Goal: Task Accomplishment & Management: Manage account settings

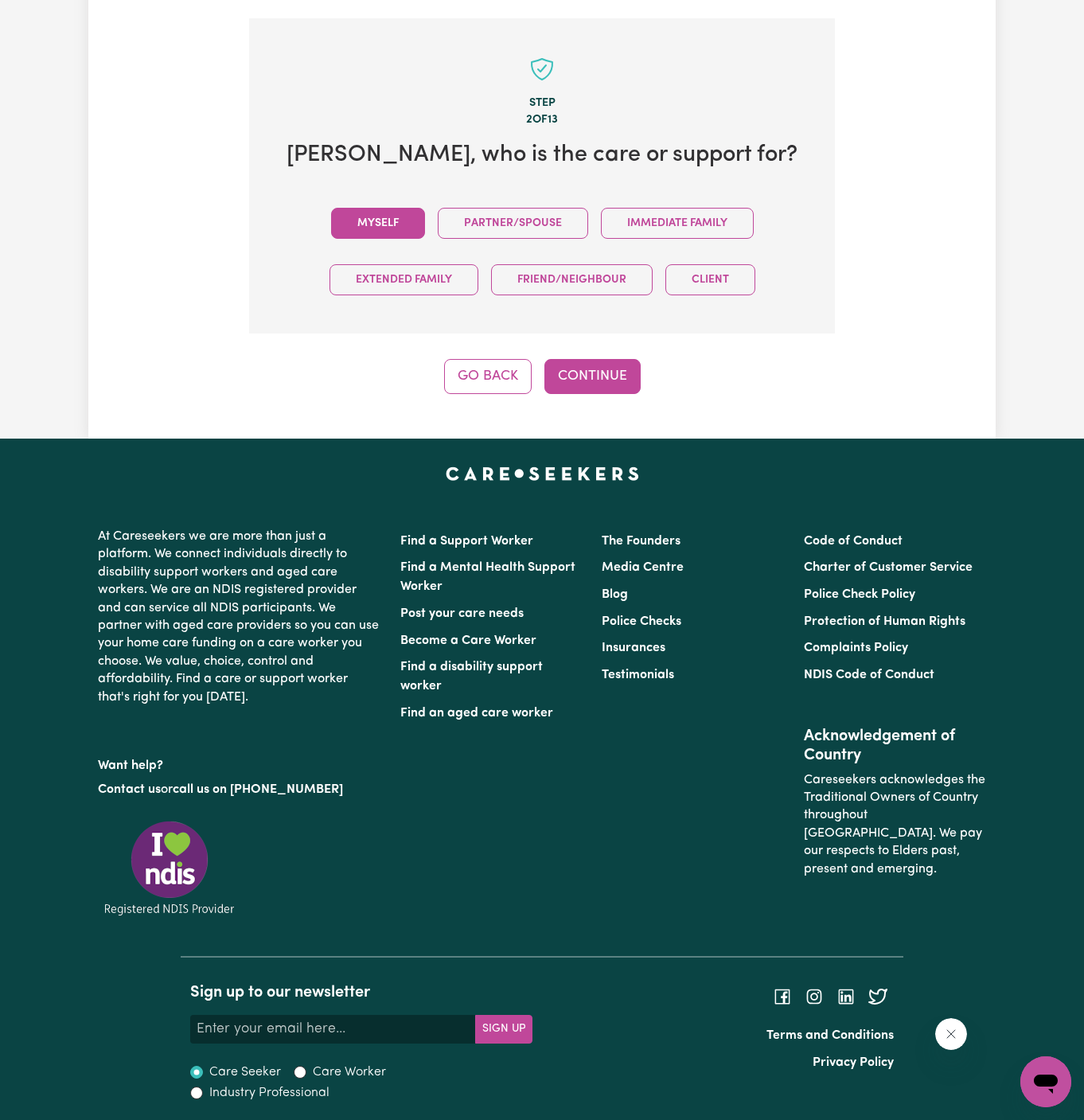
click at [403, 226] on button "Myself" at bounding box center [378, 223] width 94 height 31
click at [573, 360] on button "Continue" at bounding box center [592, 377] width 96 height 35
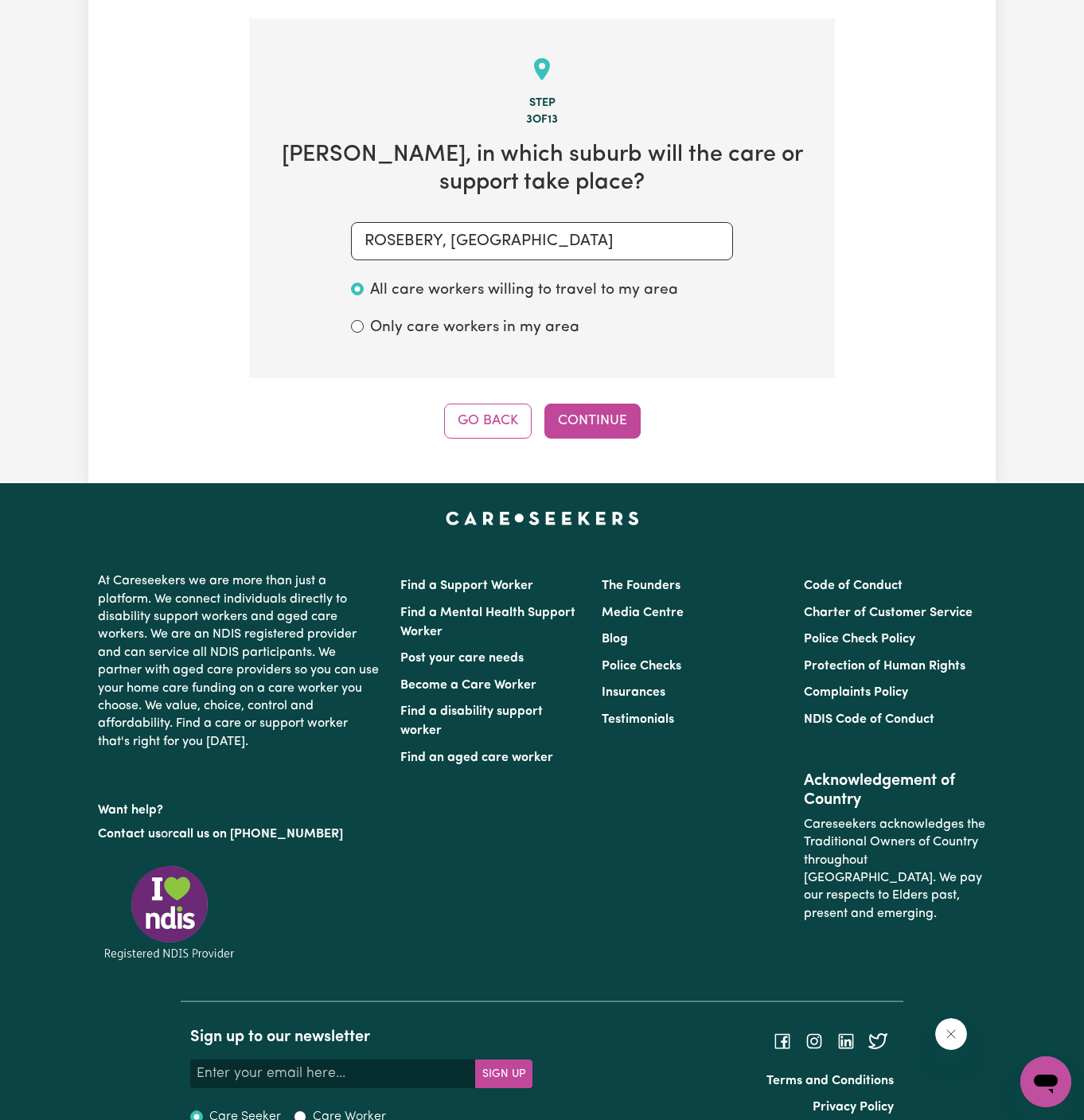
scroll to position [565, 0]
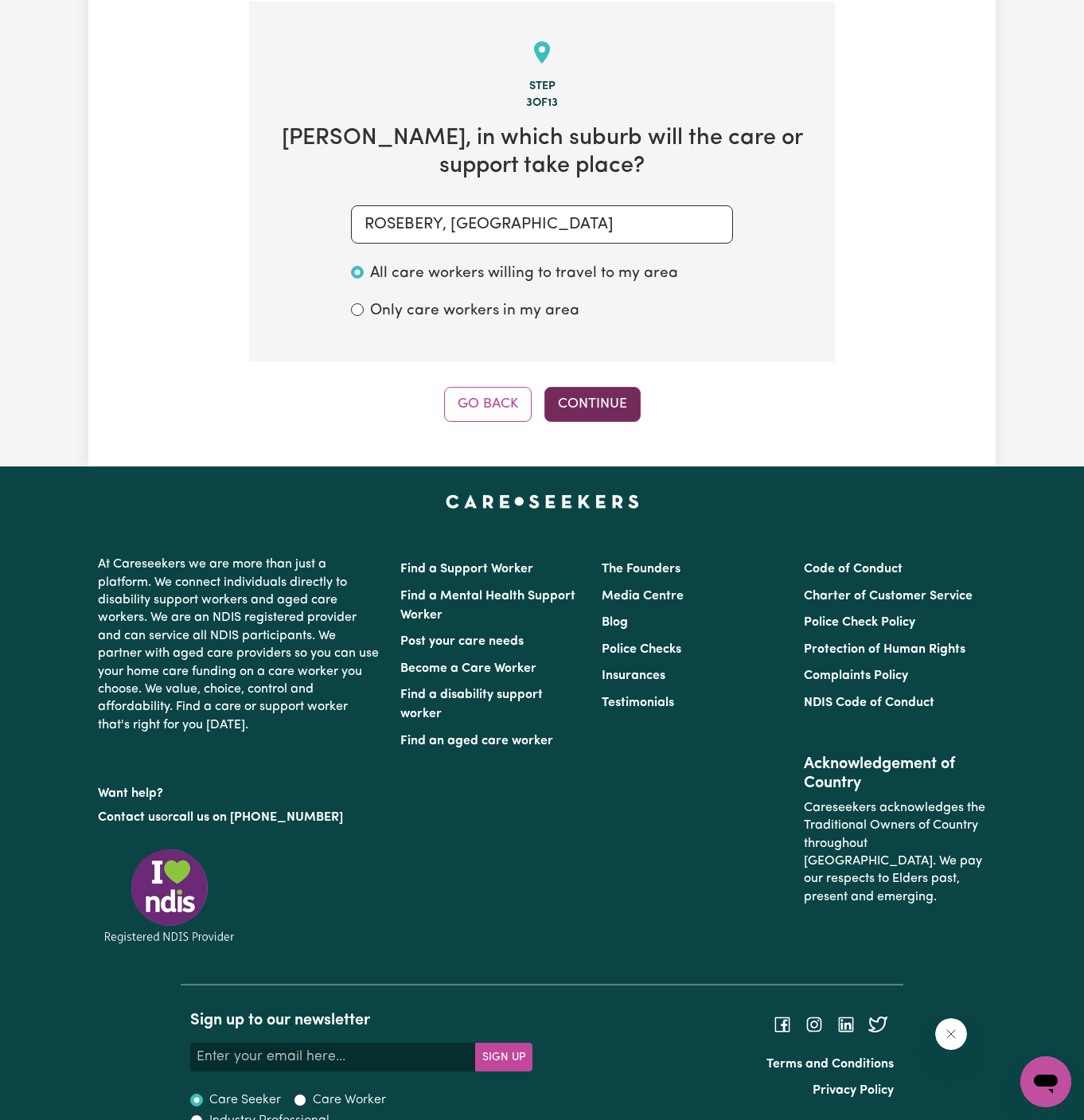
click at [600, 398] on button "Continue" at bounding box center [592, 404] width 96 height 35
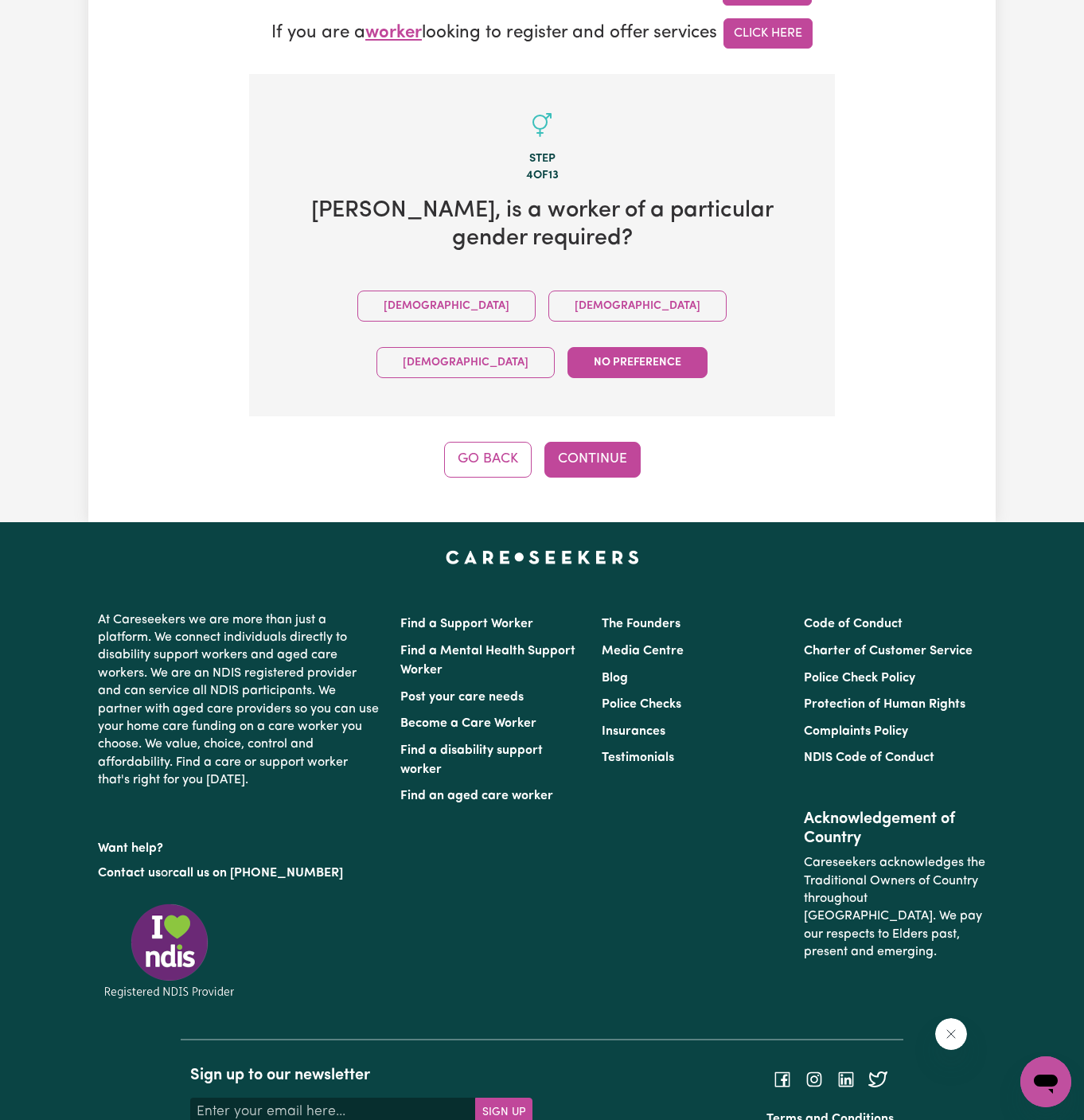
drag, startPoint x: 1028, startPoint y: 149, endPoint x: 1289, endPoint y: 128, distance: 261.8
click at [1083, 128] on html "Menu About us How it works Safety & resources Blog AI Worker Match Post a job F…" at bounding box center [542, 357] width 1084 height 1699
click at [585, 442] on button "Continue" at bounding box center [592, 459] width 96 height 35
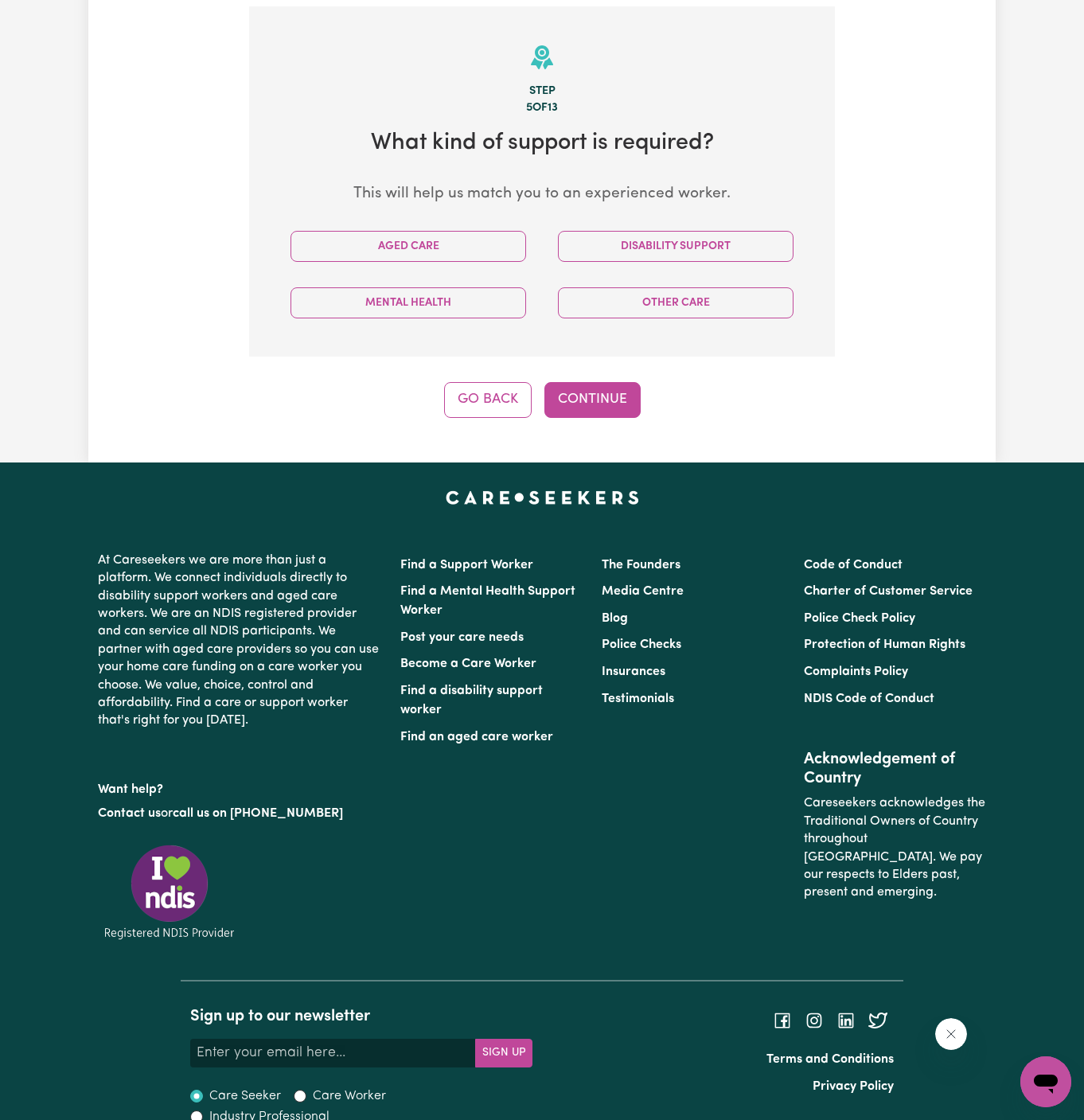
scroll to position [565, 0]
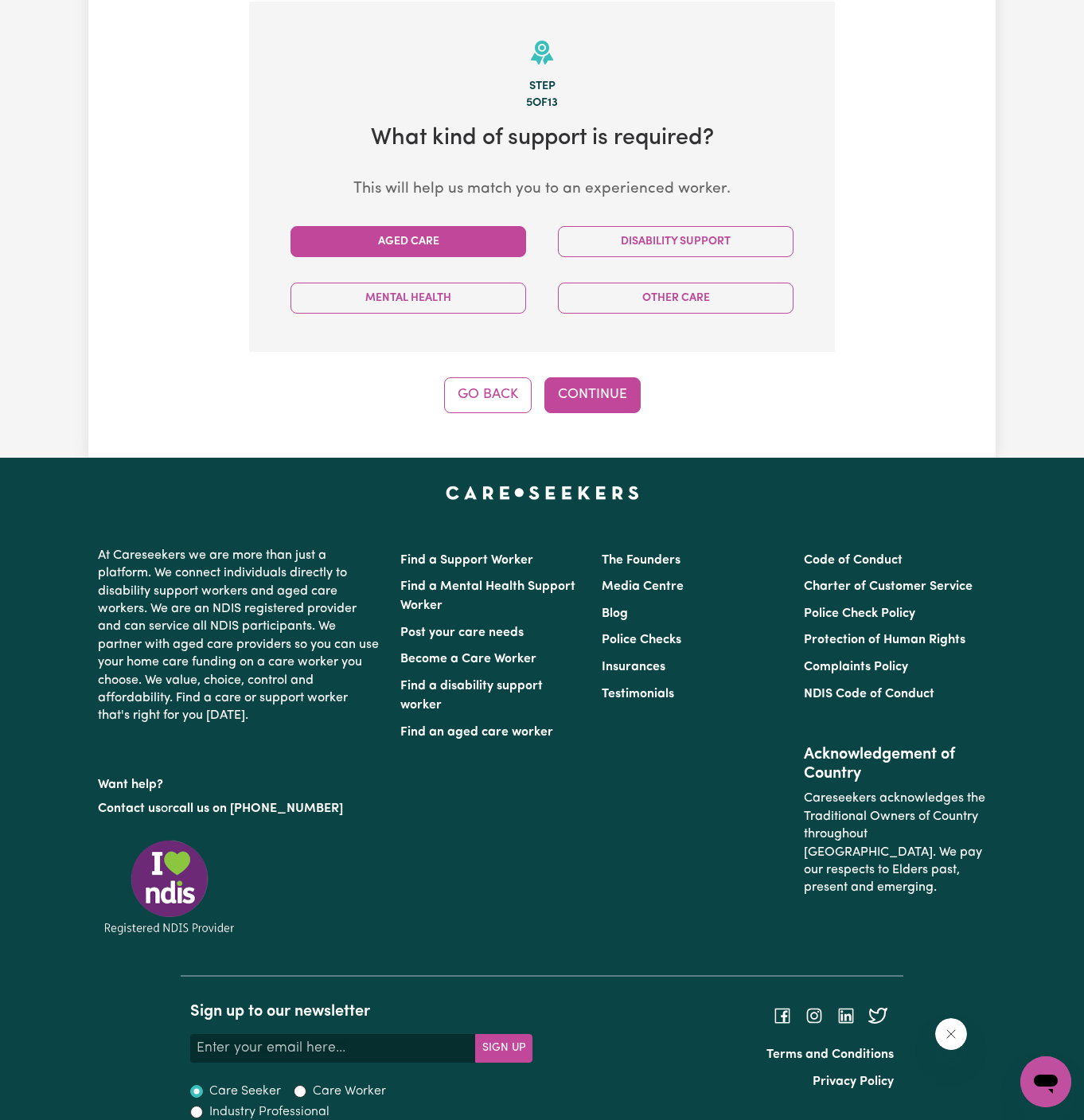
click at [442, 237] on button "Aged Care" at bounding box center [408, 241] width 236 height 31
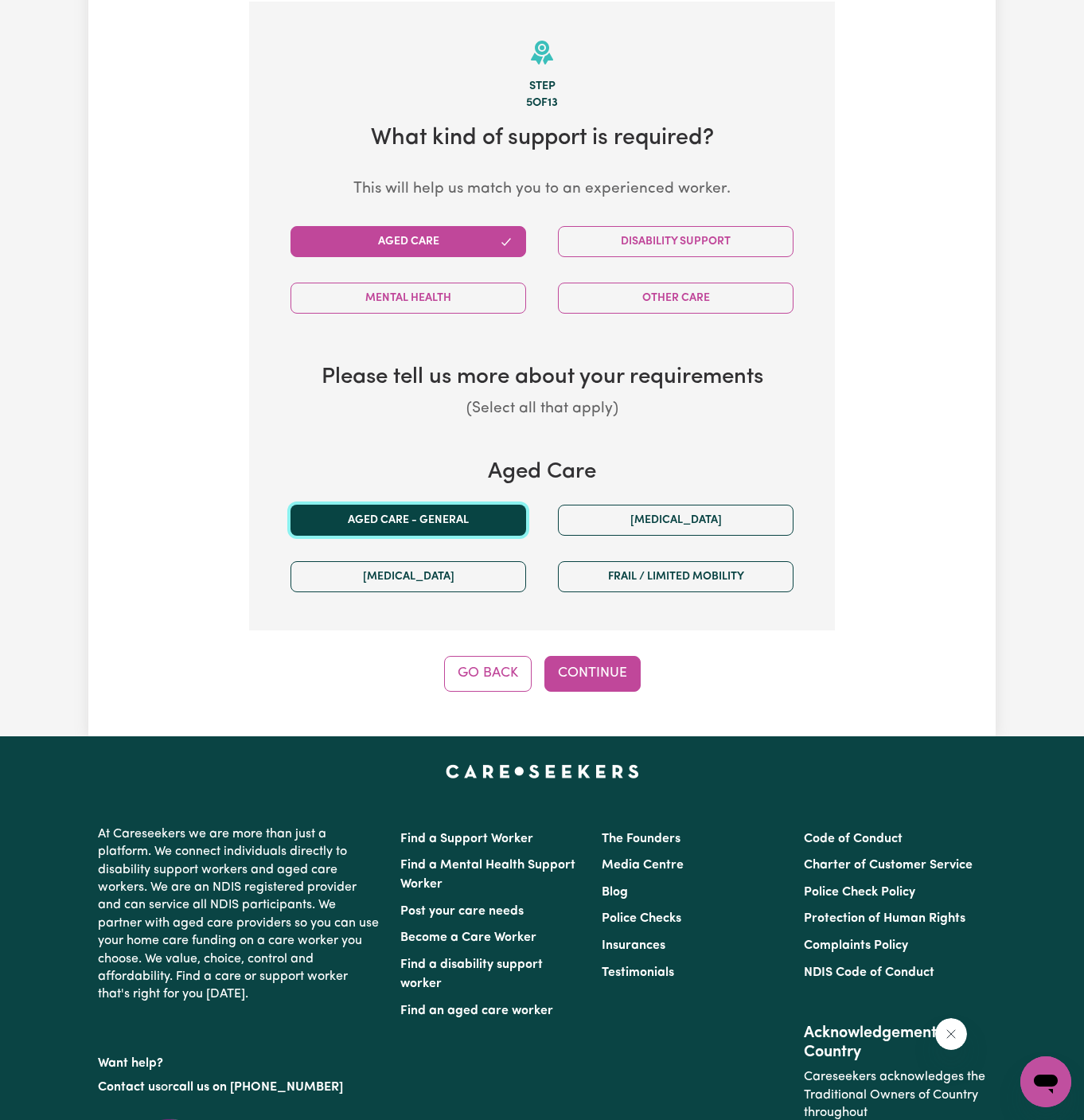
click at [437, 505] on button "Aged care - General" at bounding box center [408, 519] width 236 height 31
click at [602, 671] on button "Continue" at bounding box center [592, 673] width 96 height 35
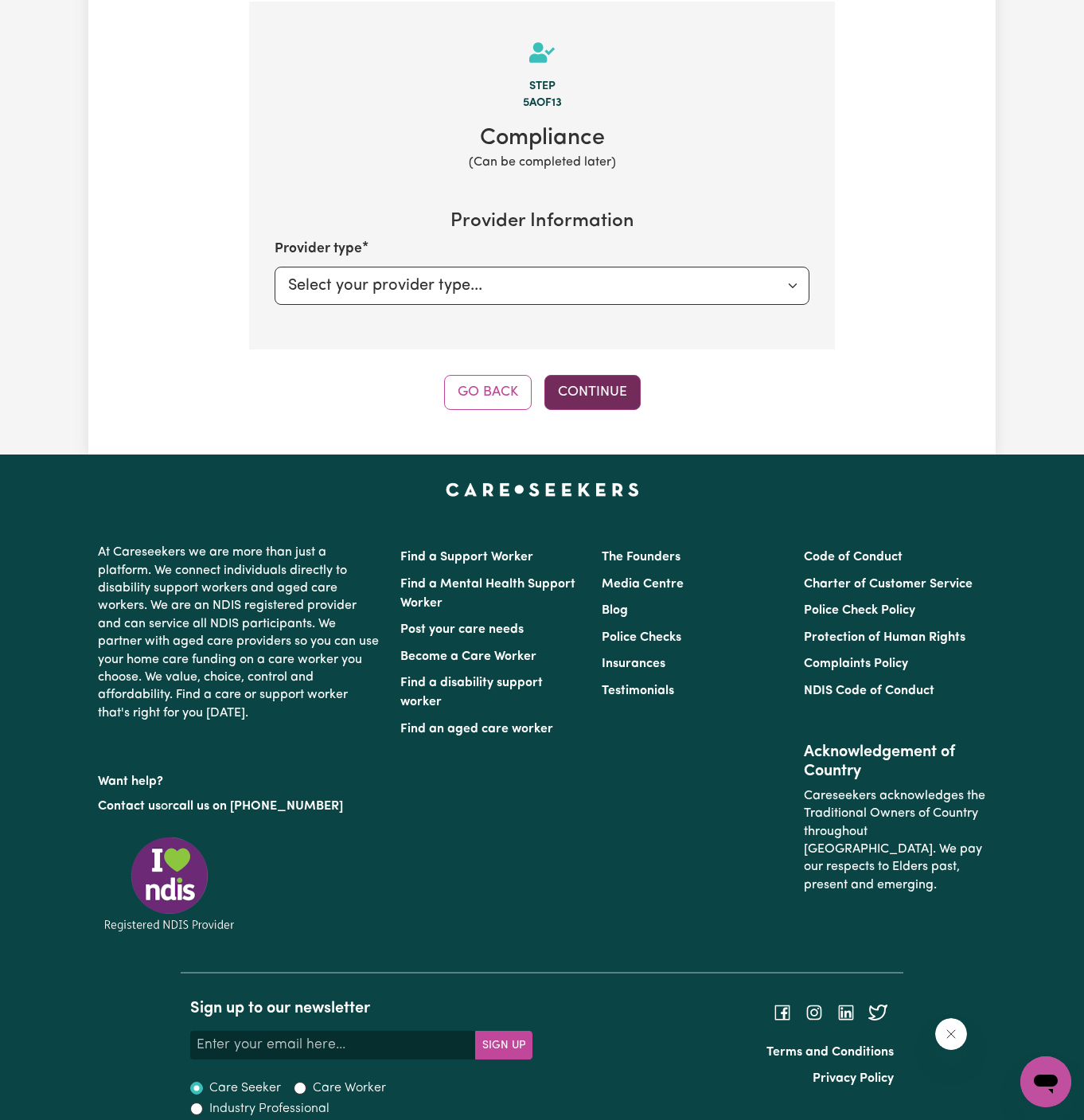
click at [605, 388] on button "Continue" at bounding box center [592, 393] width 96 height 35
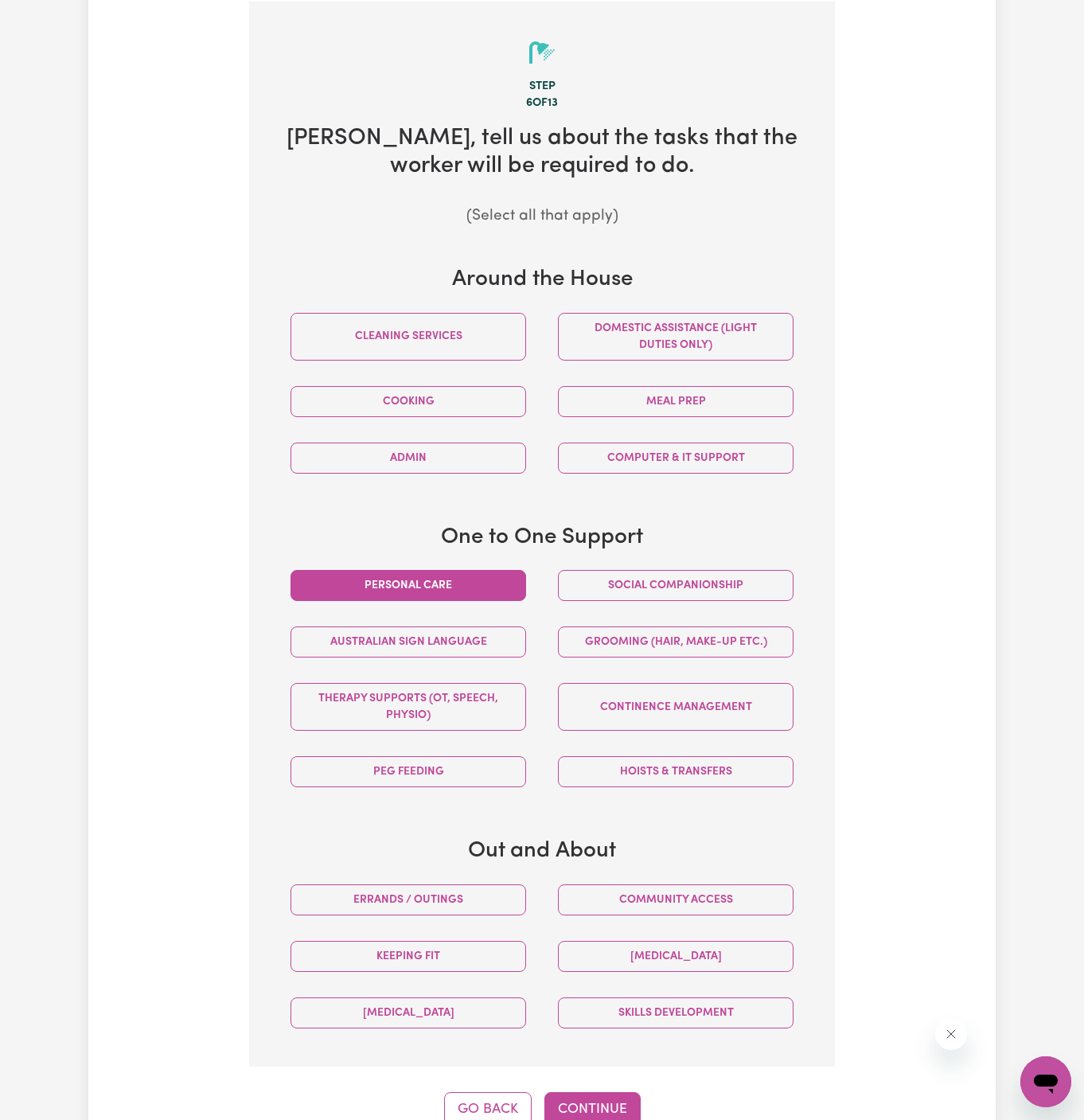
click at [449, 584] on button "Personal care" at bounding box center [408, 585] width 236 height 31
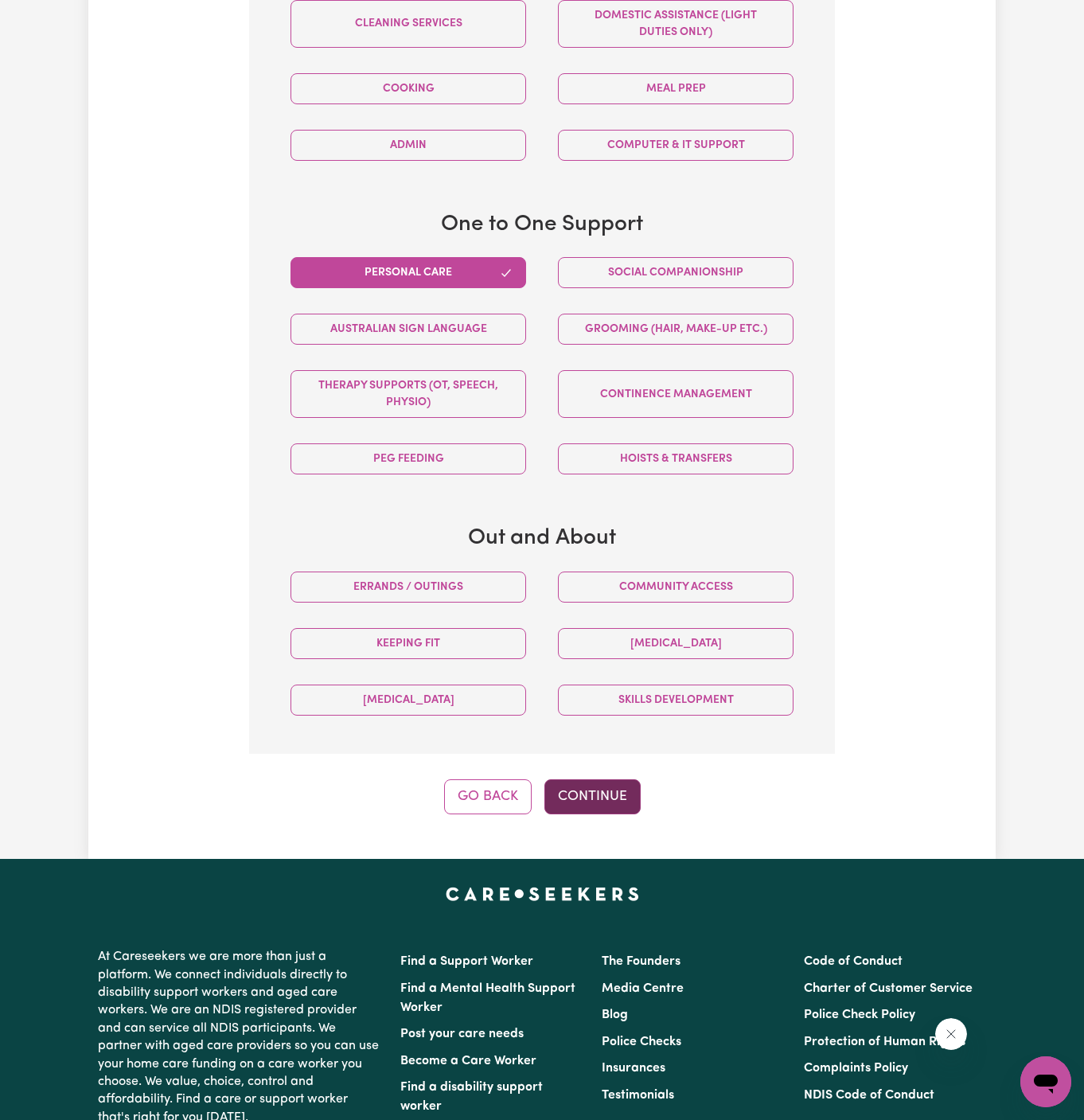
click at [601, 787] on button "Continue" at bounding box center [592, 797] width 96 height 35
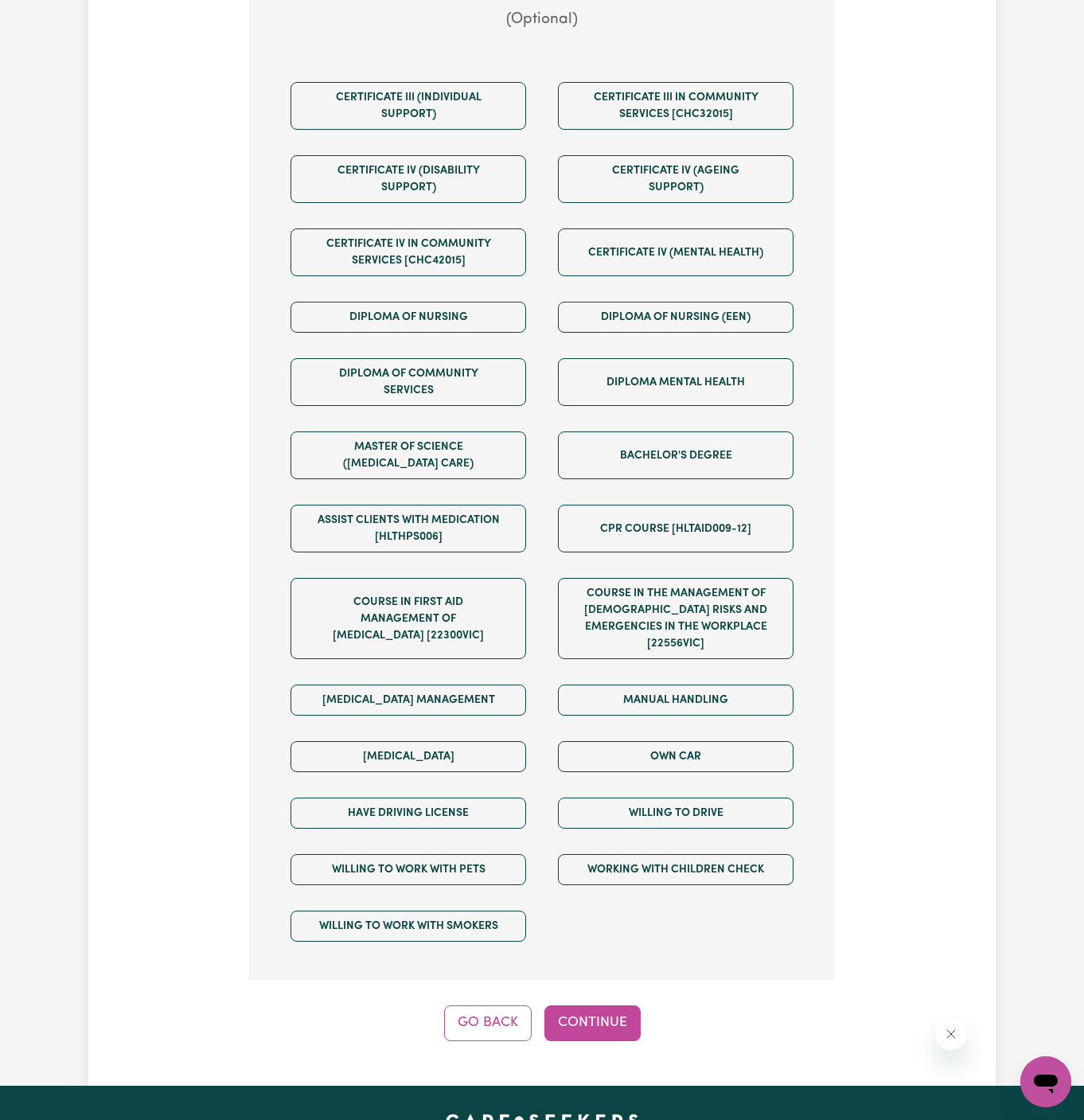
scroll to position [873, 0]
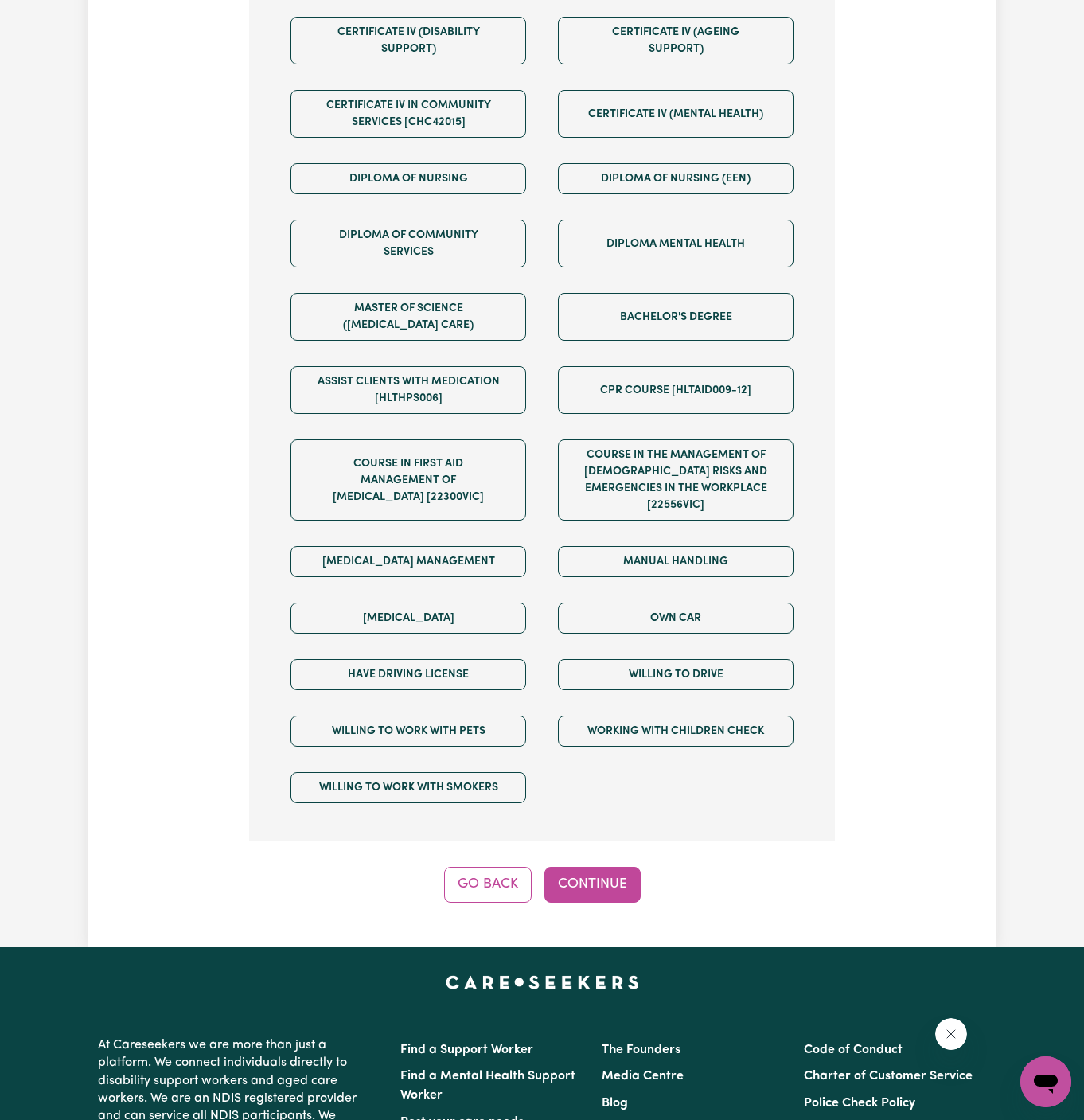
click at [603, 884] on div "Tell us your care and support requirements Welcome to Careseekers. We are excit…" at bounding box center [542, 65] width 908 height 1764
click at [598, 867] on button "Continue" at bounding box center [592, 884] width 96 height 35
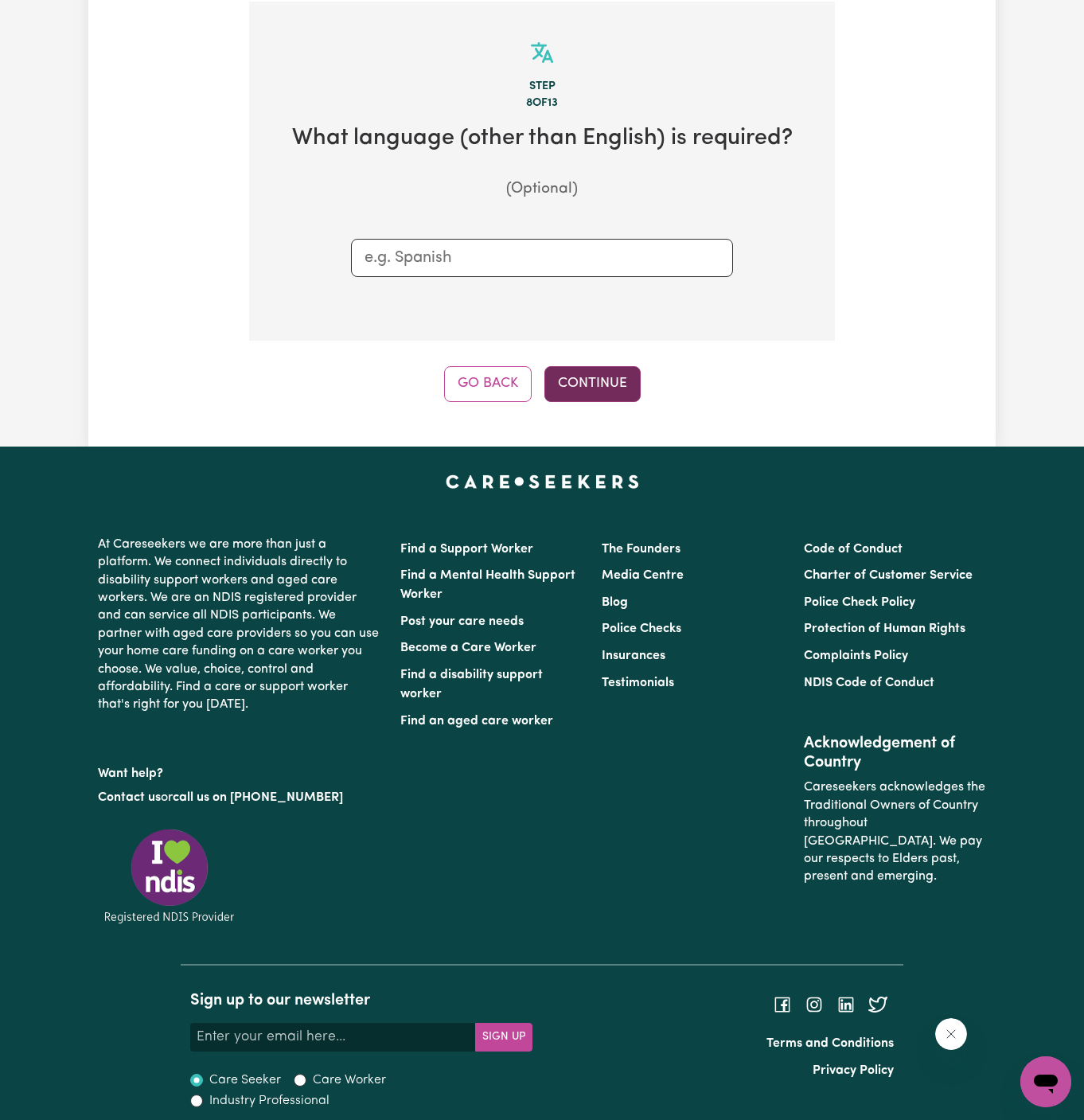
click at [578, 377] on button "Continue" at bounding box center [592, 383] width 96 height 35
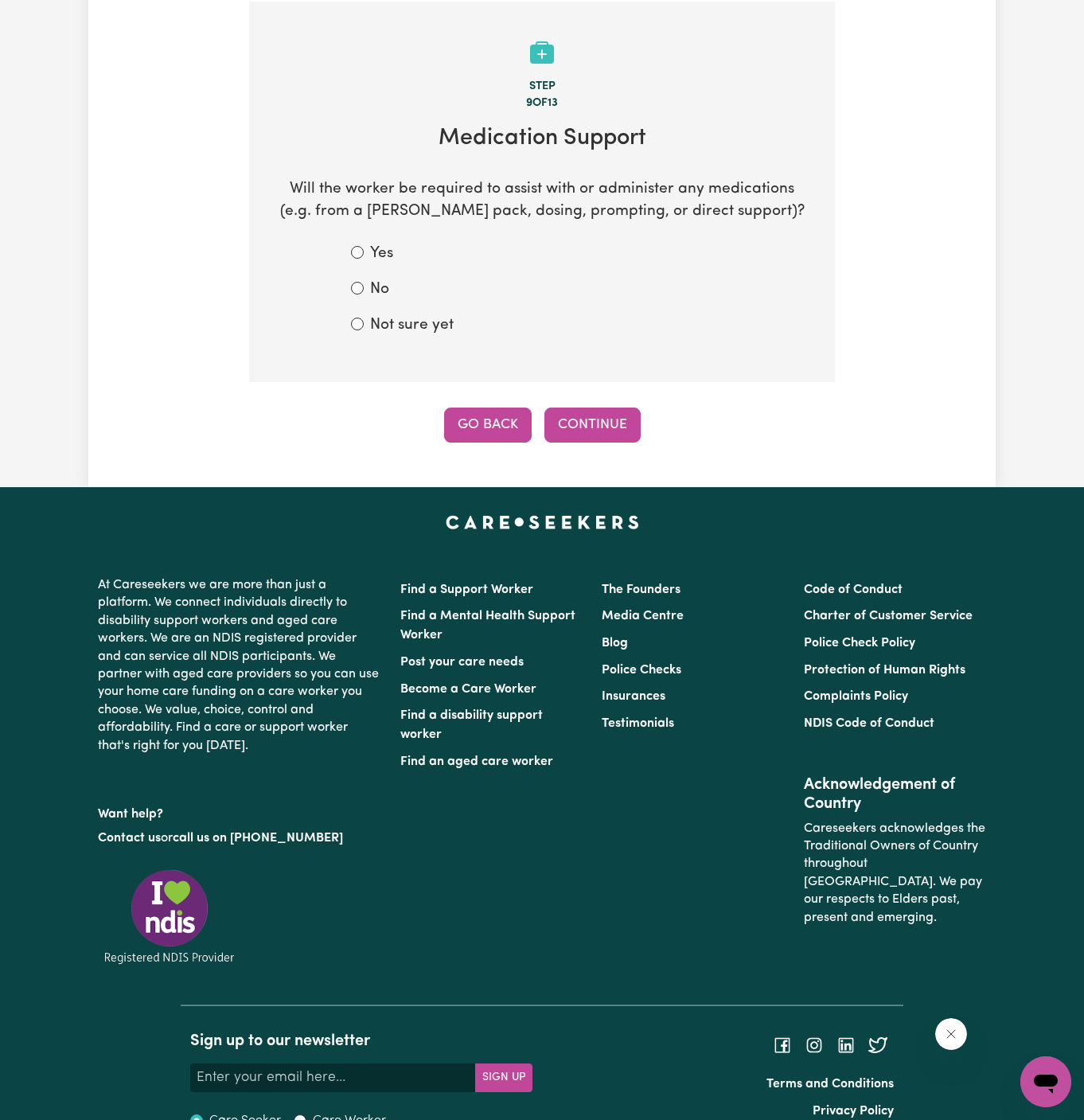
click at [503, 423] on button "Go Back" at bounding box center [488, 425] width 88 height 35
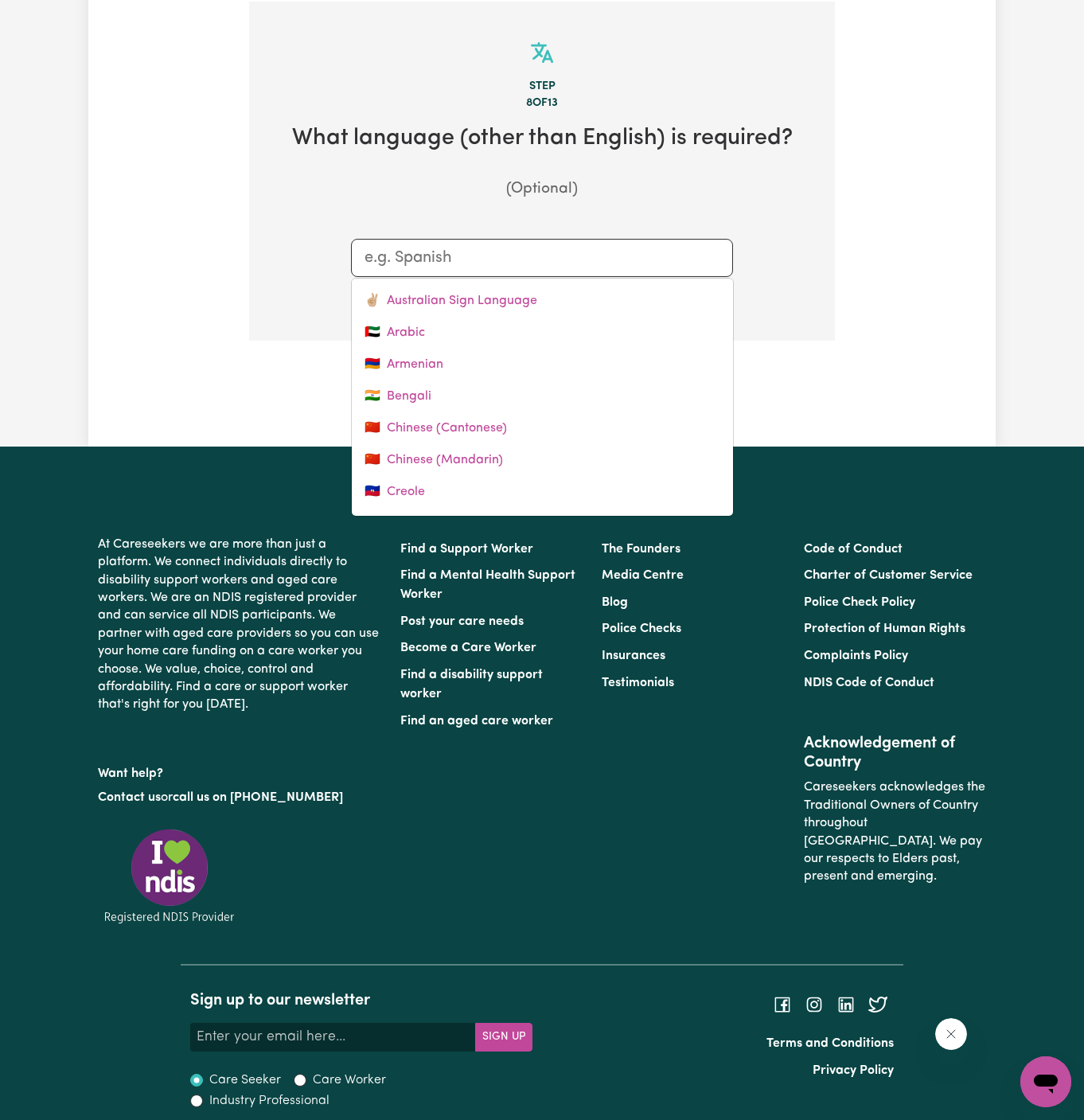
click at [567, 252] on input "text" at bounding box center [542, 258] width 355 height 24
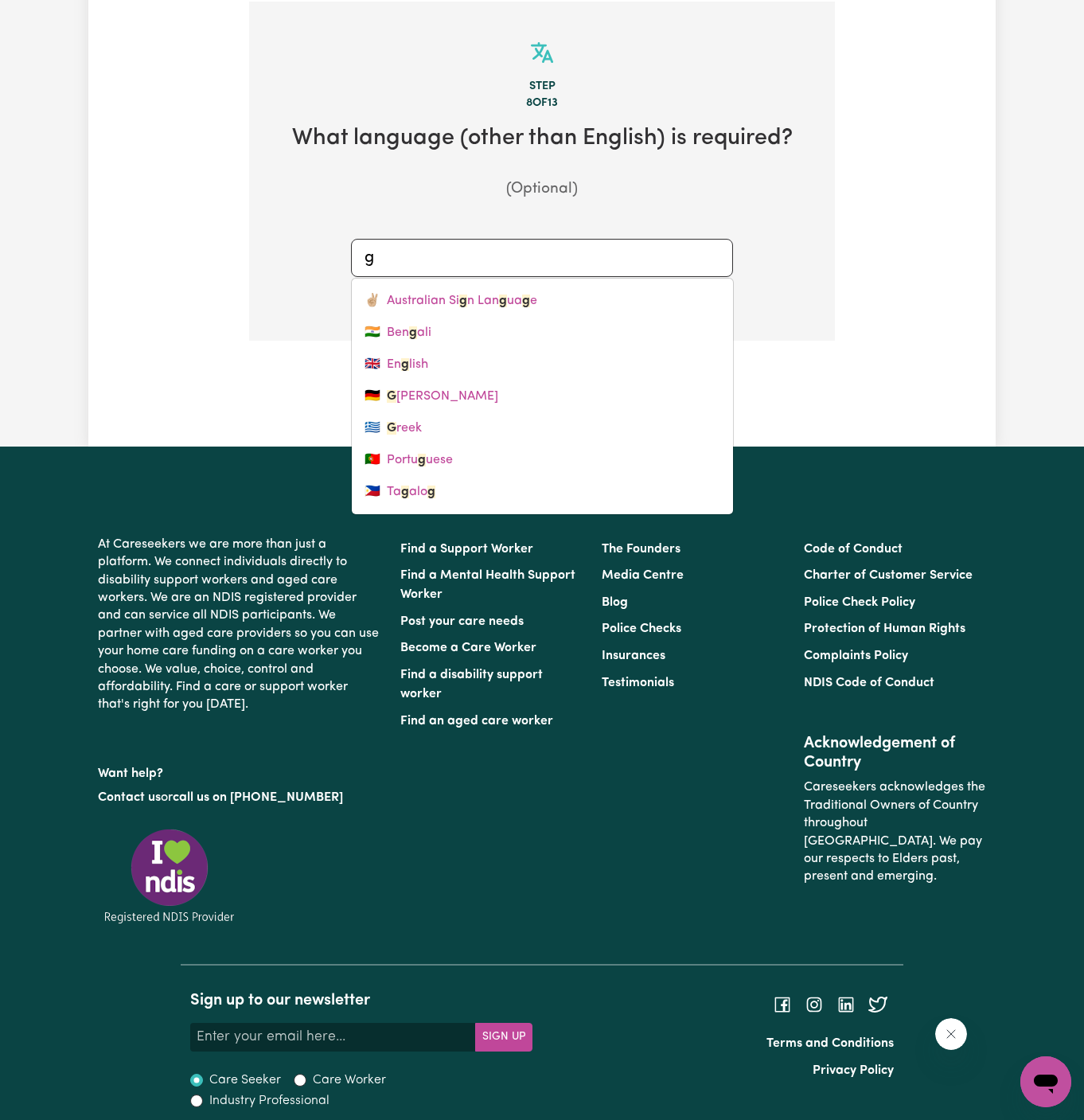
type input "gr"
type input "greek"
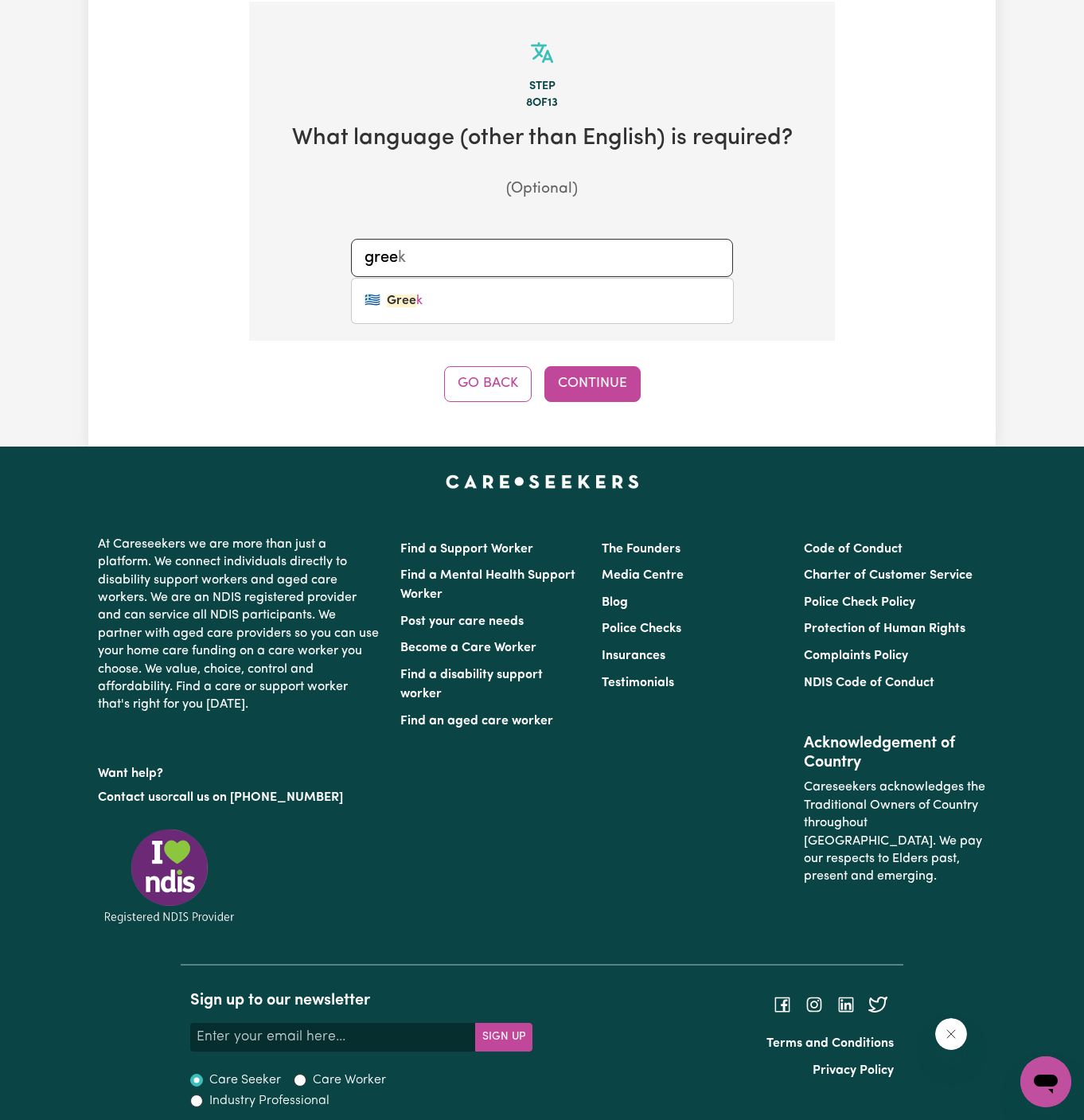
type input "greek"
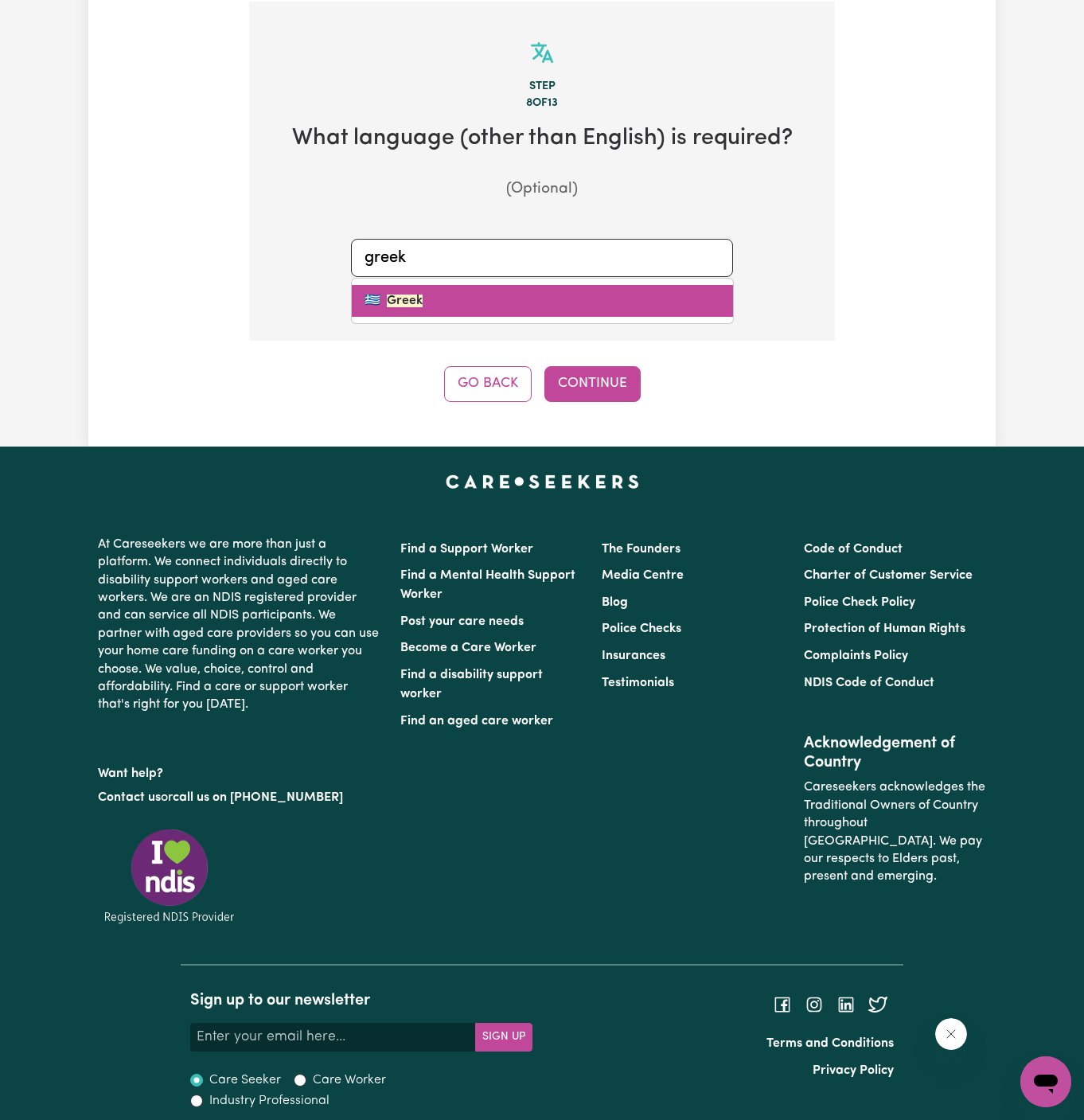
click at [580, 300] on link "🇬🇷 Greek" at bounding box center [542, 301] width 382 height 32
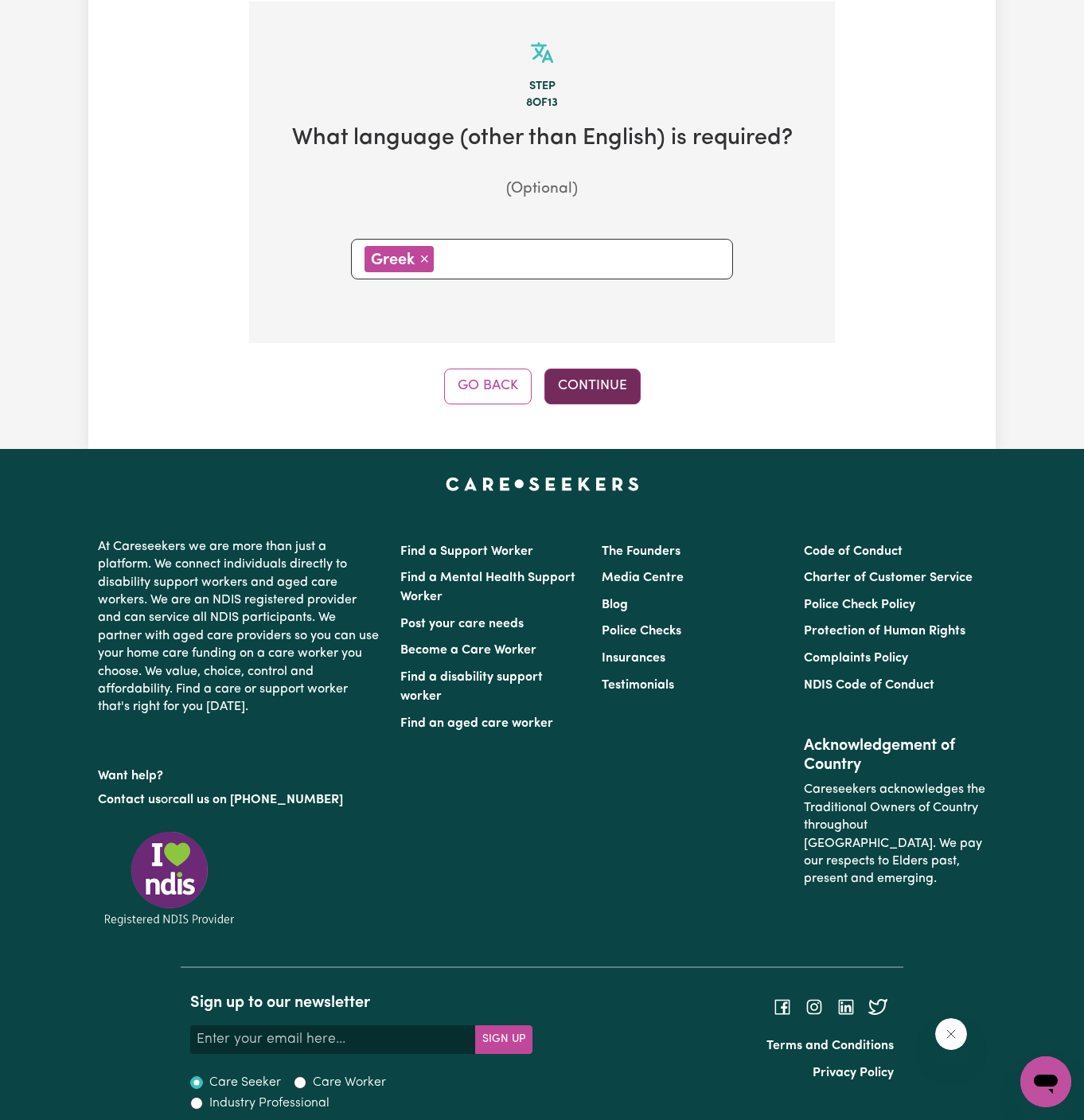
click at [616, 388] on button "Continue" at bounding box center [592, 386] width 96 height 35
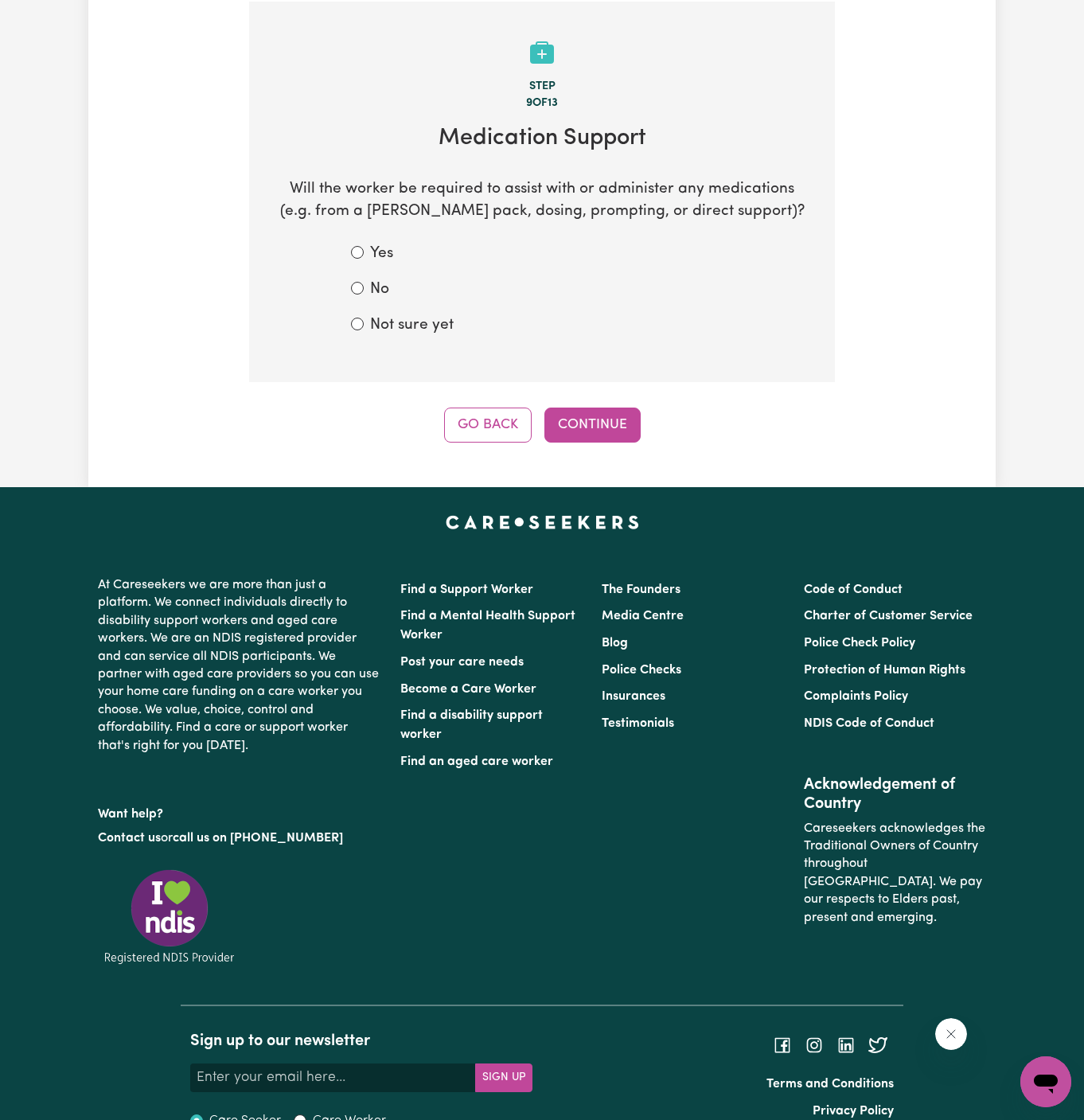
click at [393, 332] on label "Not sure yet" at bounding box center [412, 327] width 84 height 23
click at [364, 331] on input "Not sure yet" at bounding box center [357, 323] width 13 height 13
radio input "true"
click at [605, 425] on button "Continue" at bounding box center [592, 425] width 96 height 35
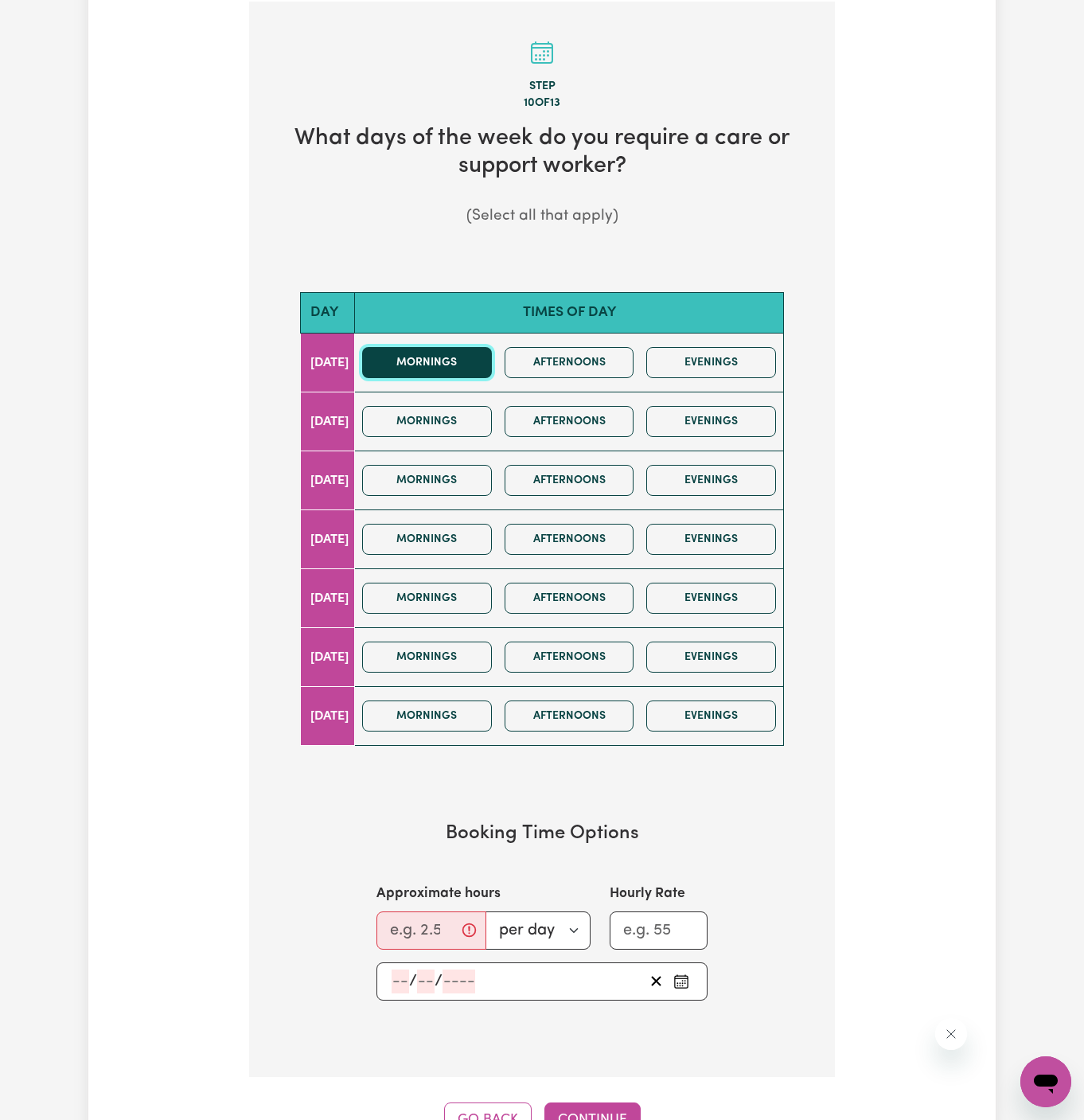
click at [475, 364] on button "Mornings" at bounding box center [427, 362] width 129 height 31
click at [475, 473] on button "Mornings" at bounding box center [427, 480] width 129 height 31
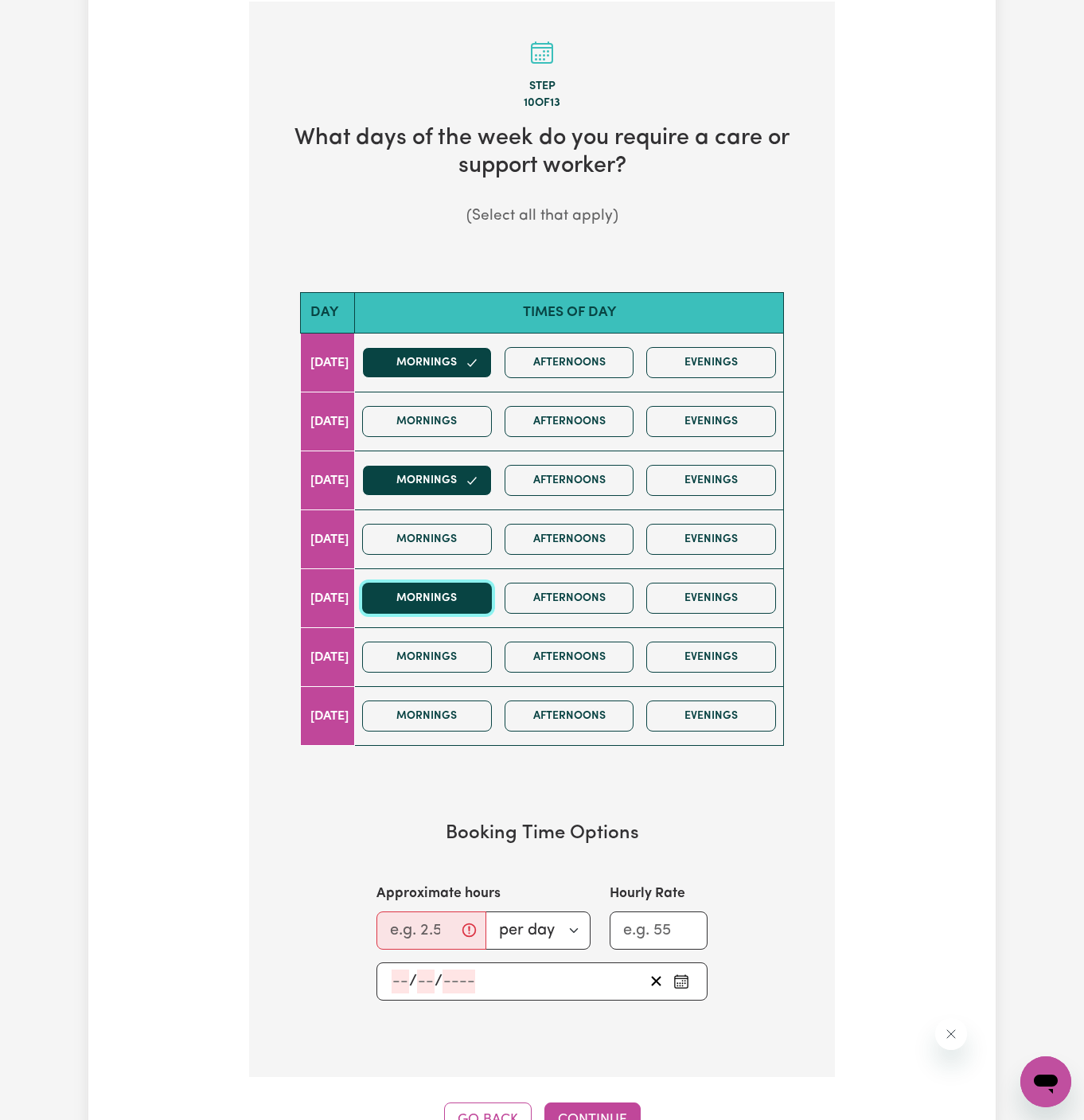
click at [473, 590] on button "Mornings" at bounding box center [427, 598] width 129 height 31
click at [590, 482] on button "Afternoons" at bounding box center [569, 480] width 129 height 31
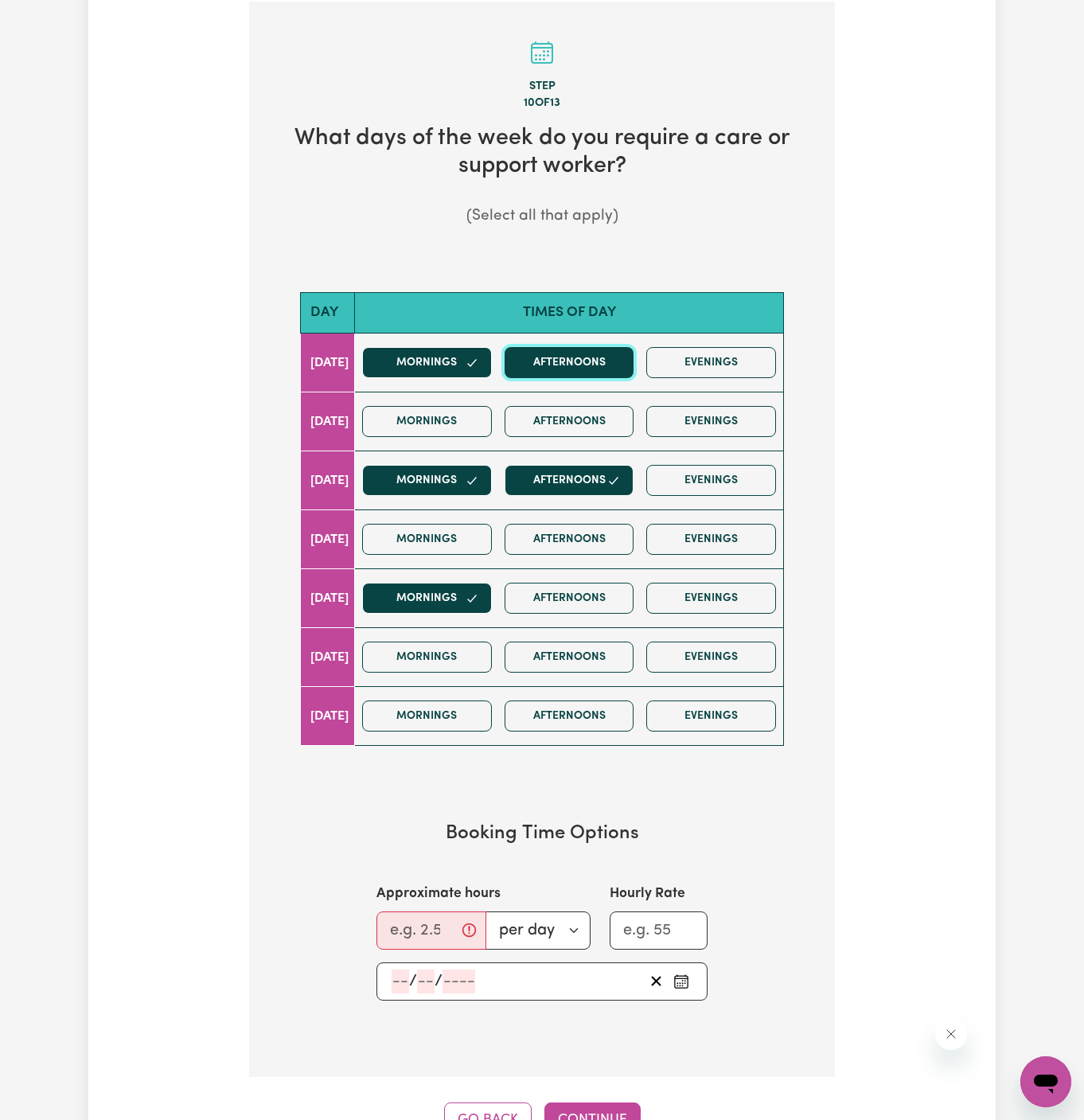
click at [595, 357] on button "Afternoons" at bounding box center [569, 362] width 129 height 31
click at [587, 594] on button "Afternoons" at bounding box center [569, 598] width 129 height 31
click at [406, 929] on input "Approximate hours" at bounding box center [432, 930] width 110 height 38
type input "2"
click at [408, 977] on input "number" at bounding box center [400, 981] width 18 height 24
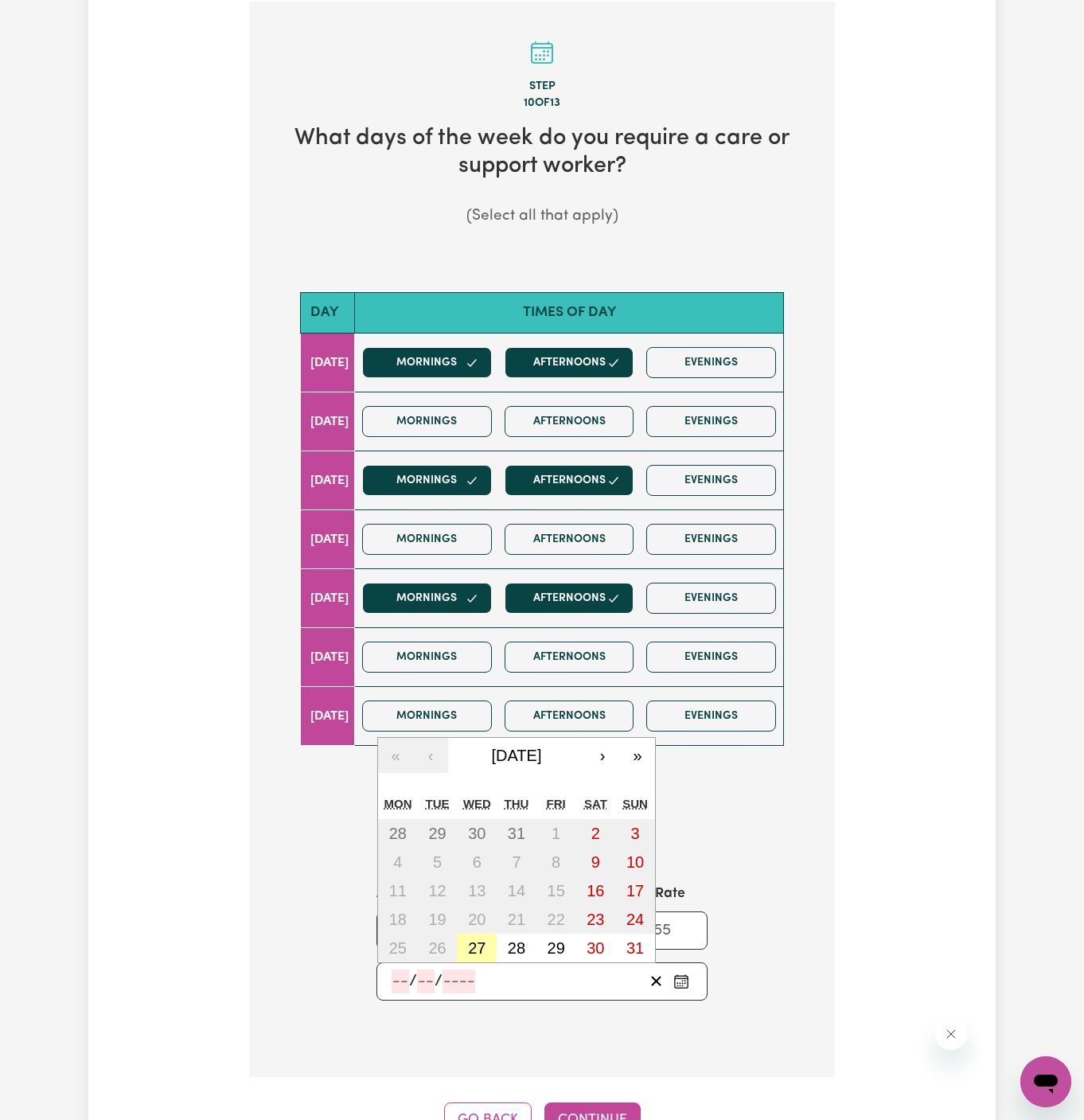
click at [479, 941] on abbr "27" at bounding box center [477, 948] width 18 height 18
type input "2025-08-27"
type input "27"
type input "8"
type input "2025"
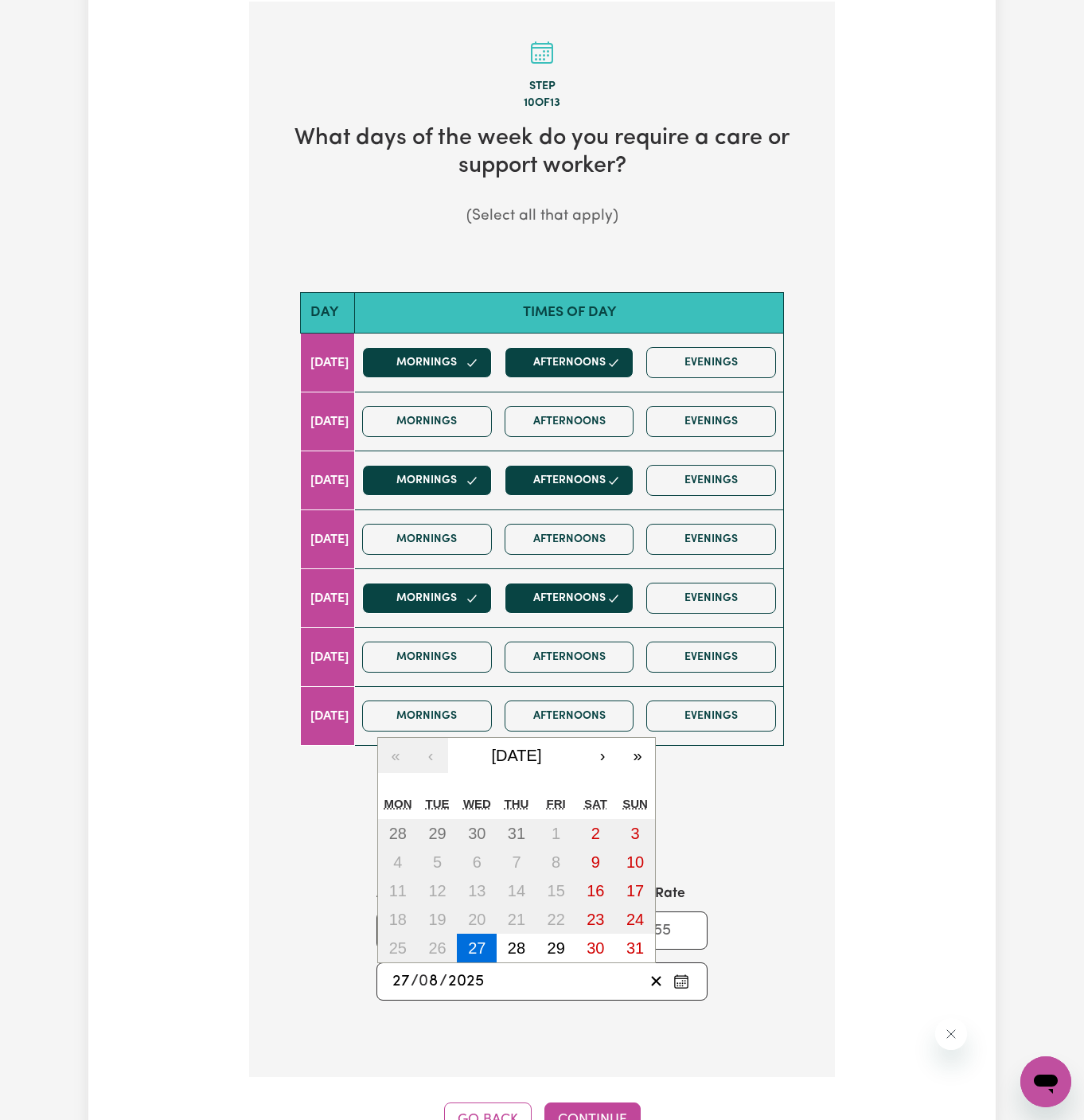
click at [428, 970] on input "8" at bounding box center [429, 981] width 20 height 24
click at [595, 745] on button "›" at bounding box center [603, 756] width 35 height 35
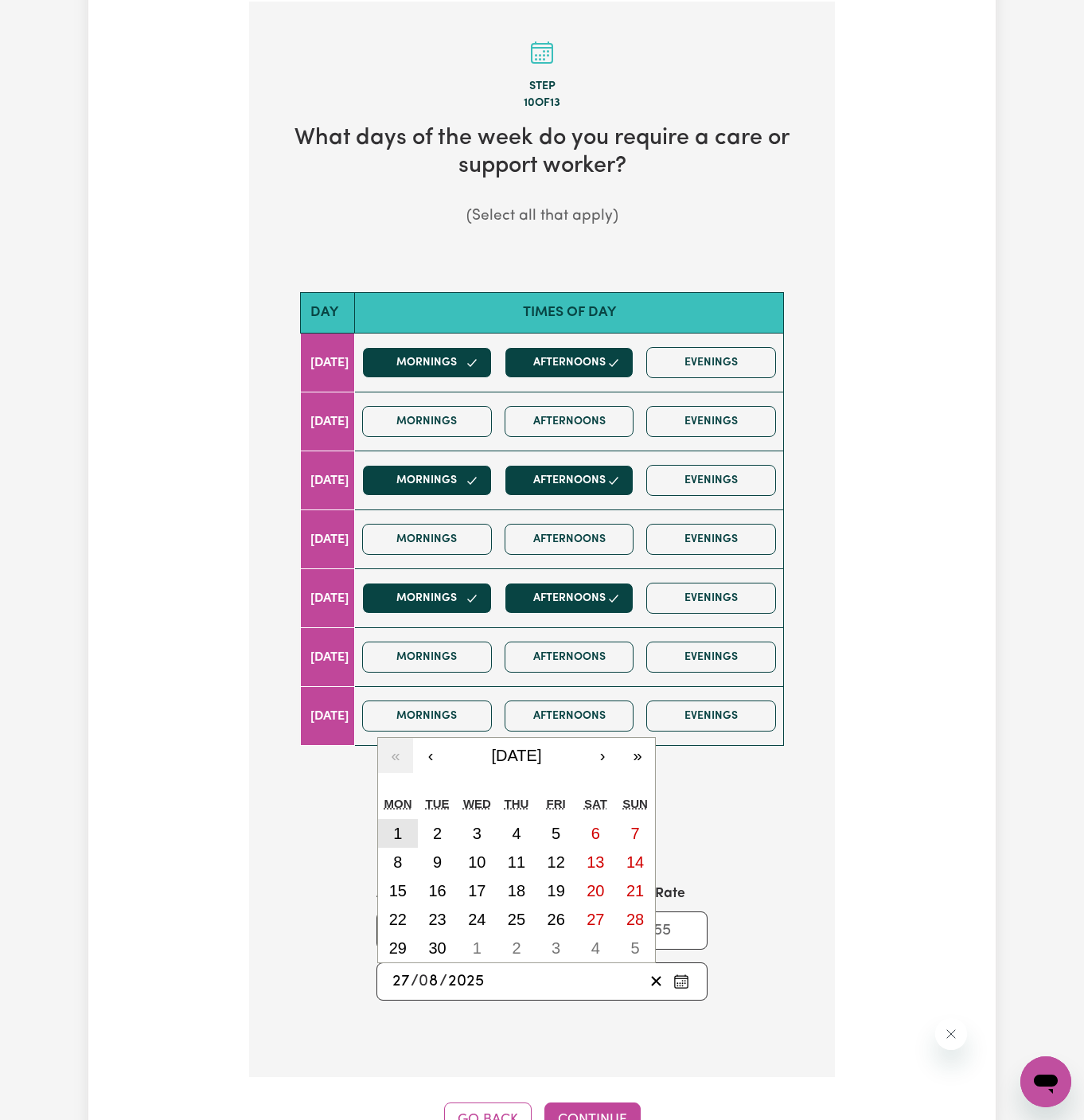
click at [404, 831] on button "1" at bounding box center [398, 834] width 40 height 28
type input "2025-09-01"
type input "1"
type input "9"
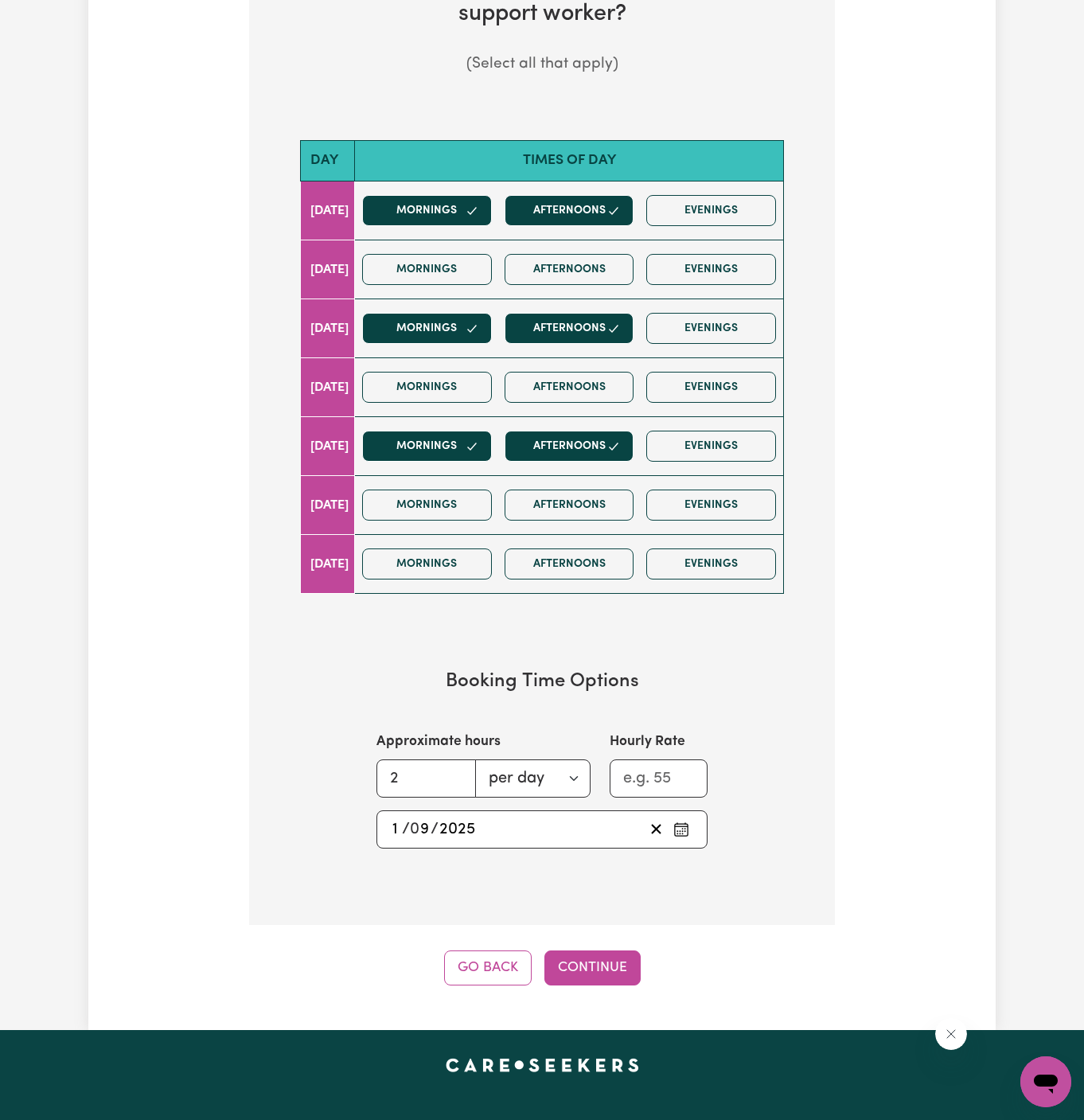
click at [596, 950] on button "Continue" at bounding box center [592, 968] width 96 height 35
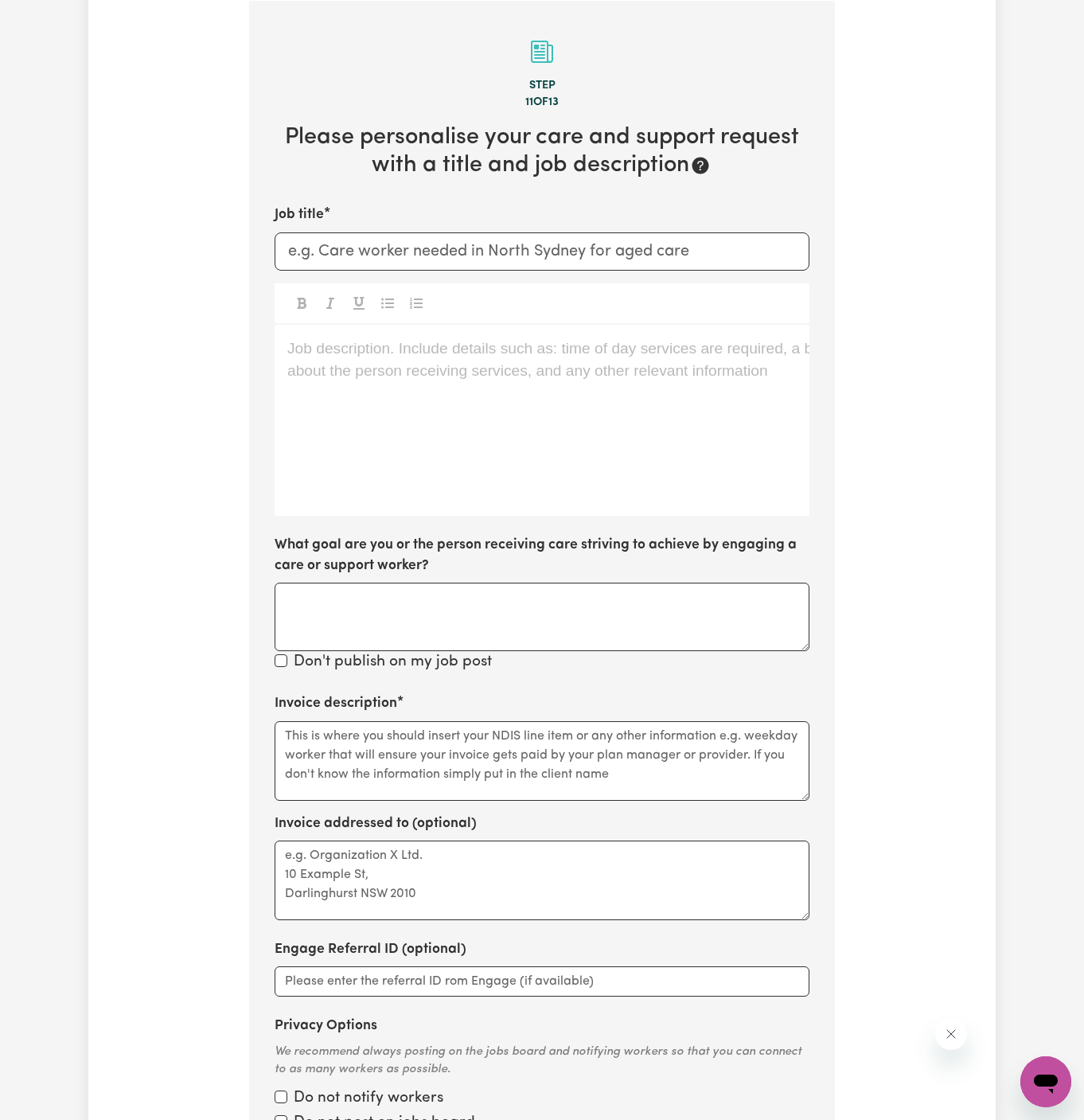
scroll to position [565, 0]
click at [340, 430] on div "Job description. Include details such as: time of day services are required, a …" at bounding box center [542, 421] width 535 height 191
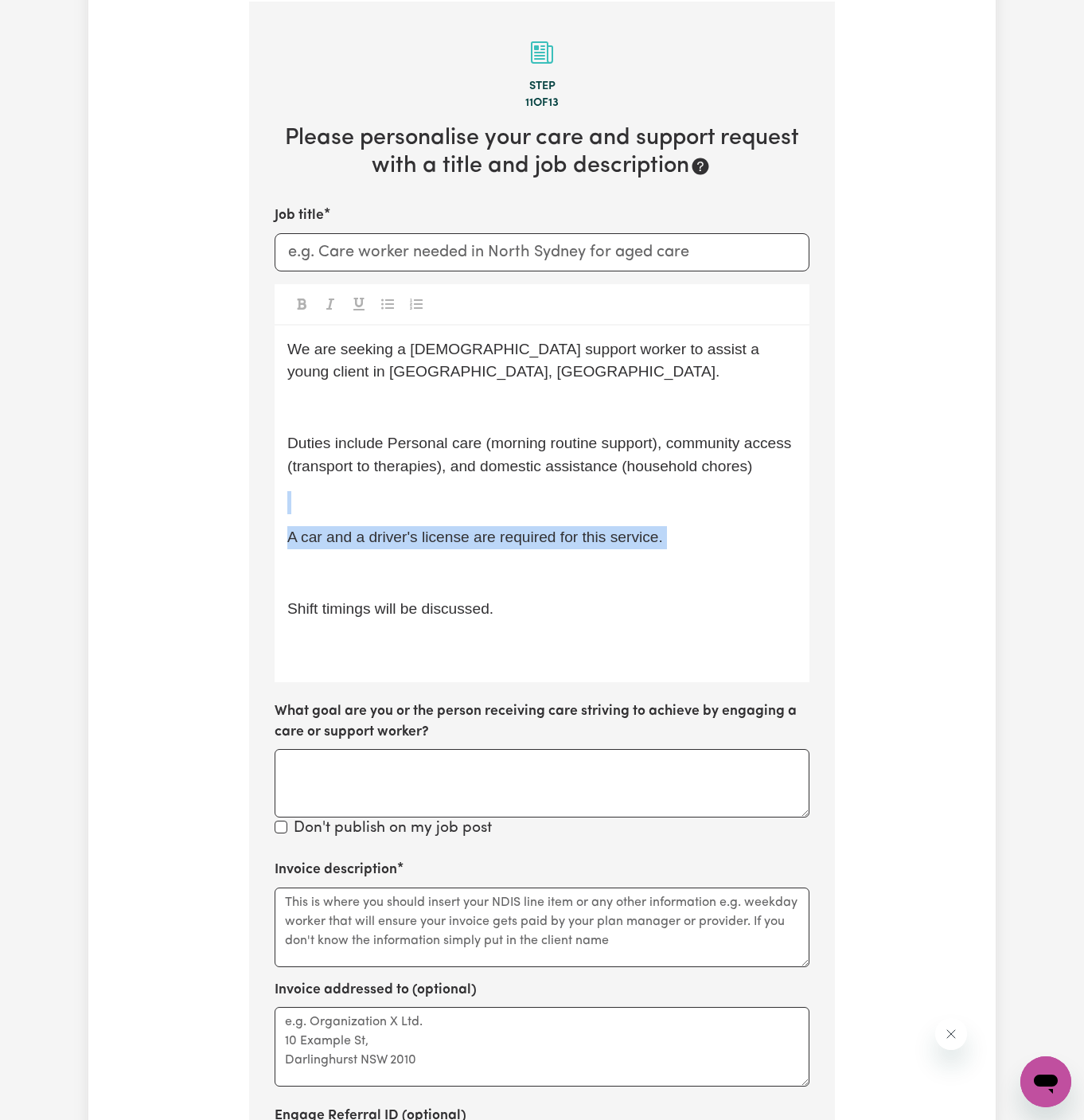
drag, startPoint x: 529, startPoint y: 580, endPoint x: 261, endPoint y: 508, distance: 277.5
click at [261, 508] on section "Step 11 of 13 Please personalise your care and support request with a title and…" at bounding box center [542, 670] width 586 height 1337
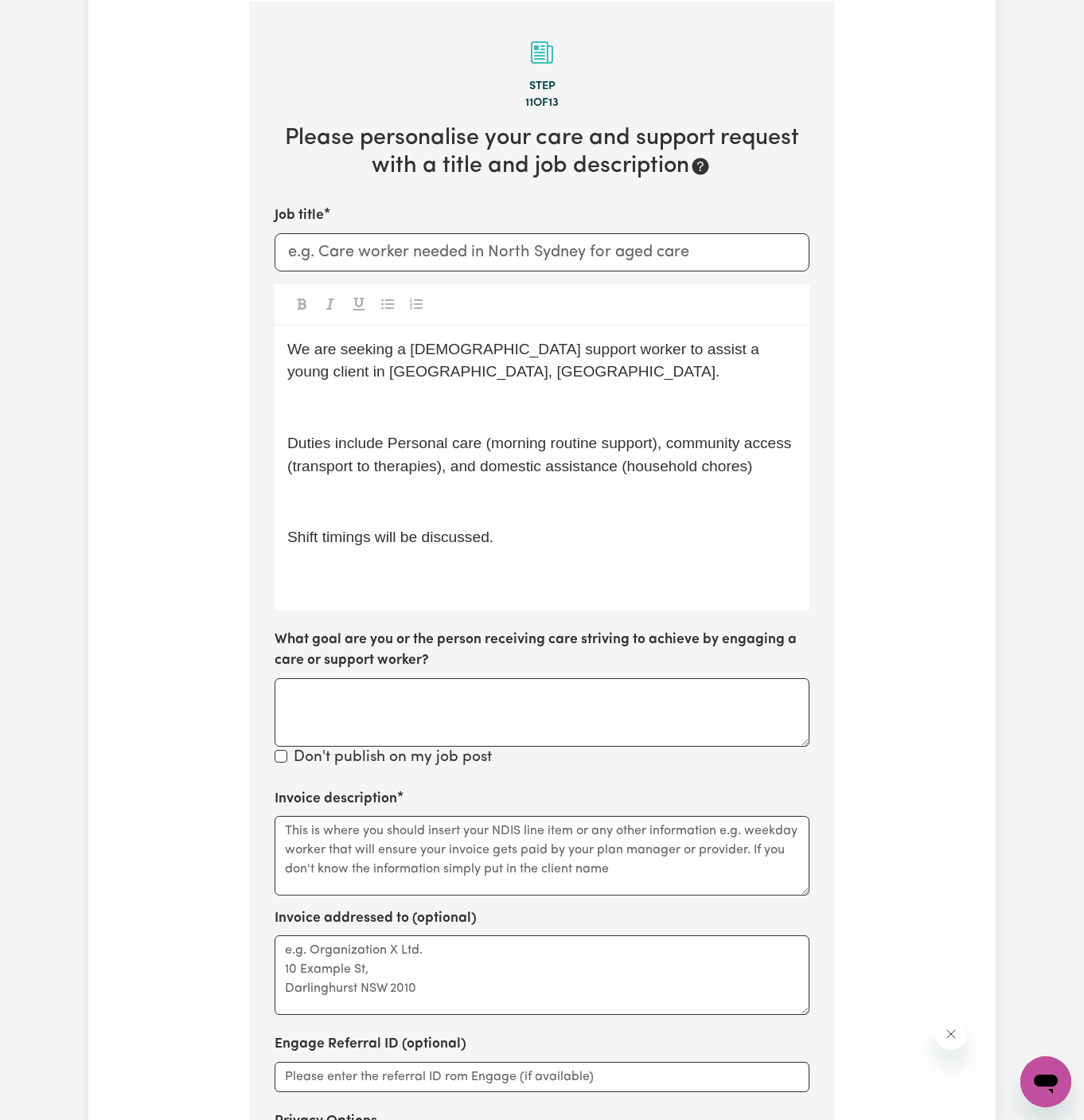
click at [335, 504] on p "﻿" at bounding box center [542, 503] width 509 height 23
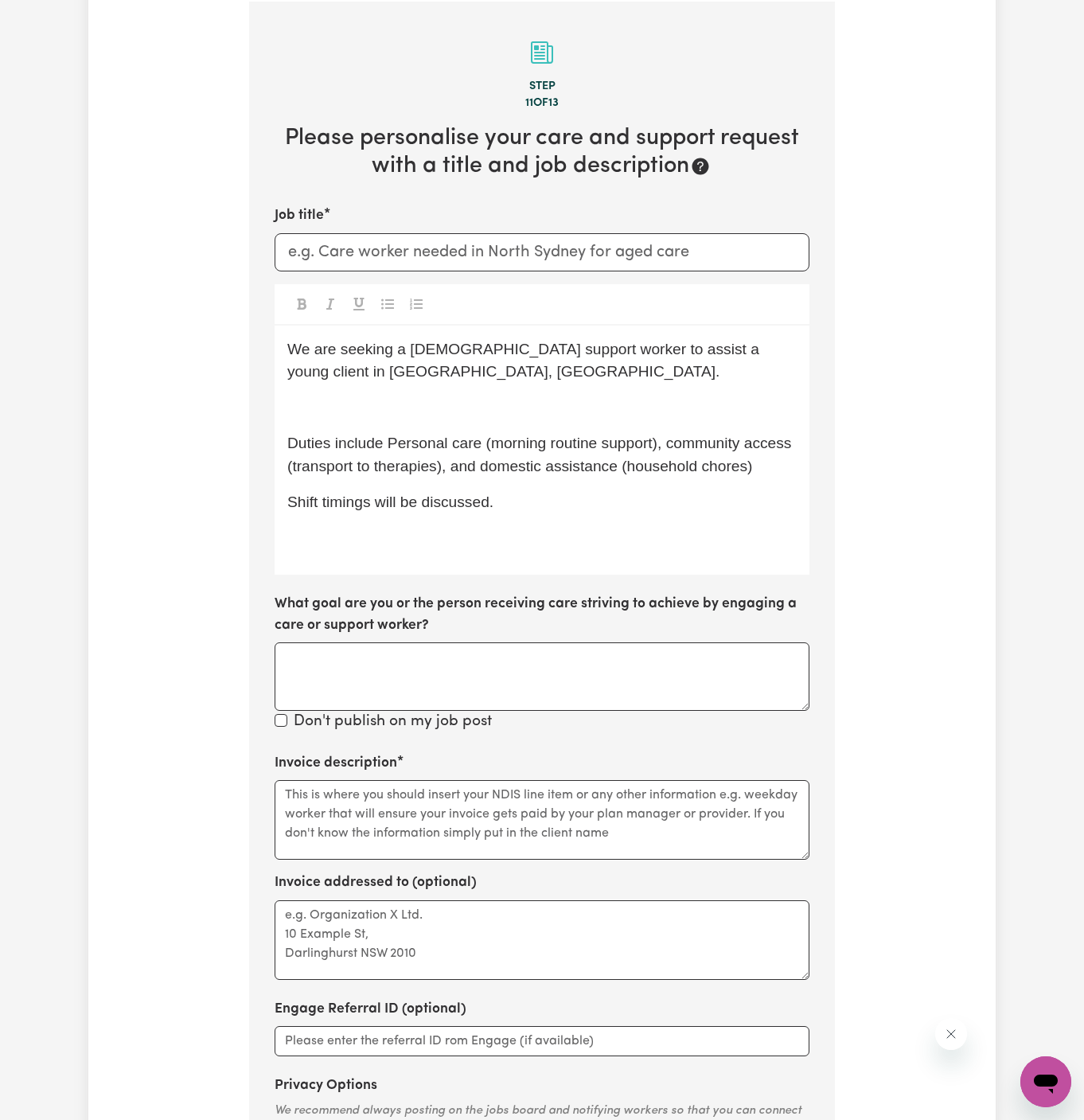
click at [460, 571] on div "We are seeking a female support worker to assist a young client in Springwood, …" at bounding box center [542, 450] width 535 height 250
drag, startPoint x: 424, startPoint y: 501, endPoint x: 703, endPoint y: 517, distance: 279.5
click at [703, 517] on div "We are seeking a female support worker to assist a young client in Springwood, …" at bounding box center [542, 450] width 535 height 250
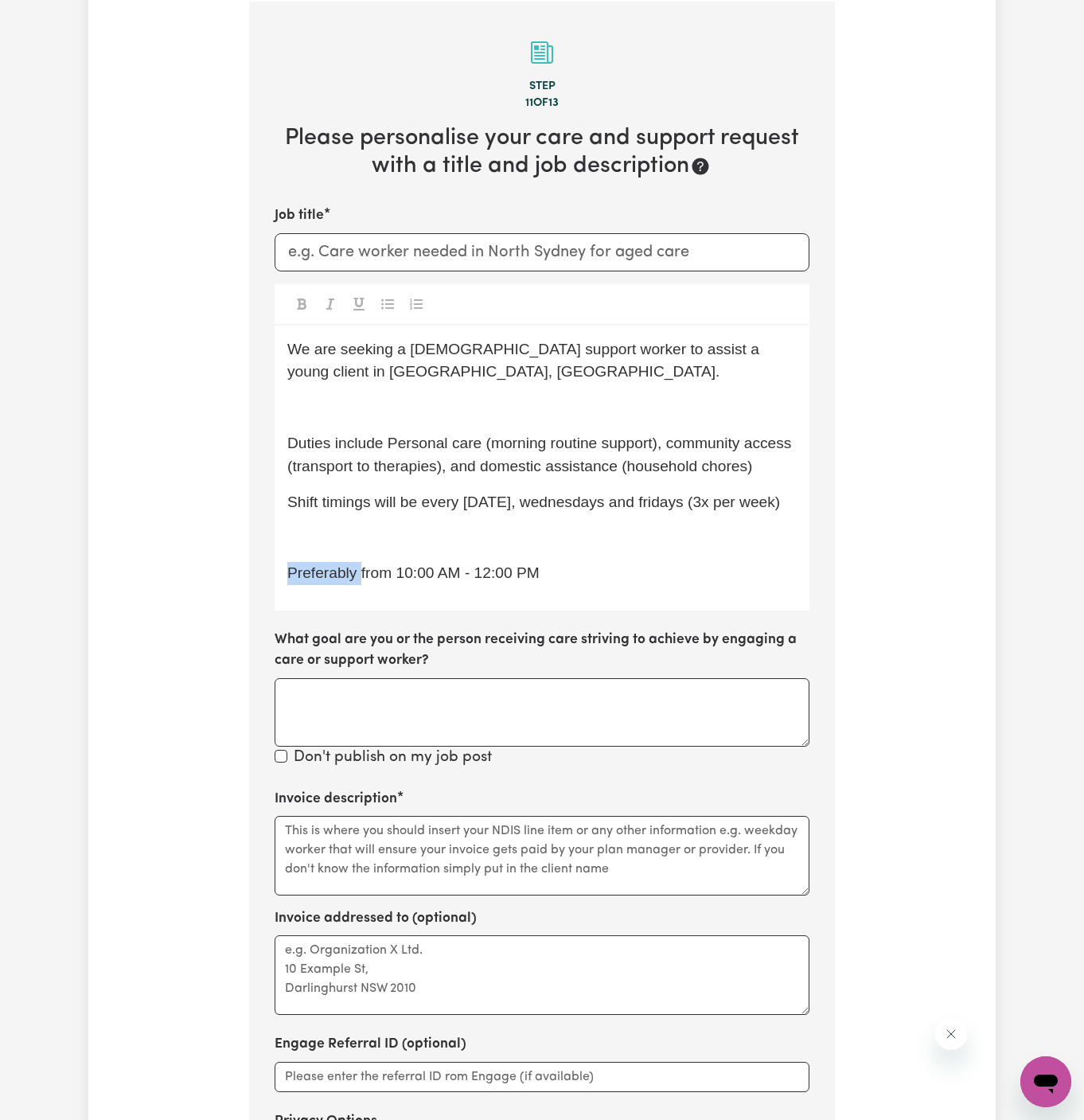
drag, startPoint x: 359, startPoint y: 574, endPoint x: 213, endPoint y: 572, distance: 146.0
click at [213, 572] on div "Tell us your care and support requirements Welcome to Careseekers. We are excit…" at bounding box center [542, 432] width 908 height 1793
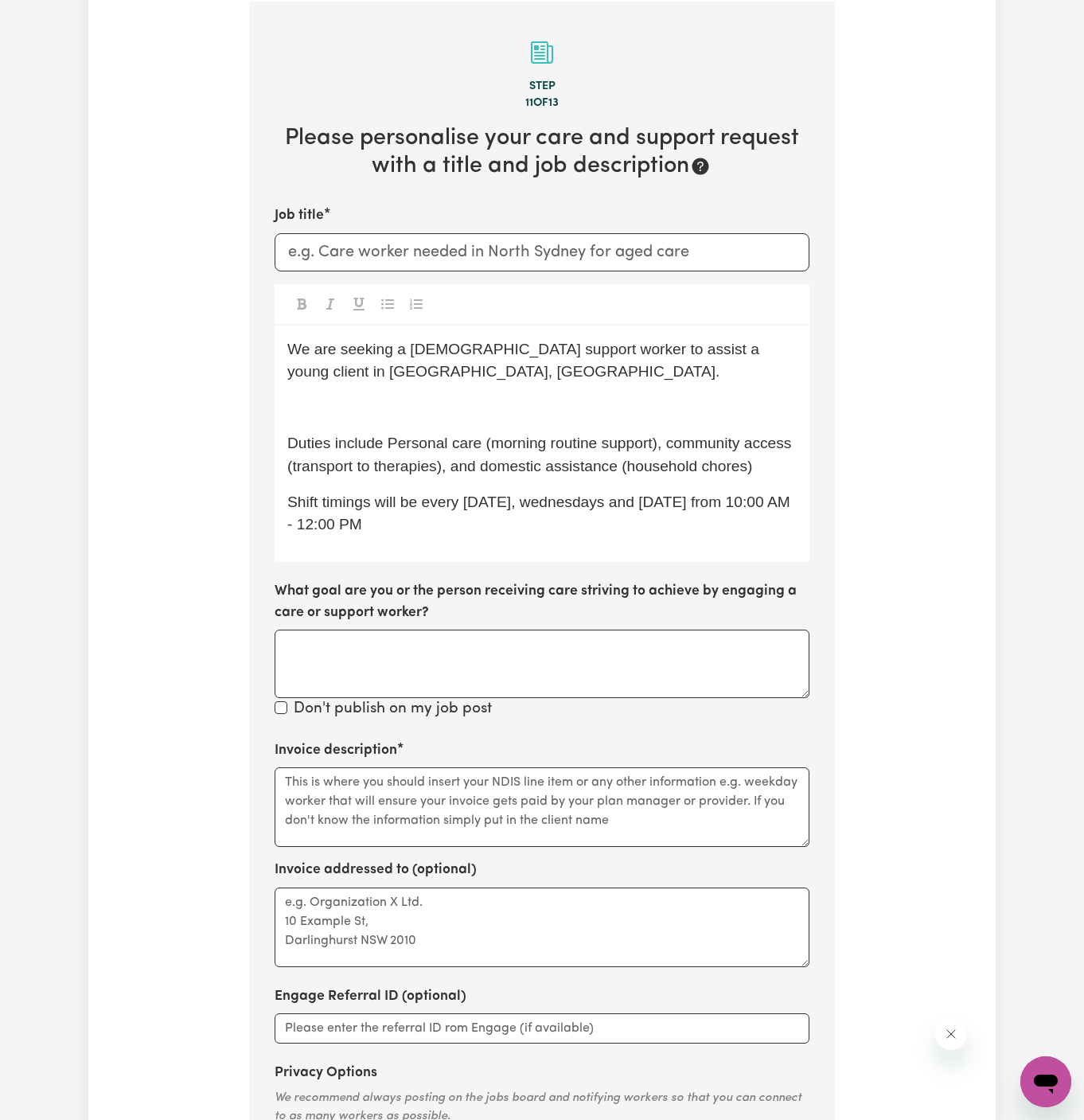
click at [485, 501] on span "Shift timings will be every monday, wednesdays and friday from 10:00 AM - 12:00…" at bounding box center [540, 514] width 507 height 40
click at [574, 504] on span "Shift timings will be every Monday, wednesdays and friday from 10:00 AM - 12:00…" at bounding box center [540, 514] width 507 height 40
click at [531, 502] on span "Shift timings will be every Monday, wednesdays and friday from 10:00 AM - 12:00…" at bounding box center [540, 514] width 507 height 40
click at [639, 506] on span "Shift timings will be every Monday, Wednesdays and friday from 10:00 AM - 12:00…" at bounding box center [542, 514] width 510 height 40
click at [651, 502] on span "Shift timings will be every Monday, Wednesdays and friday from 10:00 AM - 12:00…" at bounding box center [542, 514] width 510 height 40
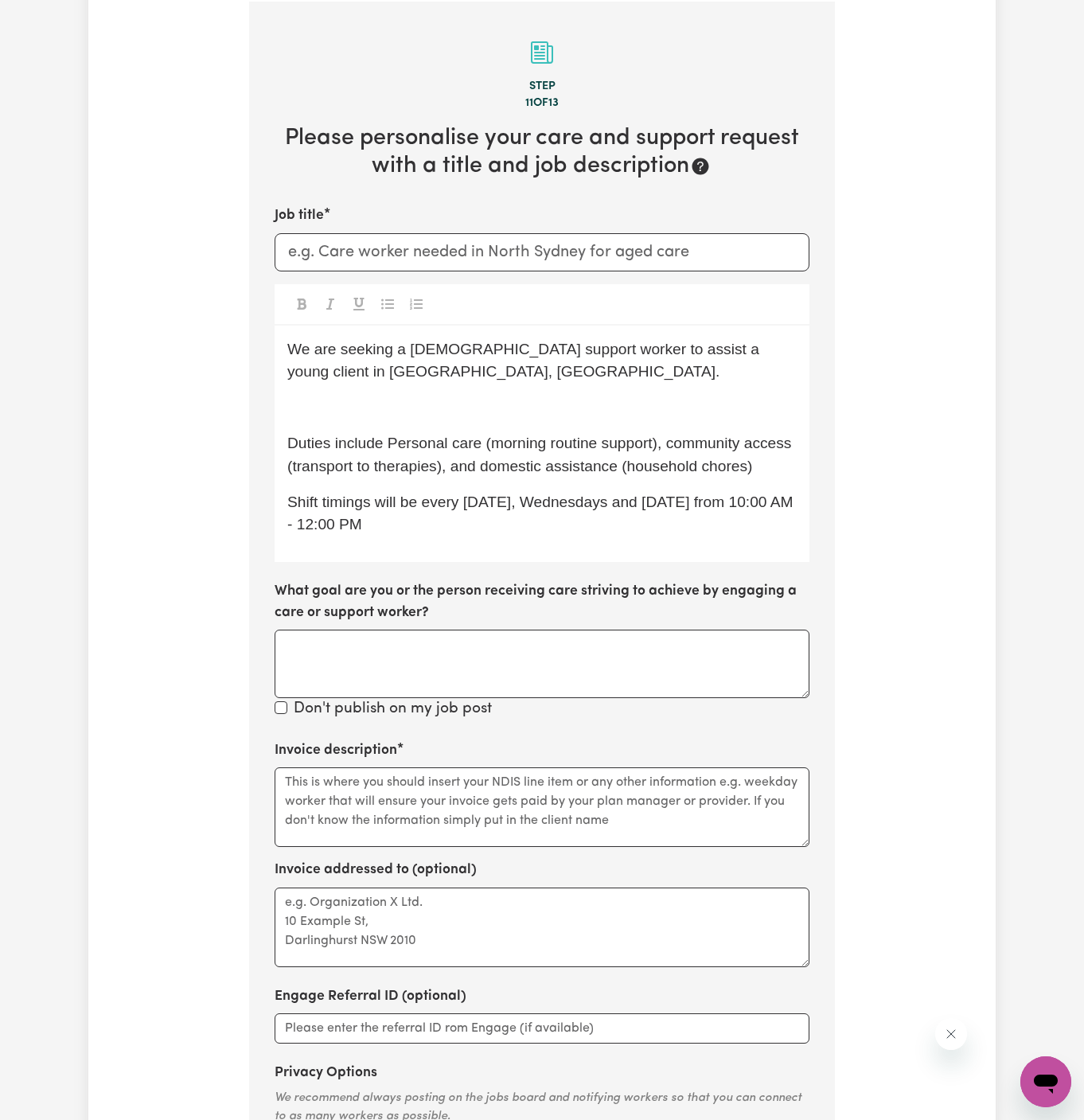
click at [426, 528] on p "Shift timings will be every Monday, Wednesdays and Friday from 10:00 AM - 12:00…" at bounding box center [542, 514] width 509 height 46
click at [297, 525] on span "Shift timings will be every Monday, Wednesdays and Friday from 10:00 AM - 12:00…" at bounding box center [542, 514] width 510 height 40
click at [387, 526] on p "Shift timings will be every Monday, Wednesdays and Friday from 10:00 AM to 12:0…" at bounding box center [542, 514] width 509 height 46
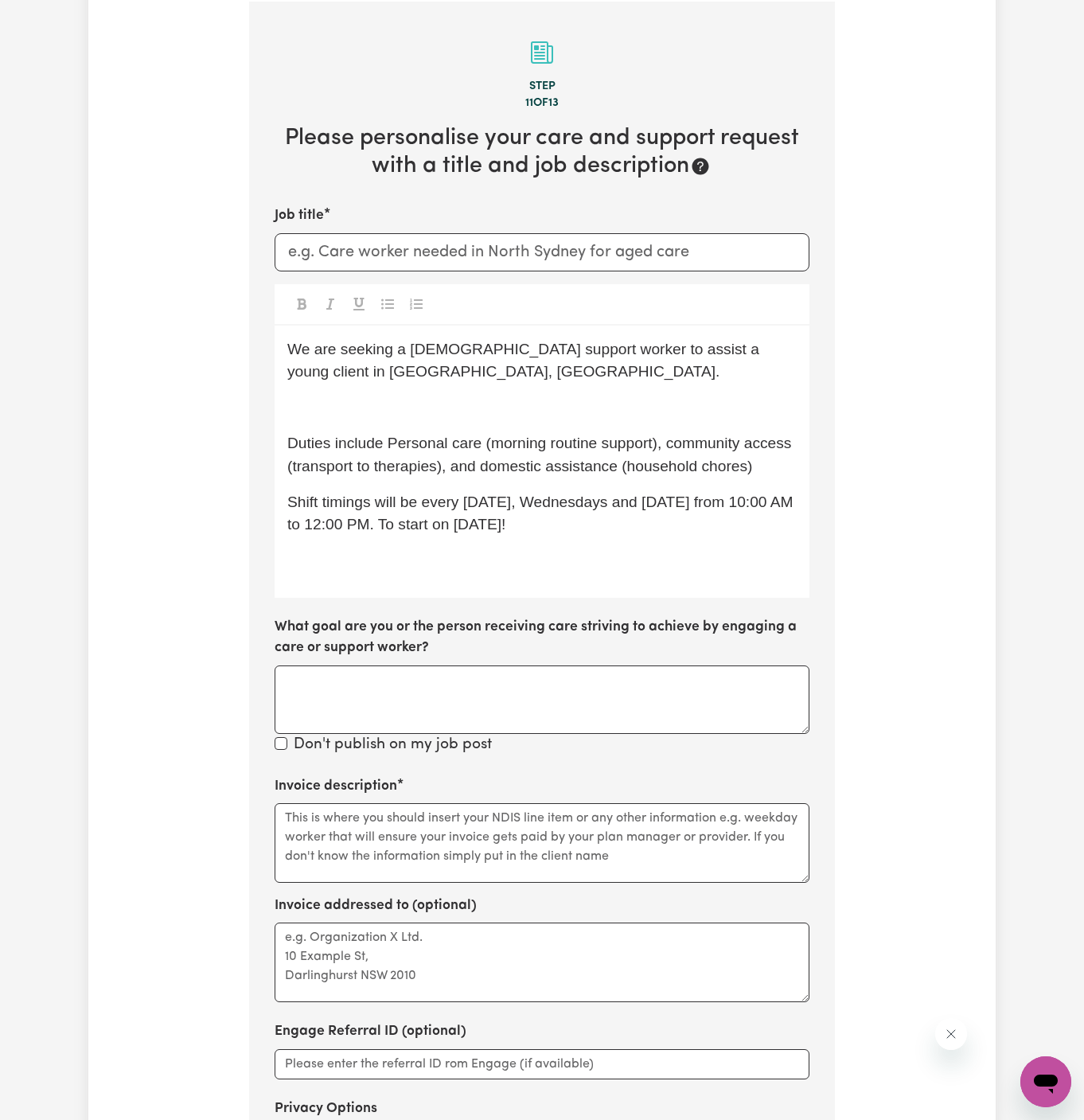
click at [576, 502] on span "Shift timings will be every Monday, Wednesdays and Friday from 10:00 AM to 12:0…" at bounding box center [542, 514] width 510 height 40
click at [621, 499] on span "Shift timings will be every Monday, Wednesday and Friday from 10:00 AM to 12:00…" at bounding box center [530, 514] width 487 height 40
click at [690, 559] on p "﻿" at bounding box center [542, 561] width 509 height 23
click at [518, 428] on div "We are seeking a female support worker to assist a young client in Springwood, …" at bounding box center [542, 462] width 535 height 272
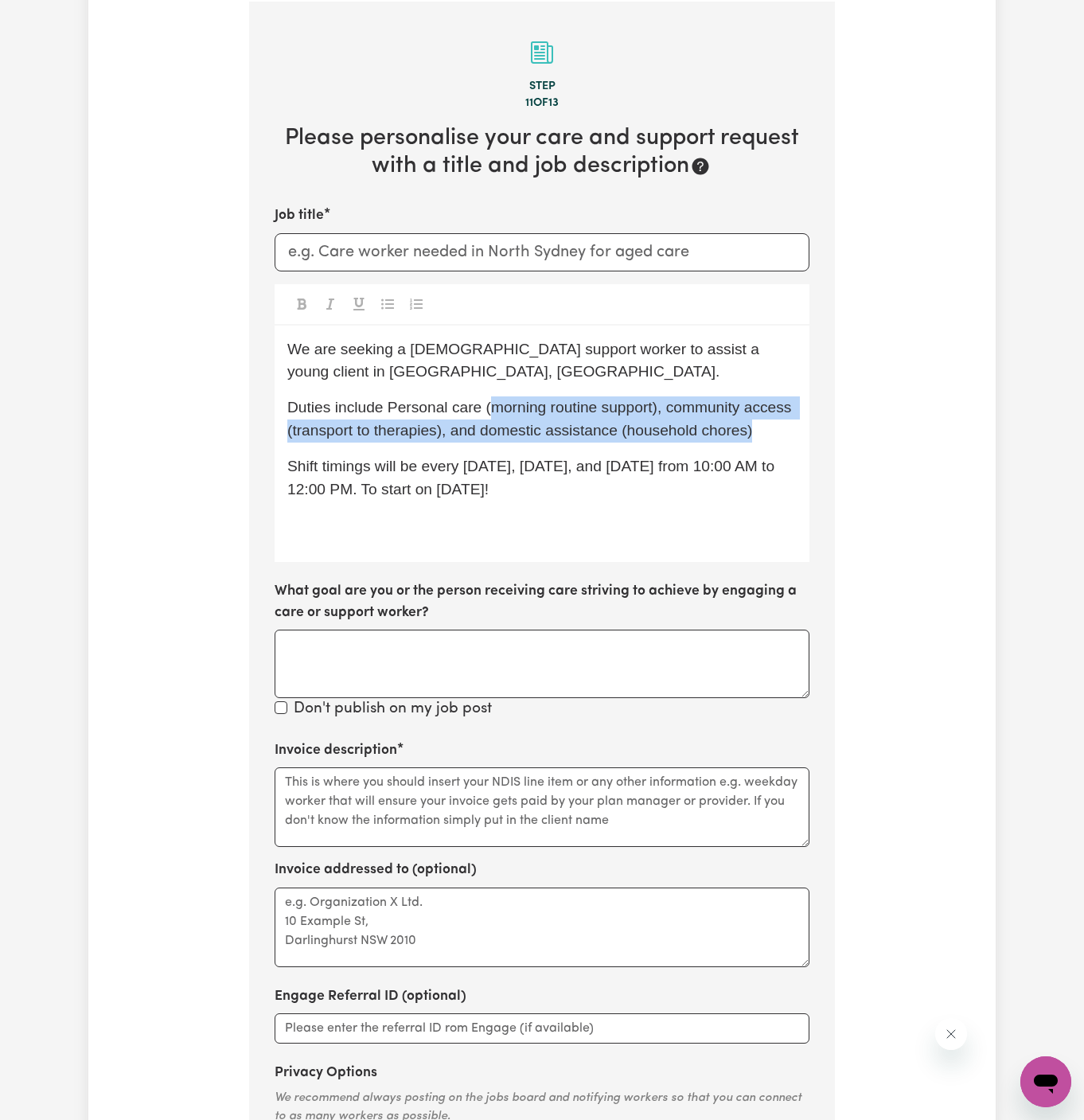
drag, startPoint x: 488, startPoint y: 408, endPoint x: 774, endPoint y: 436, distance: 287.4
click at [774, 436] on p "Duties include Personal care (morning routine support), community access (trans…" at bounding box center [542, 419] width 509 height 46
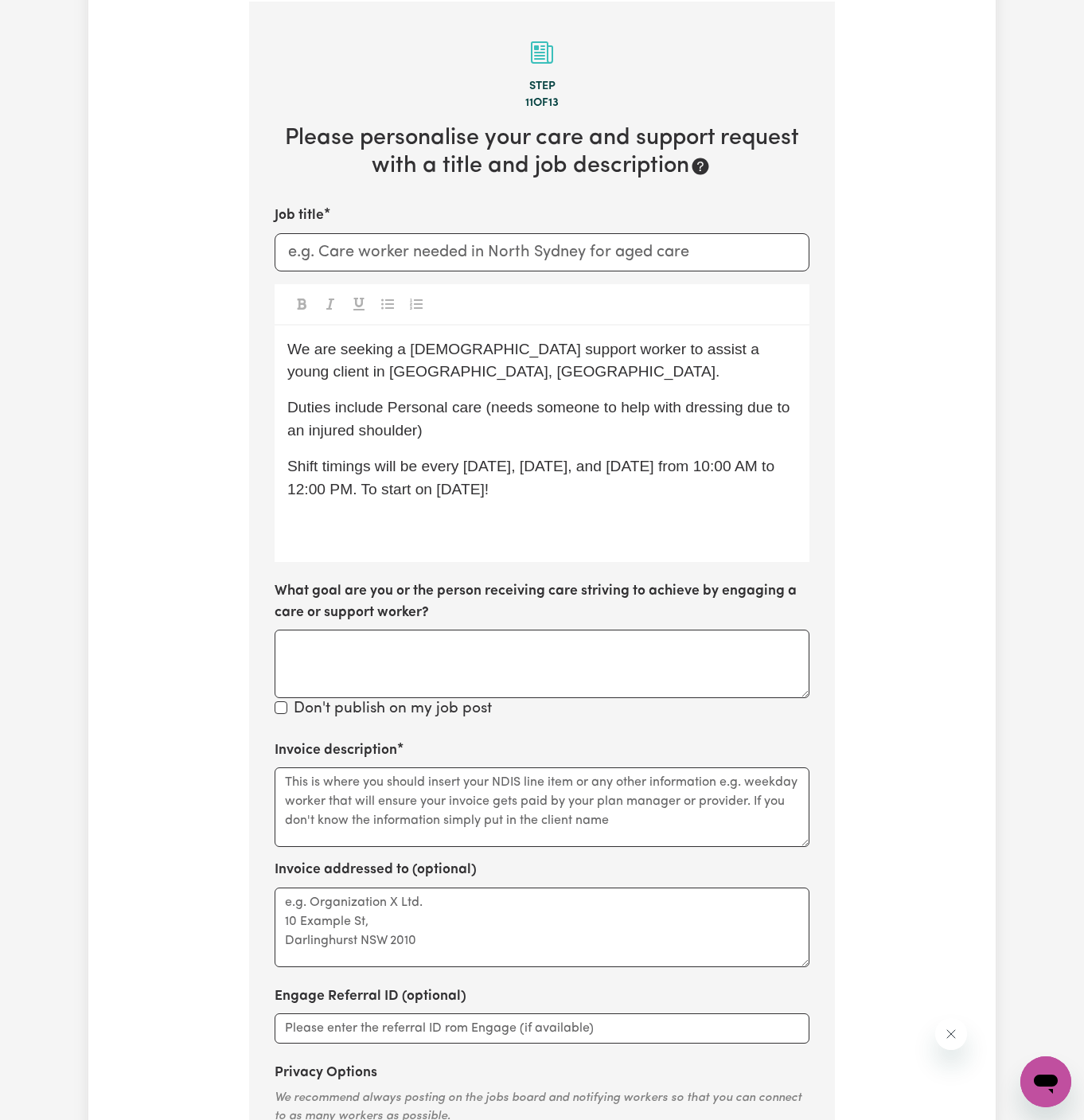
click at [422, 350] on span "We are seeking a female support worker to assist a young client in Springwood, …" at bounding box center [525, 361] width 476 height 40
click at [514, 367] on p "We are seeking a male support worker to assist a young client in Springwood, NS…" at bounding box center [542, 361] width 509 height 46
click at [409, 247] on input "Job title" at bounding box center [542, 252] width 535 height 38
type input "m"
drag, startPoint x: 411, startPoint y: 378, endPoint x: 265, endPoint y: 378, distance: 146.0
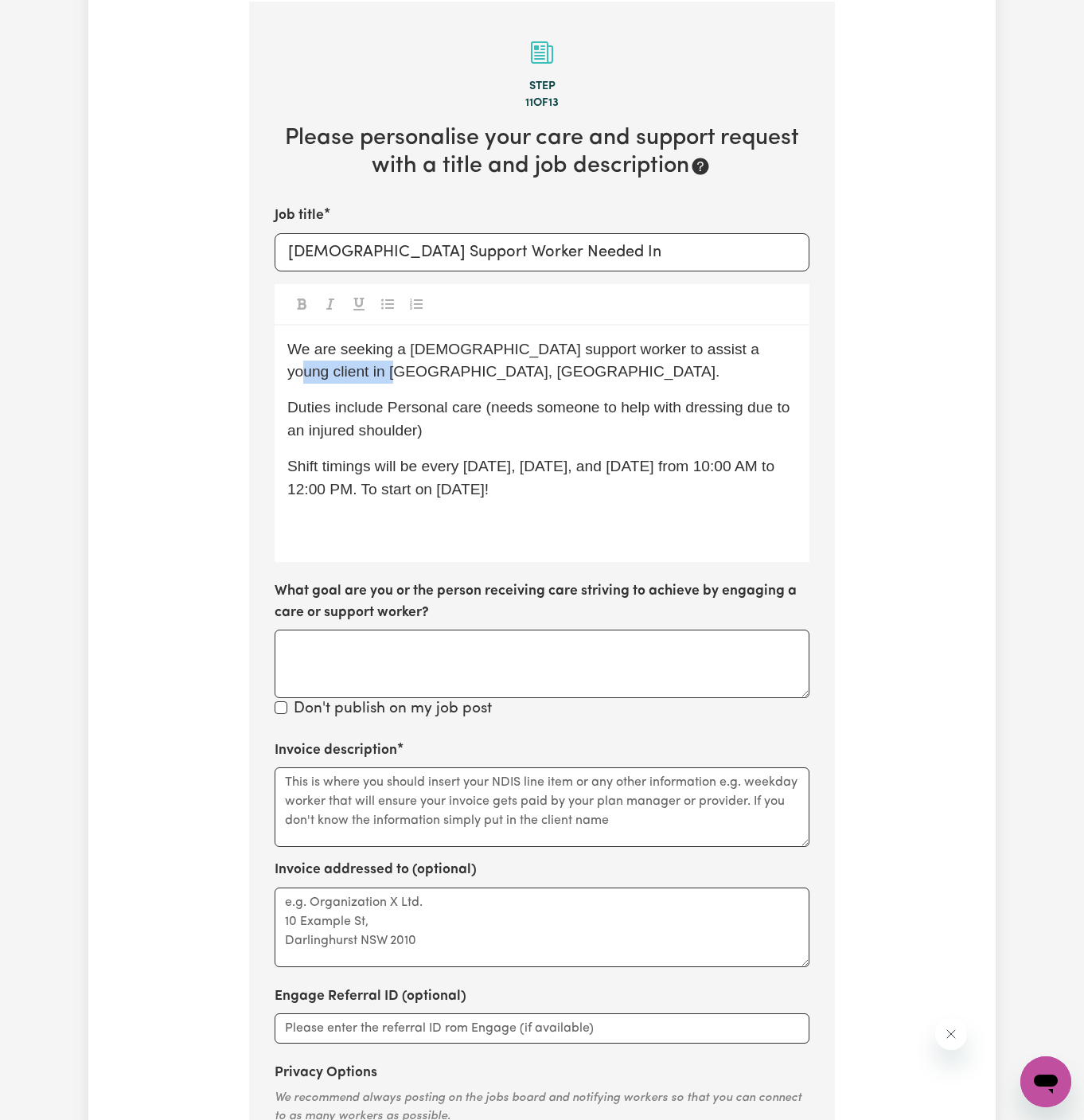
click at [265, 378] on section "Step 11 of 13 Please personalise your care and support request with a title and…" at bounding box center [542, 611] width 586 height 1218
copy span "Springwood, NSW"
click at [655, 251] on input "Male Support Worker Needed In" at bounding box center [542, 252] width 535 height 38
paste input "Springwood, NSW"
type input "Male Support Worker Needed In Springwood, NSW"
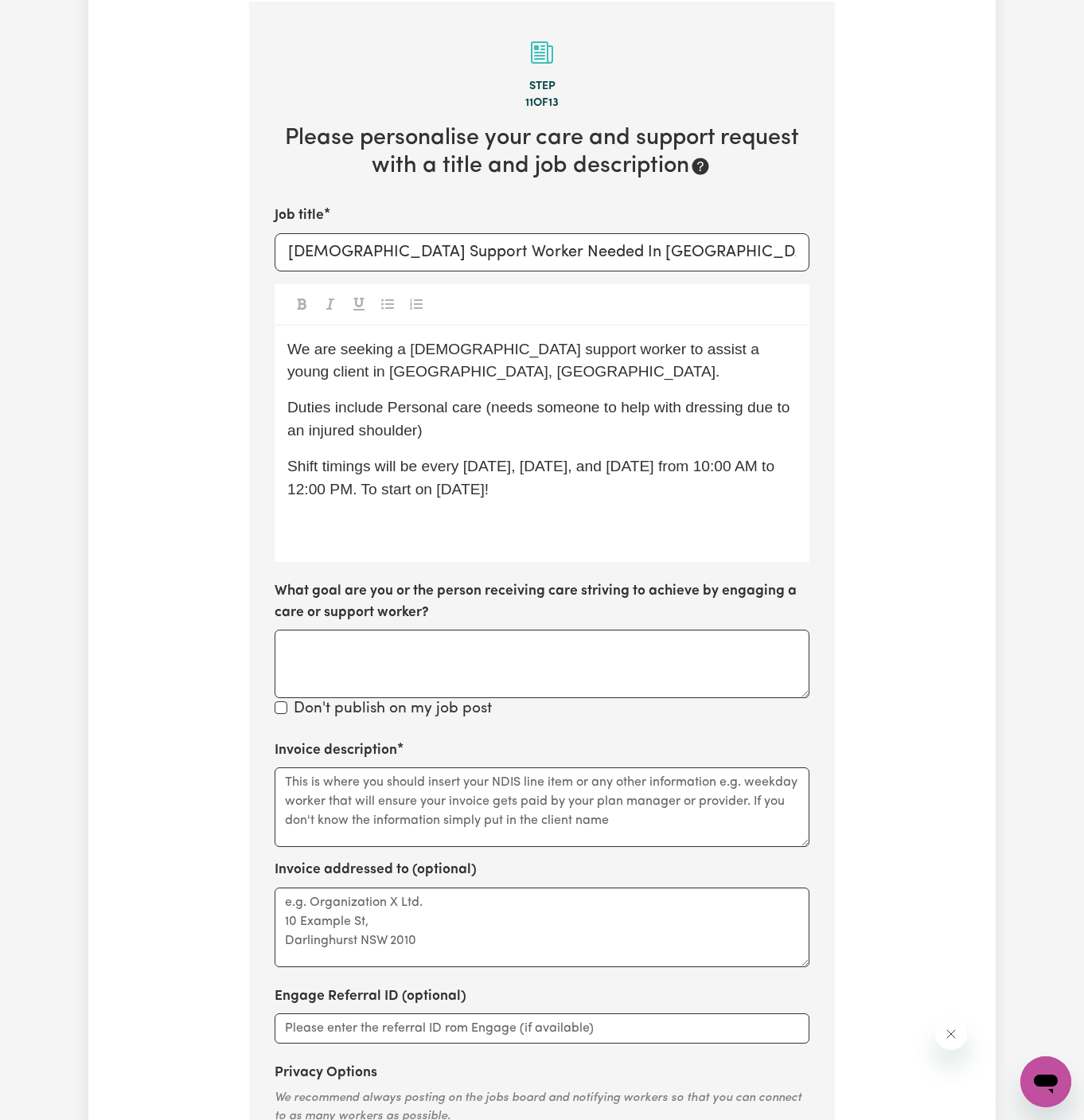
click at [501, 410] on span "Duties include Personal care (needs someone to help with dressing due to an inj…" at bounding box center [540, 419] width 507 height 40
click at [646, 347] on span "We are seeking a male support worker to assist a young client in Springwood, NS…" at bounding box center [525, 361] width 476 height 40
click at [667, 368] on p "We are seeking a male support worker to assist a client in Springwood, NSW." at bounding box center [542, 361] width 509 height 46
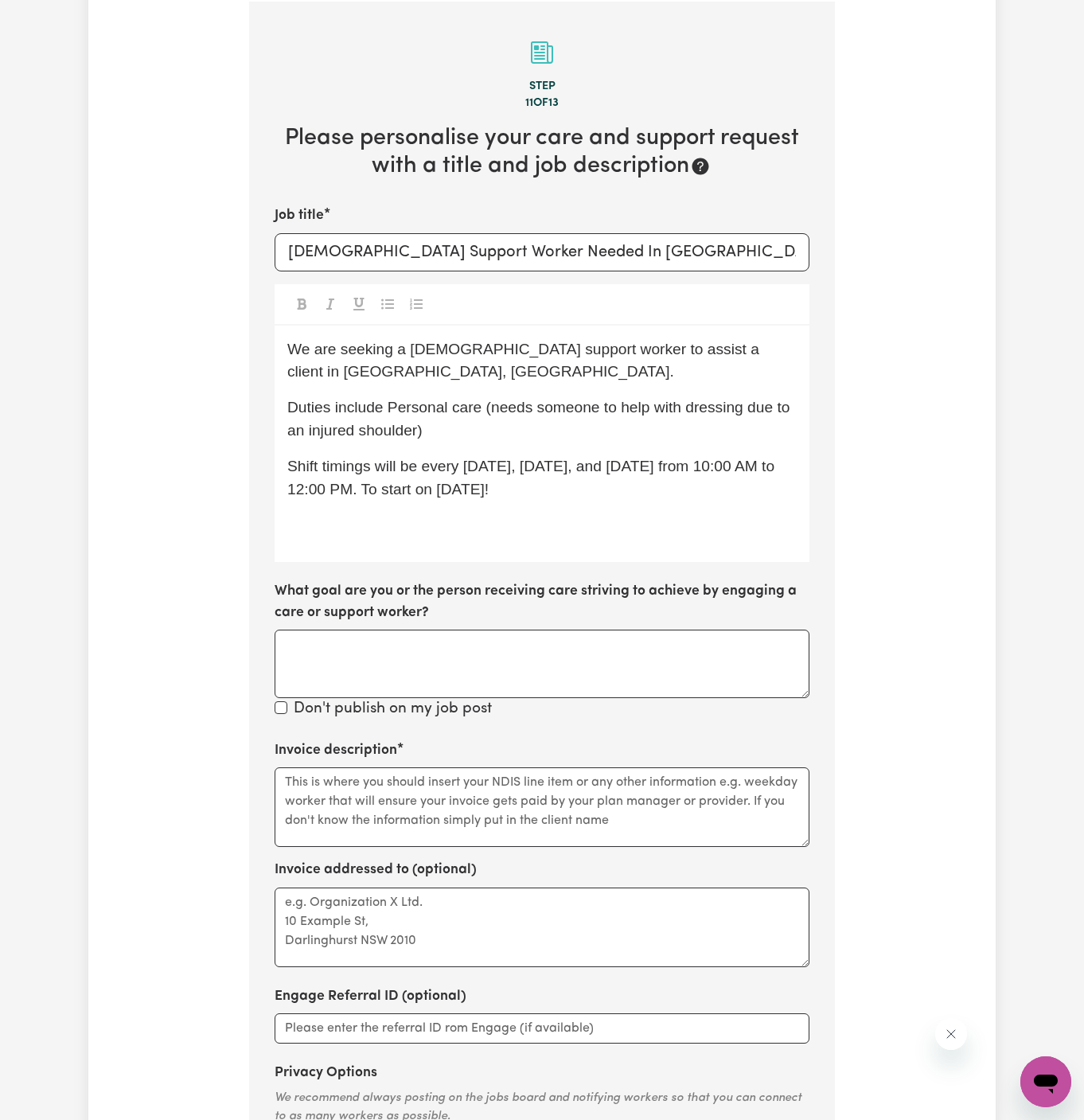
click at [489, 420] on p "Duties include Personal care (needs someone to help with dressing due to an inj…" at bounding box center [542, 419] width 509 height 46
click at [532, 466] on span "Shift timings will be every Monday, Wednesday, and Friday from 10:00 AM to 12:0…" at bounding box center [533, 478] width 491 height 40
click at [470, 429] on p "Duties include Personal care (needs someone to help with dressing due to an inj…" at bounding box center [542, 419] width 509 height 46
click at [518, 360] on p "We are seeking a male support worker to assist a client in Springwood, NSW." at bounding box center [542, 361] width 509 height 46
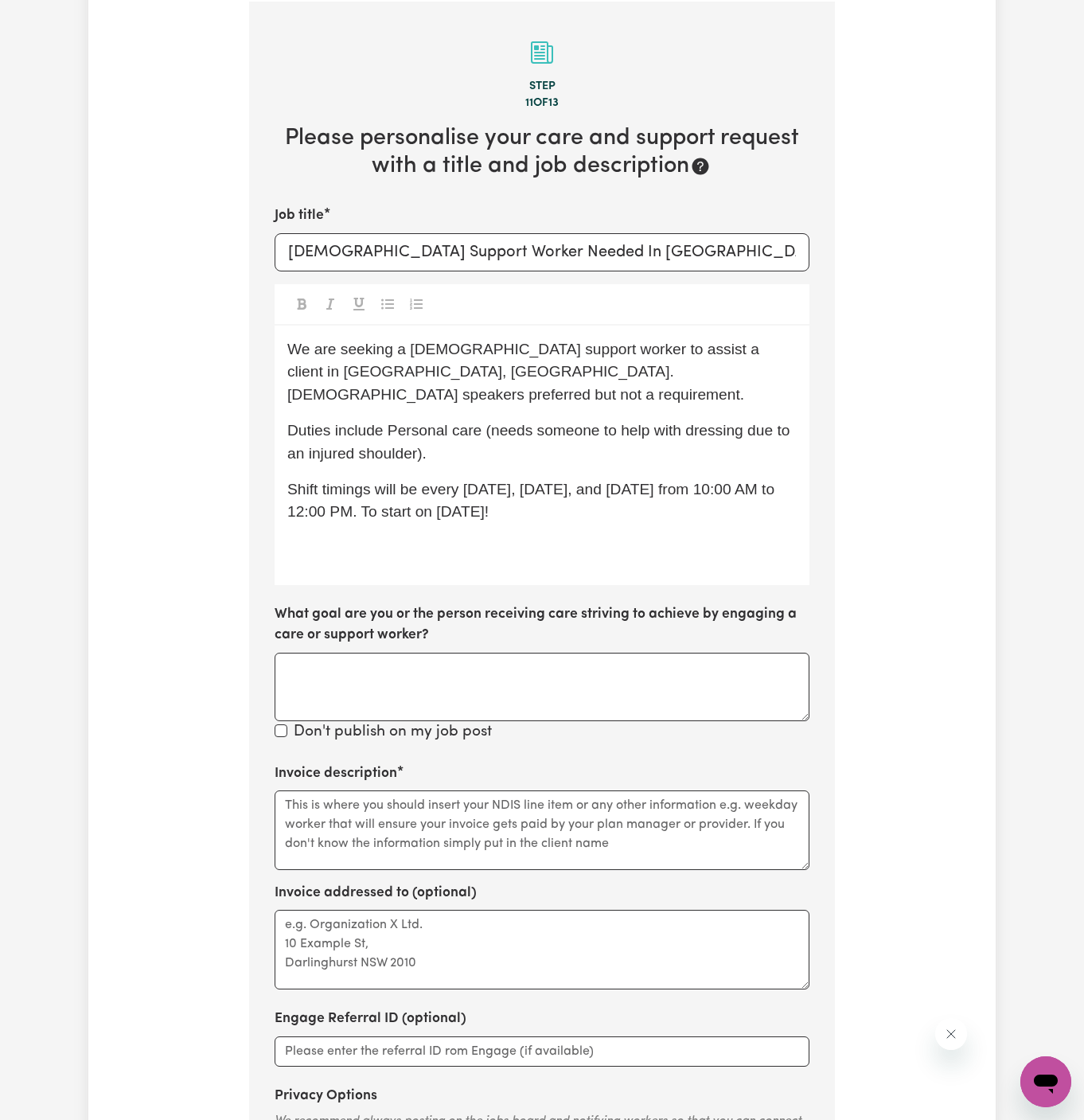
click at [487, 368] on span "We are seeking a male support worker to assist a client in Springwood, NSW. Gre…" at bounding box center [525, 372] width 476 height 63
click at [605, 422] on span "Duties include Personal care (needs someone to help with dressing due to an inj…" at bounding box center [540, 442] width 507 height 40
click at [451, 368] on span "We are seeking a male support worker to assist a client in Springwood, NSW. Gre…" at bounding box center [529, 372] width 484 height 63
click at [521, 377] on span "We are seeking a male support worker to assist a client in Springwood, NSW. Gre…" at bounding box center [539, 372] width 504 height 63
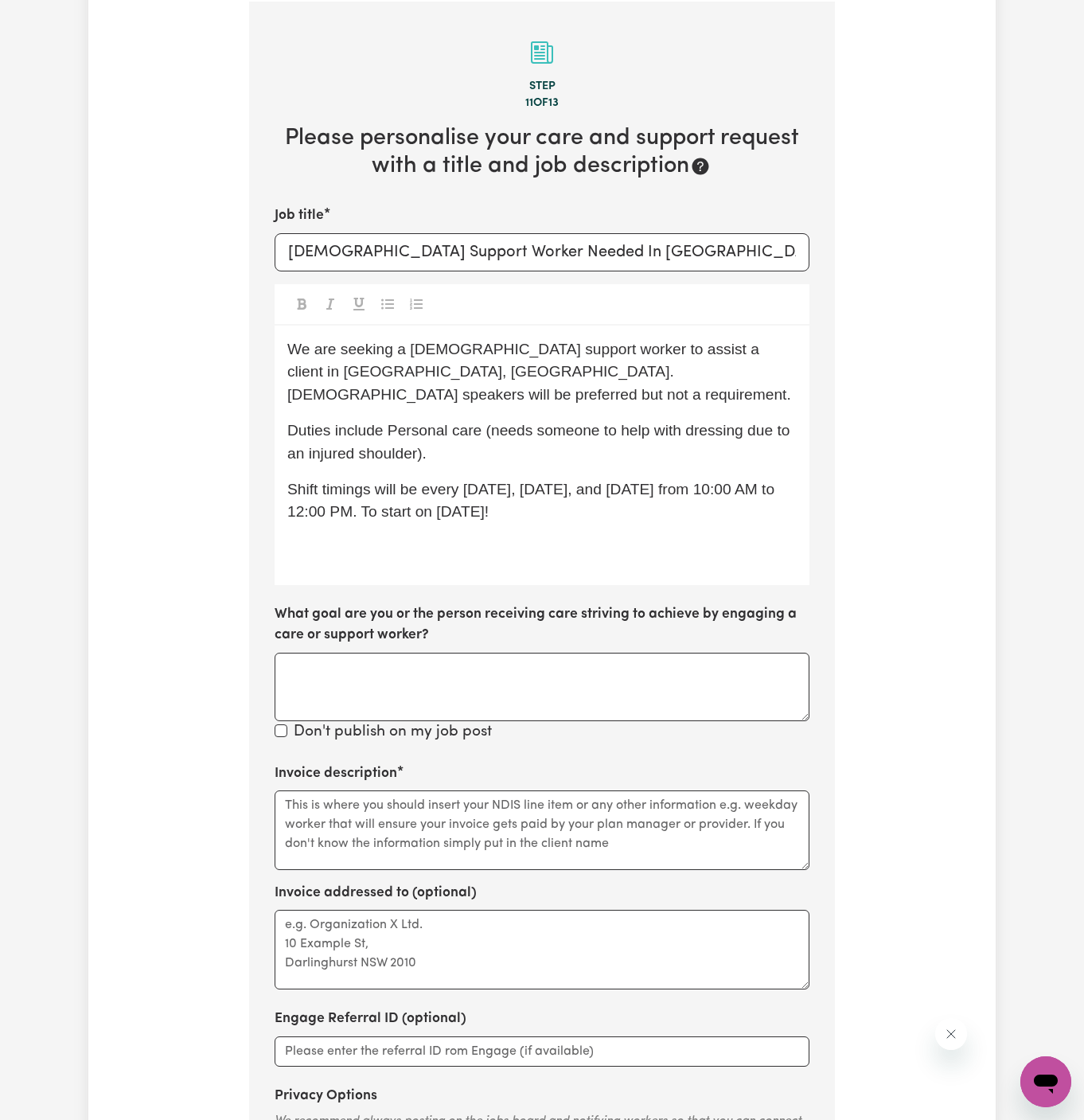
click at [583, 375] on span "We are seeking a male support worker to assist a client in Springwood, NSW. Gre…" at bounding box center [539, 372] width 504 height 63
click at [663, 434] on p "Duties include Personal care (needs someone to help with dressing due to an inj…" at bounding box center [542, 442] width 509 height 46
click at [613, 422] on span "Duties include Personal care (needs someone to help with dressing due to an inj…" at bounding box center [540, 442] width 507 height 40
click at [590, 536] on p "﻿" at bounding box center [542, 548] width 509 height 23
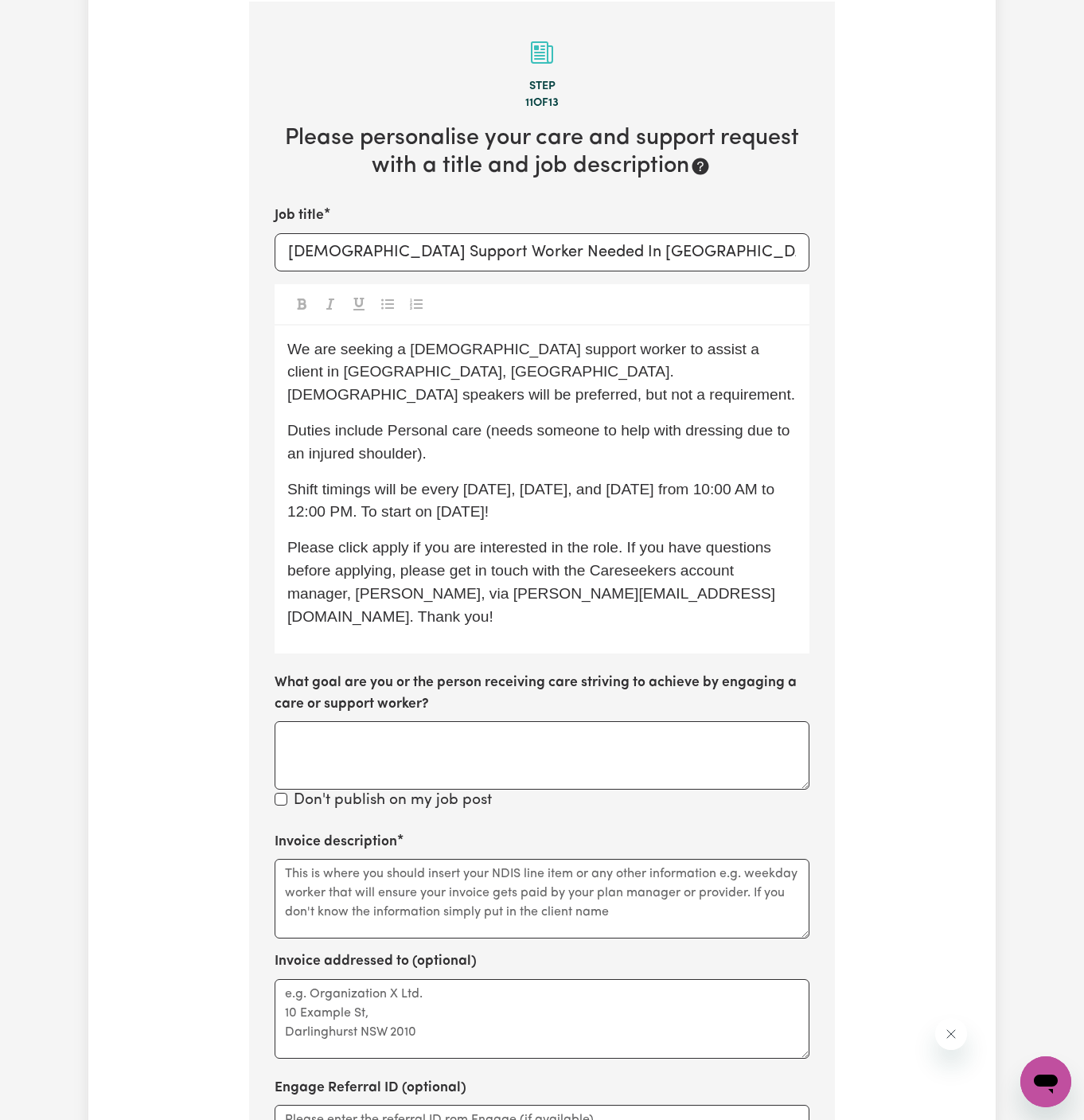
click at [382, 536] on p "Please click apply if you are interested in the role. If you have questions bef…" at bounding box center [542, 582] width 509 height 92
click at [384, 539] on span "Please click apply if you are interested in the role. If you have questions bef…" at bounding box center [531, 581] width 488 height 85
click at [511, 555] on p "Please click Apply if you are interested in the role. If you have questions bef…" at bounding box center [542, 582] width 509 height 92
click at [652, 557] on p "Please click Apply if you are interested in the role. If you have questions bef…" at bounding box center [542, 582] width 509 height 92
click at [586, 554] on span "Please click Apply if you are interested in the role. If you have questions bef…" at bounding box center [531, 581] width 489 height 85
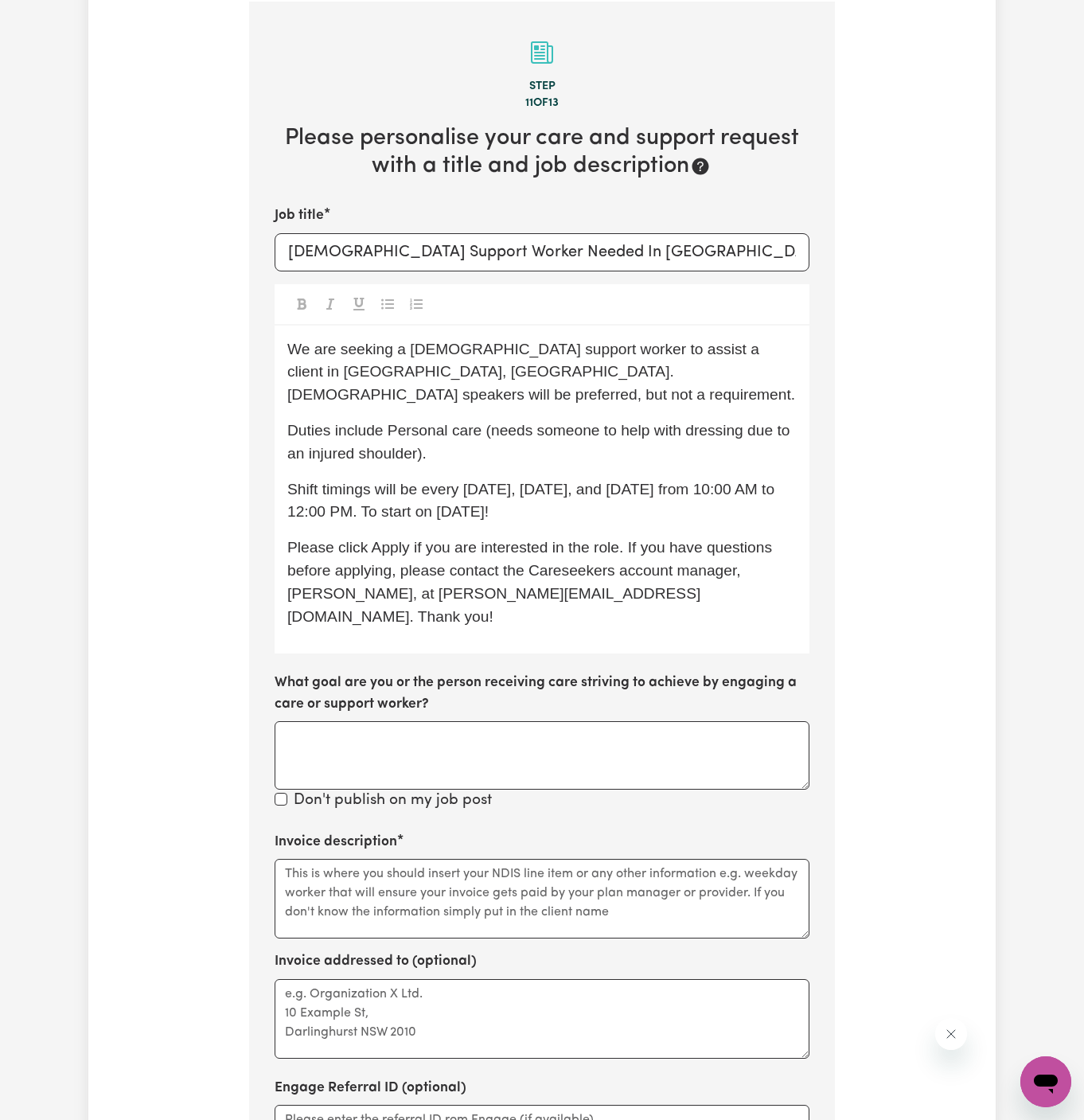
click at [618, 554] on span "Please click Apply if you are interested in the role. If you have questions bef…" at bounding box center [531, 581] width 489 height 85
click at [663, 580] on p "Please click Apply if you are interested in the role. If you have questions bef…" at bounding box center [542, 582] width 509 height 92
click at [631, 552] on span "Please click Apply if you are interested in the role. If you have questions bef…" at bounding box center [531, 581] width 489 height 85
click at [502, 536] on p "Please click Apply if you are interested in the role. If you have questions bef…" at bounding box center [542, 582] width 509 height 92
click at [550, 554] on span "Please click Apply if you are interested in the role. If you have questions bef…" at bounding box center [531, 581] width 489 height 85
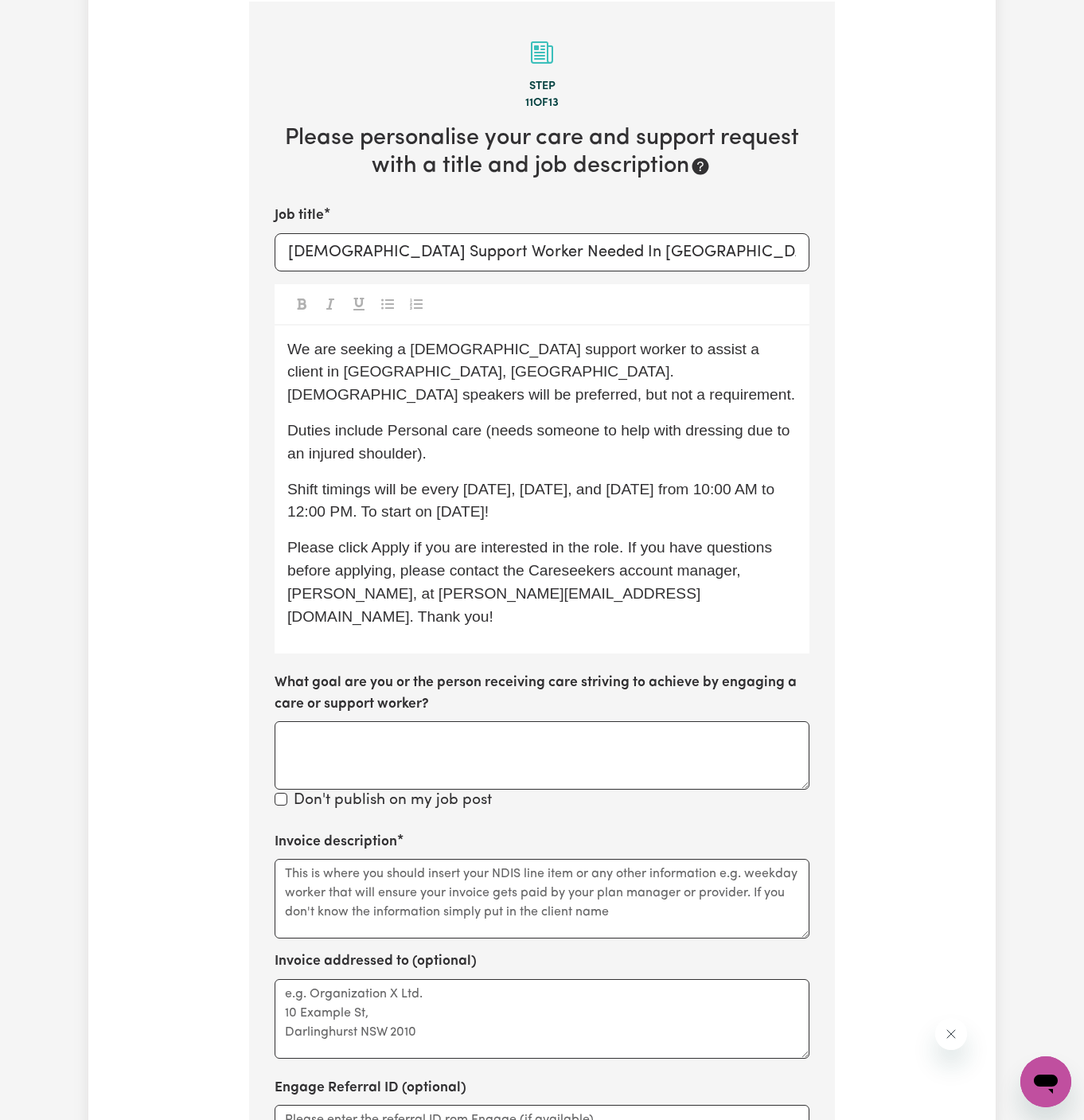
click at [510, 552] on span "Please click Apply if you are interested in the role. If you have questions bef…" at bounding box center [531, 581] width 489 height 85
click at [487, 859] on textarea "Invoice description" at bounding box center [542, 899] width 535 height 79
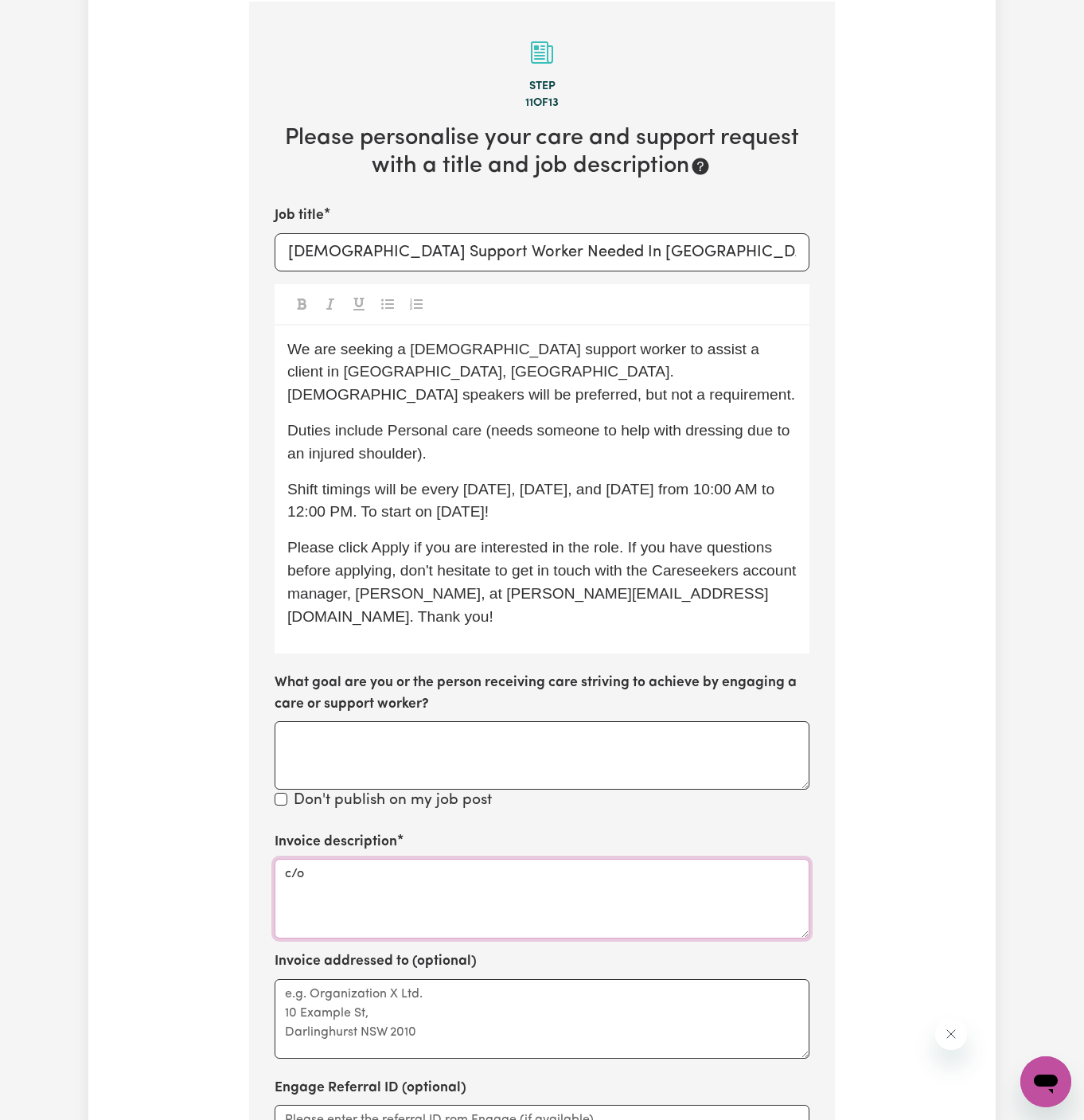
paste textarea "Vitality Club"
click at [315, 859] on textarea "c/o Vitality Club" at bounding box center [542, 899] width 535 height 79
type textarea "c/o Vitality Club"
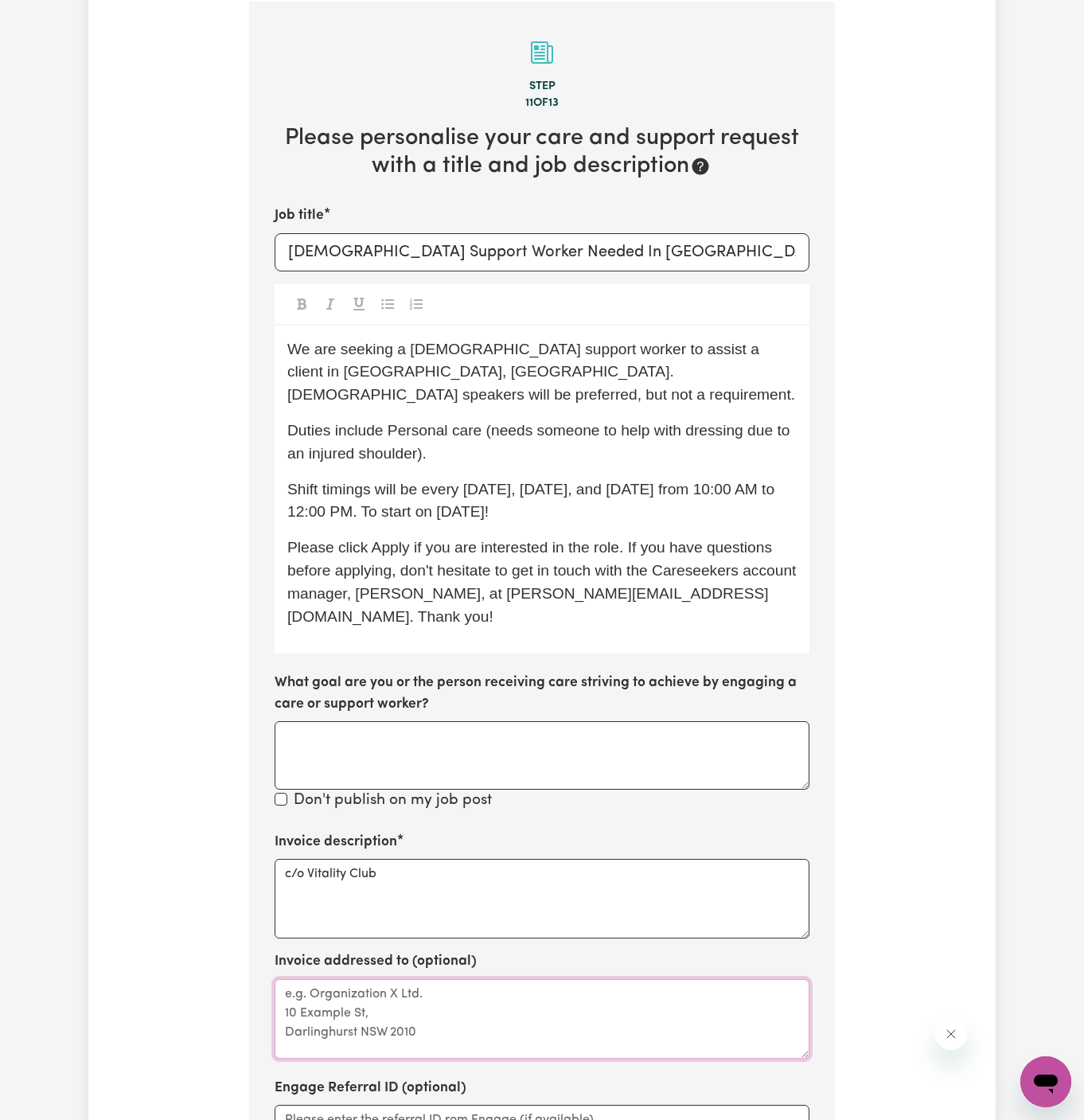
click at [372, 986] on textarea "Invoice addressed to (optional)" at bounding box center [542, 1018] width 535 height 79
paste textarea "c/o Vitality Club"
type textarea "c/o Vitality Club"
drag, startPoint x: 525, startPoint y: 247, endPoint x: 886, endPoint y: 241, distance: 361.0
click at [886, 241] on div "Tell us your care and support requirements Welcome to Careseekers. We are excit…" at bounding box center [542, 454] width 908 height 1836
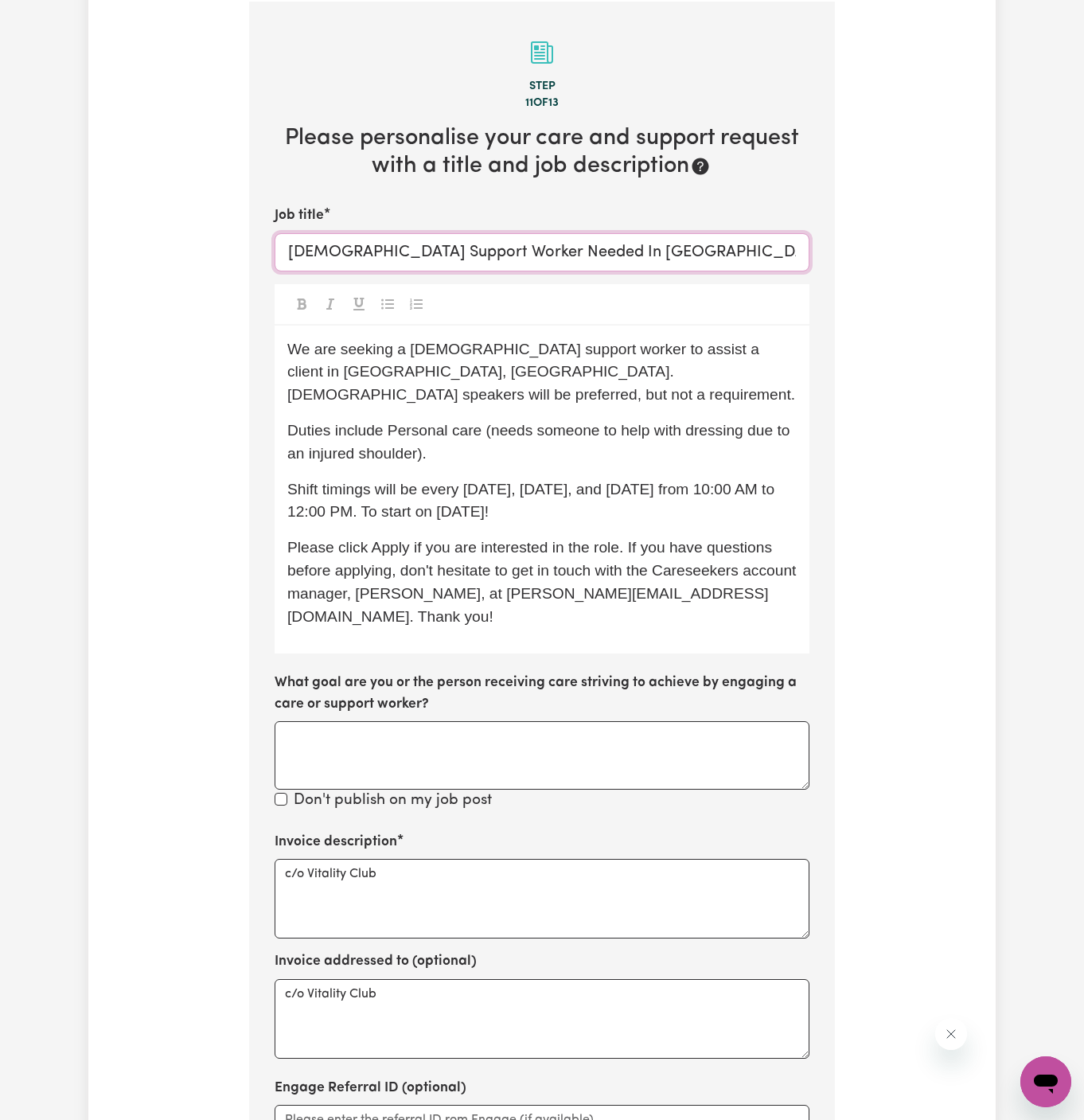
paste input "Rosebery NSW"
click at [648, 432] on p "Duties include Personal care (needs someone to help with dressing due to an inj…" at bounding box center [542, 442] width 509 height 46
drag, startPoint x: 680, startPoint y: 350, endPoint x: 318, endPoint y: 373, distance: 362.7
click at [318, 373] on span "We are seeking a male support worker to assist a client in Springwood, NSW. Gre…" at bounding box center [541, 372] width 508 height 63
click at [746, 349] on span "We are seeking a male support worker to assist a client in Rosebery NSW . Greek…" at bounding box center [537, 372] width 499 height 63
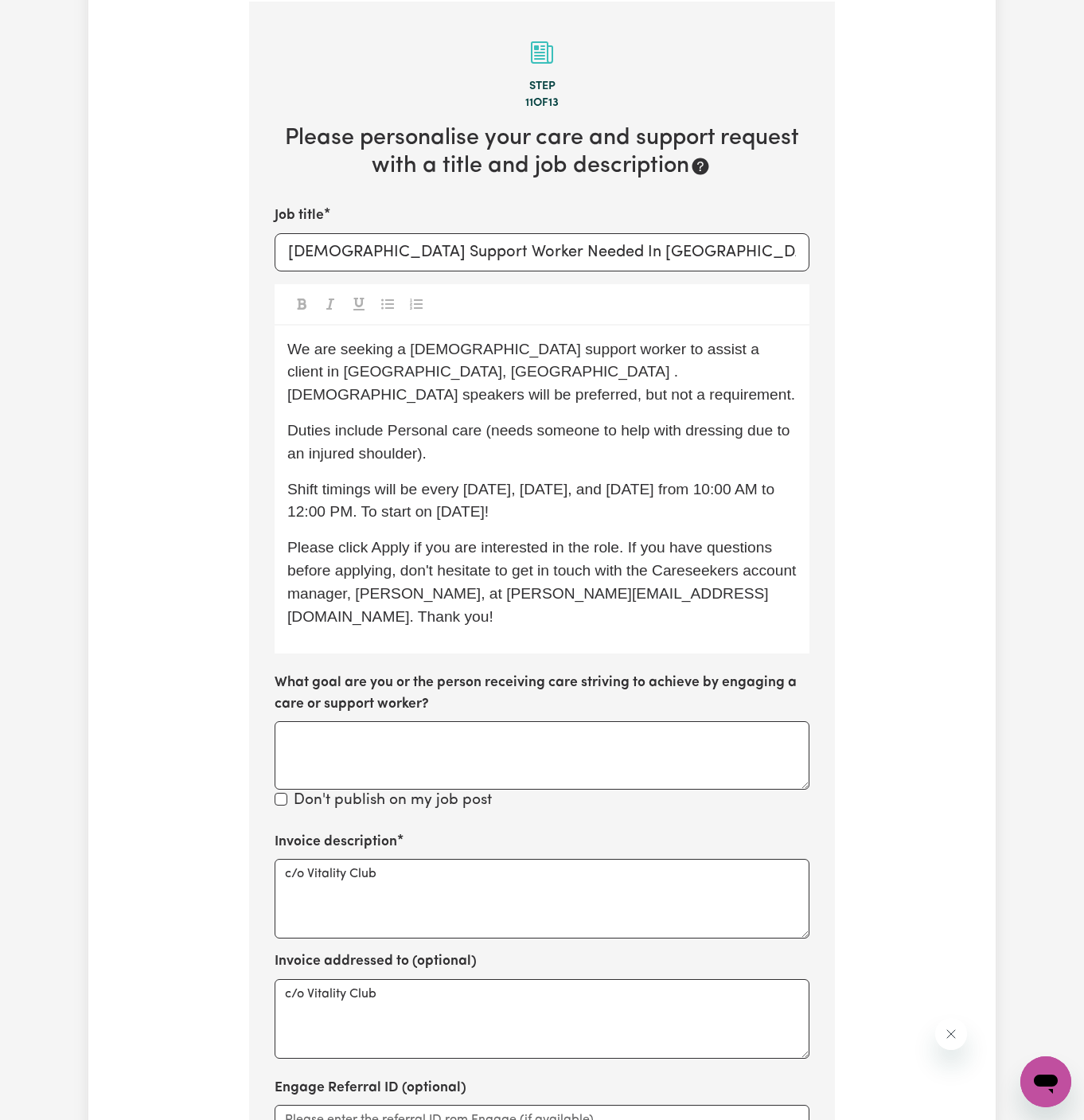
click at [773, 356] on span "We are seeking a male support worker to assist a client in Rosebery, NSW . Gree…" at bounding box center [541, 372] width 508 height 63
click at [730, 422] on span "Duties include Personal care (needs someone to help with dressing due to an inj…" at bounding box center [540, 442] width 507 height 40
click at [602, 252] on input "Male Support Worker Needed In Rosebery NSW" at bounding box center [542, 252] width 535 height 38
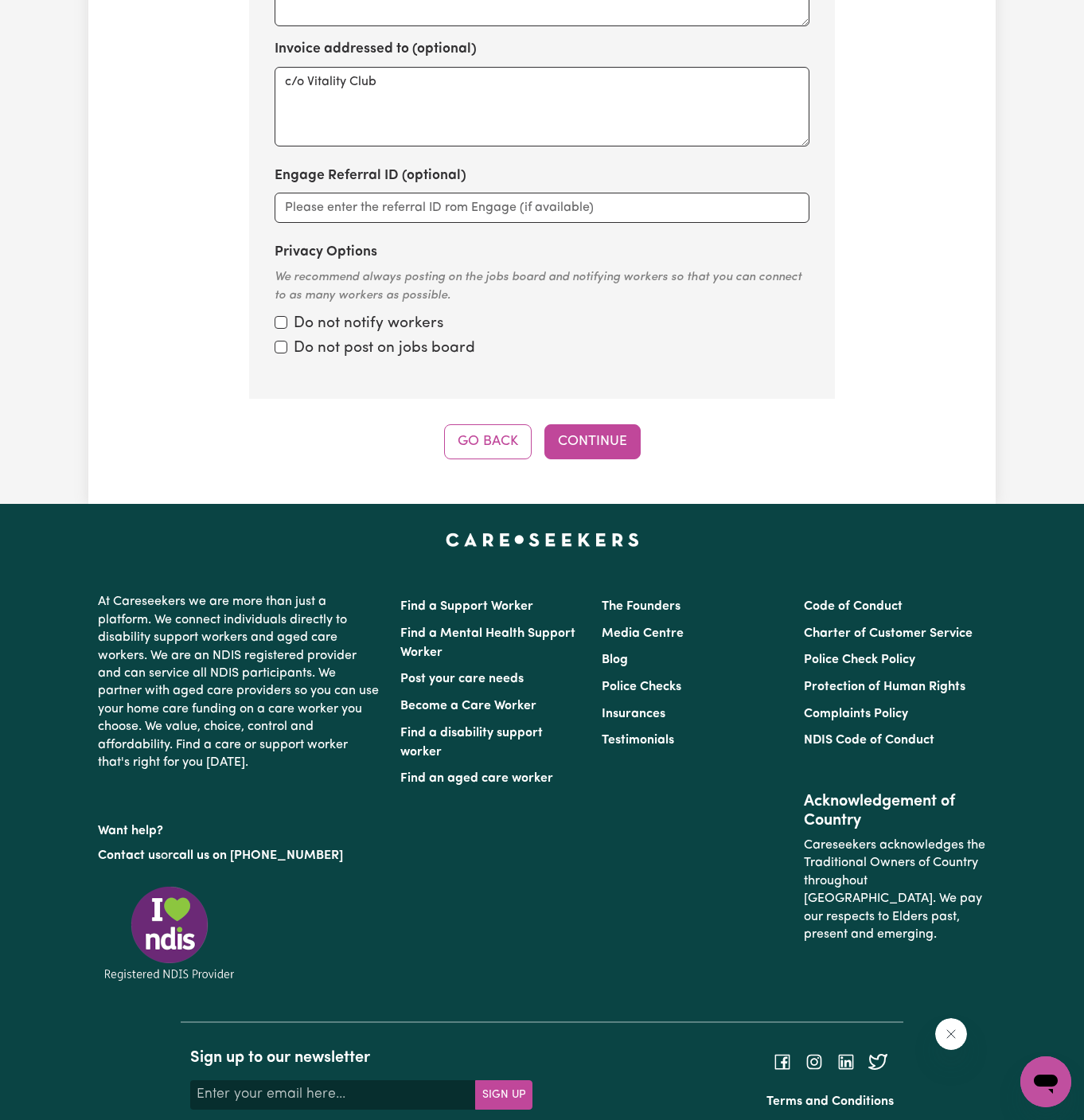
scroll to position [1497, 0]
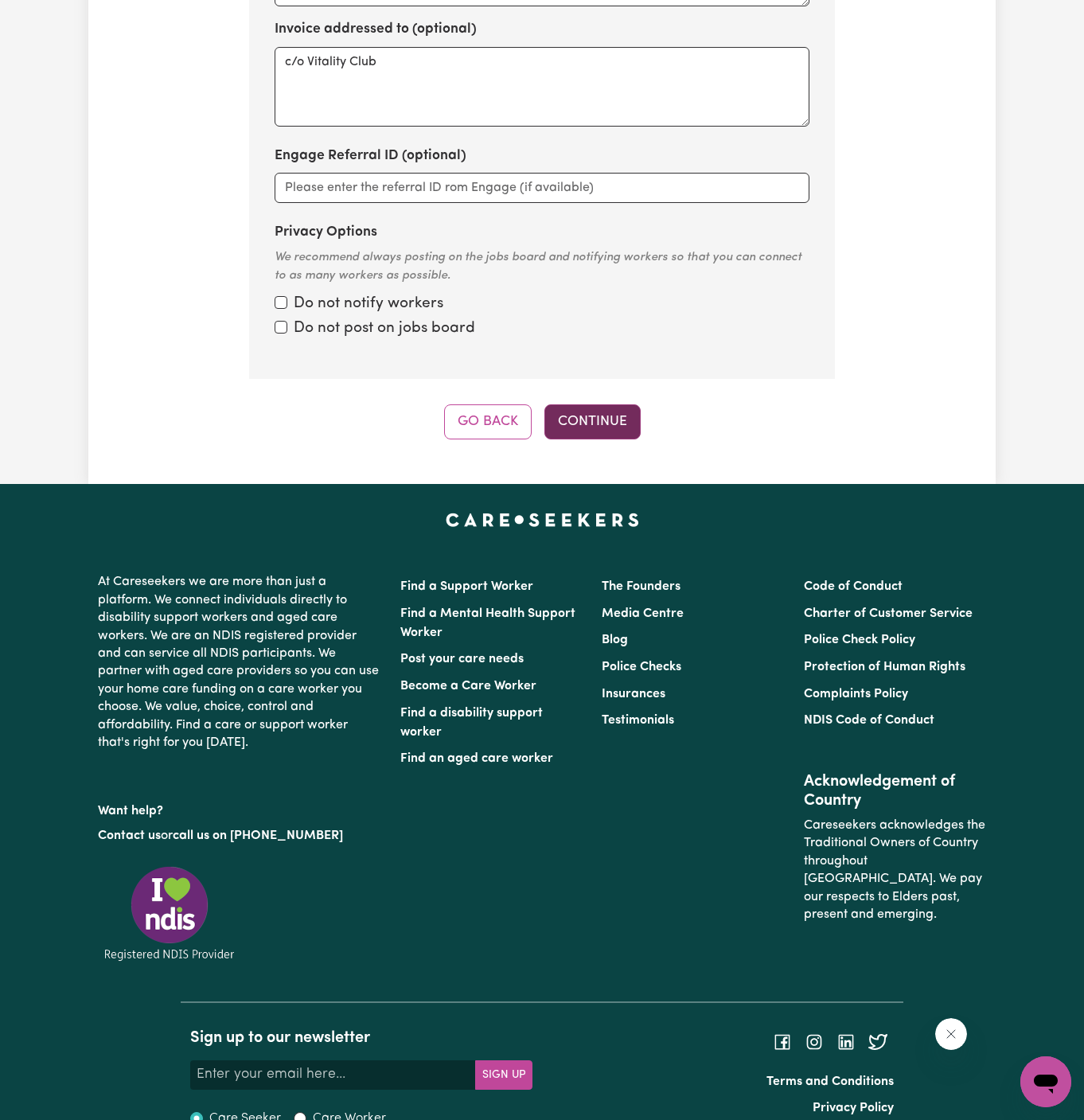
type input "Male Support Worker Needed In Rosebery, NSW"
click at [596, 404] on button "Continue" at bounding box center [592, 422] width 96 height 35
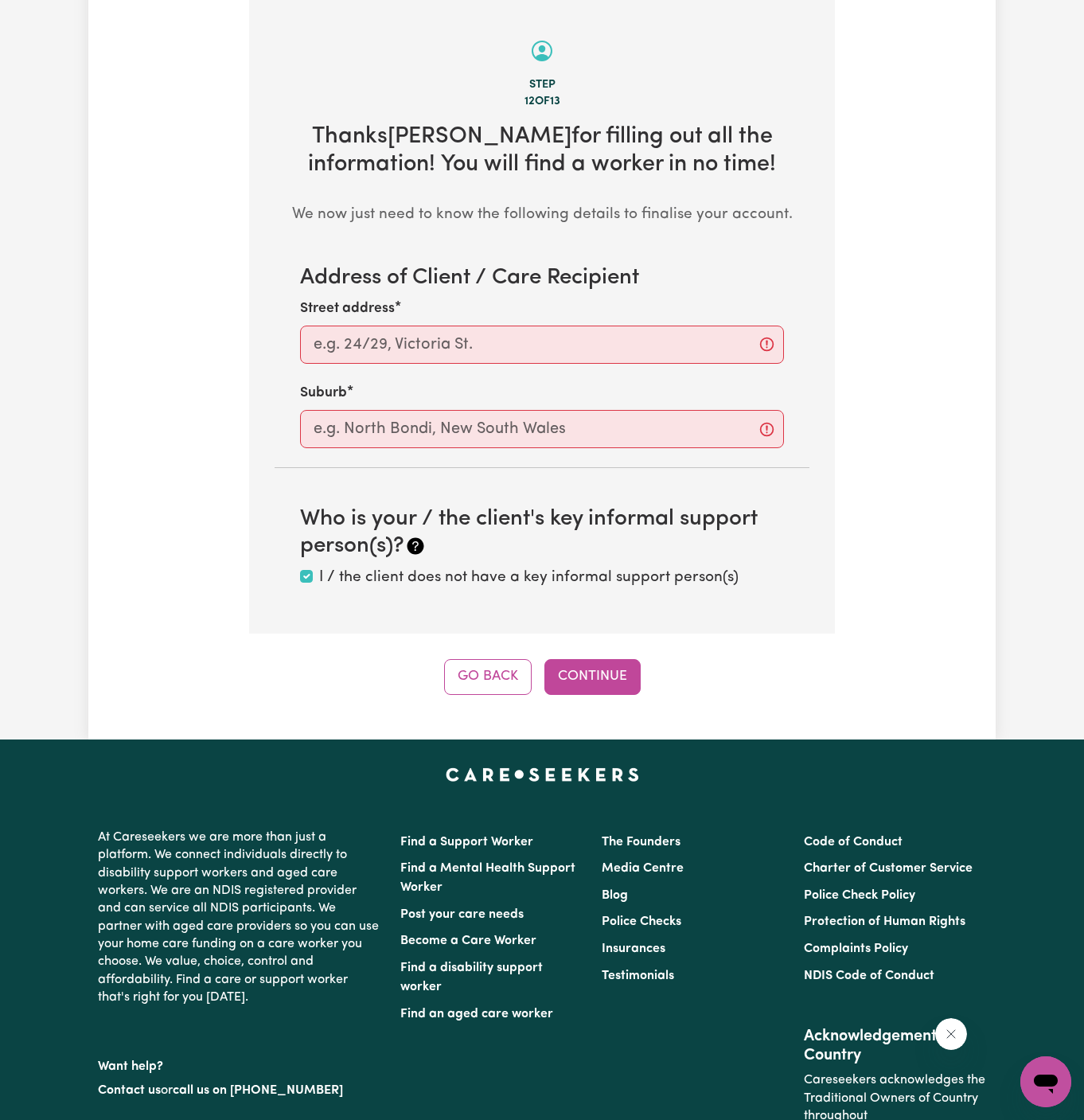
scroll to position [565, 0]
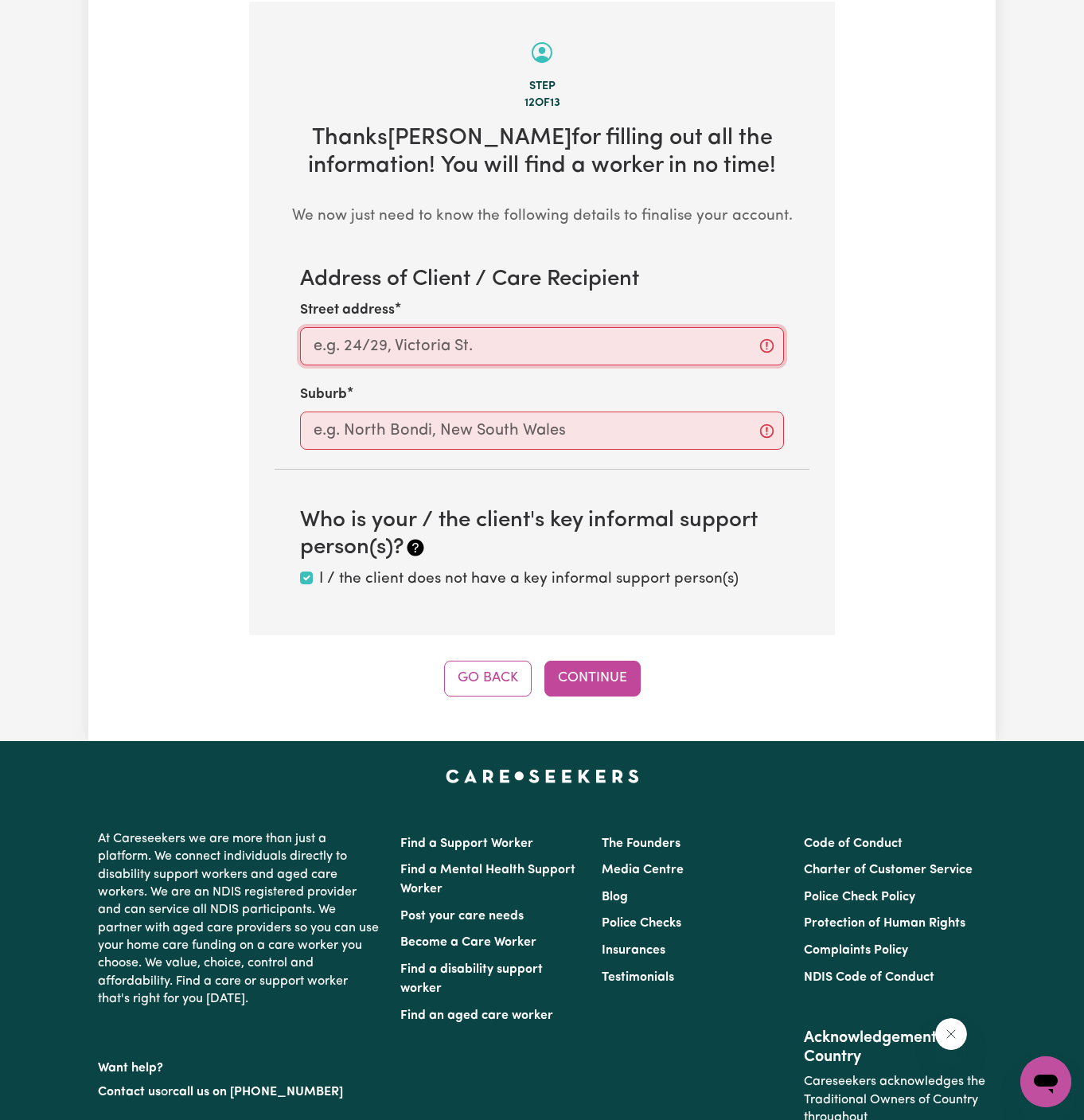
click at [492, 347] on input "Street address" at bounding box center [542, 347] width 484 height 38
paste input "Rosebery"
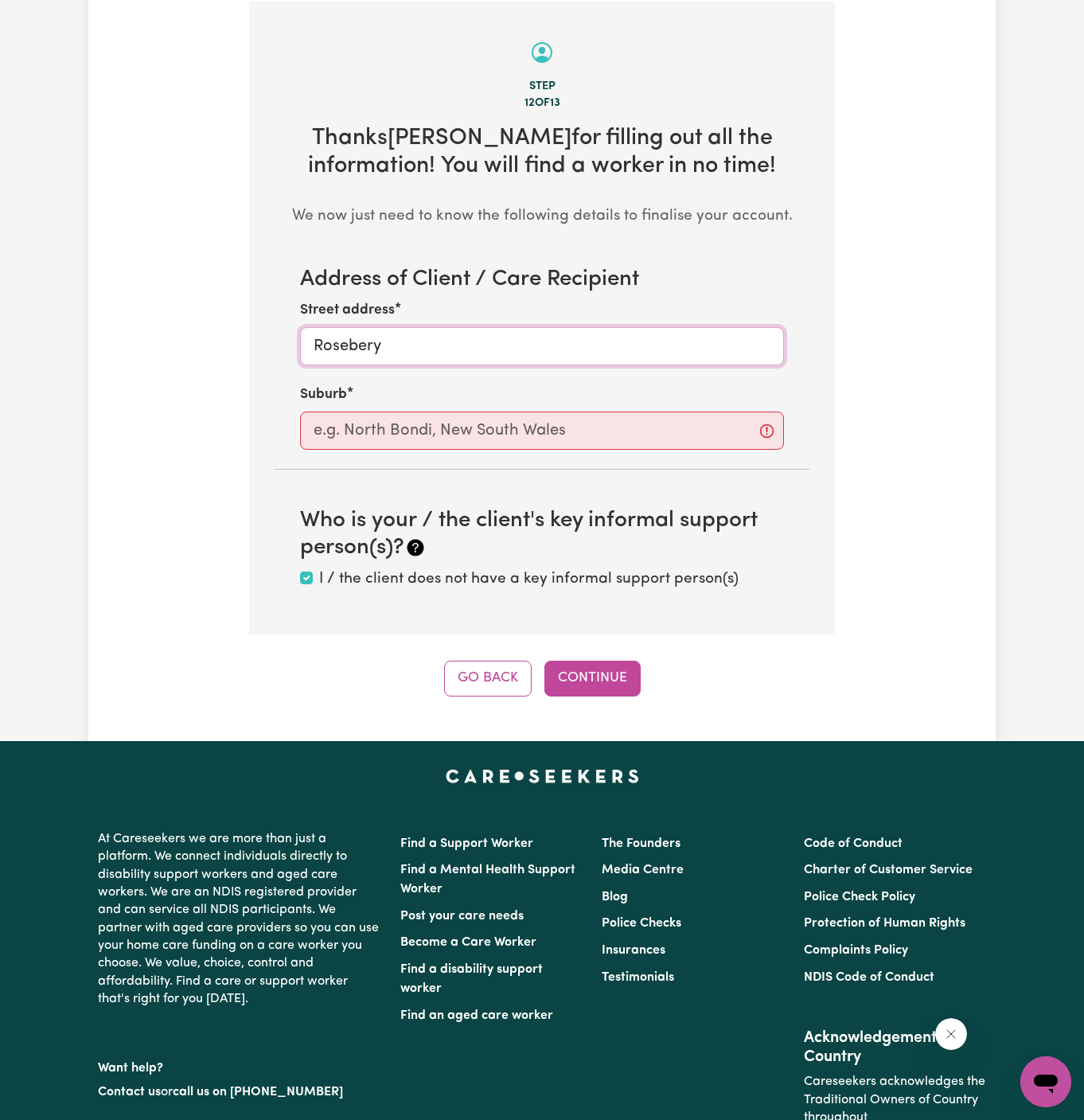
type input "Rosebery"
click at [456, 428] on input "text" at bounding box center [542, 431] width 484 height 38
paste input "Rosebery"
type input "Rosebery"
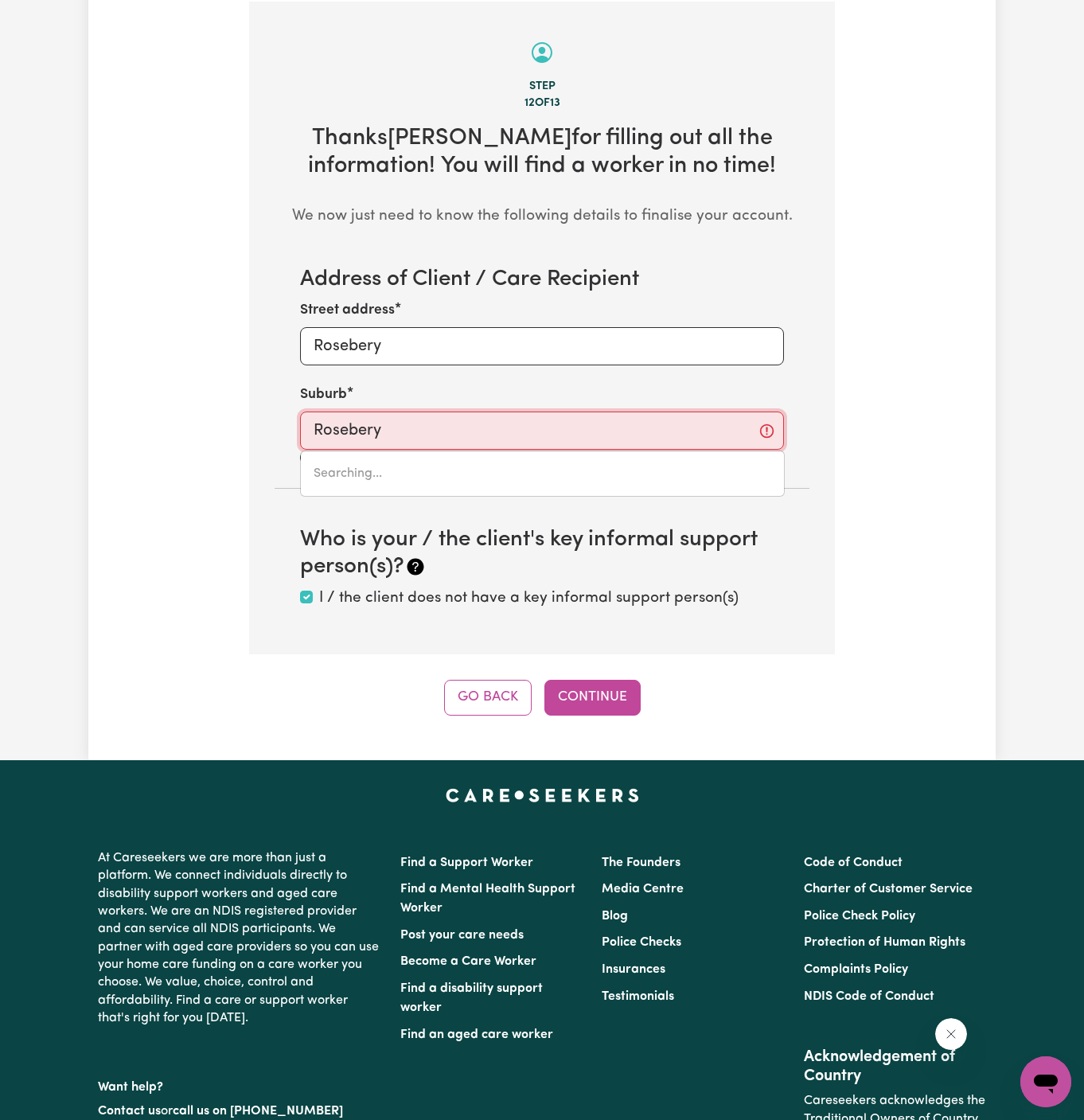
type input "Rosebery, New South Wales, 2018"
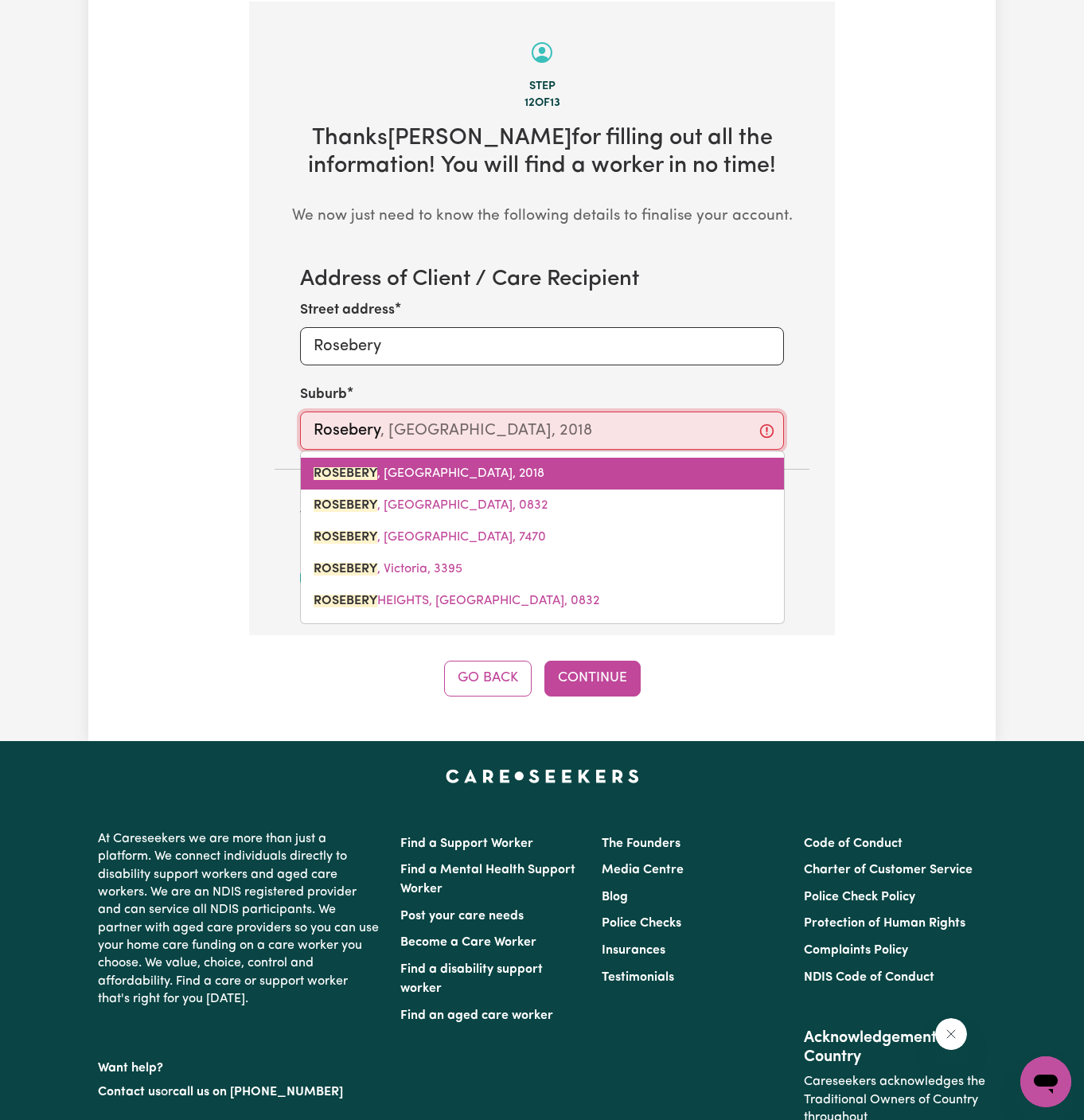
click at [552, 467] on link "ROSEBERY , New South Wales, 2018" at bounding box center [542, 474] width 484 height 32
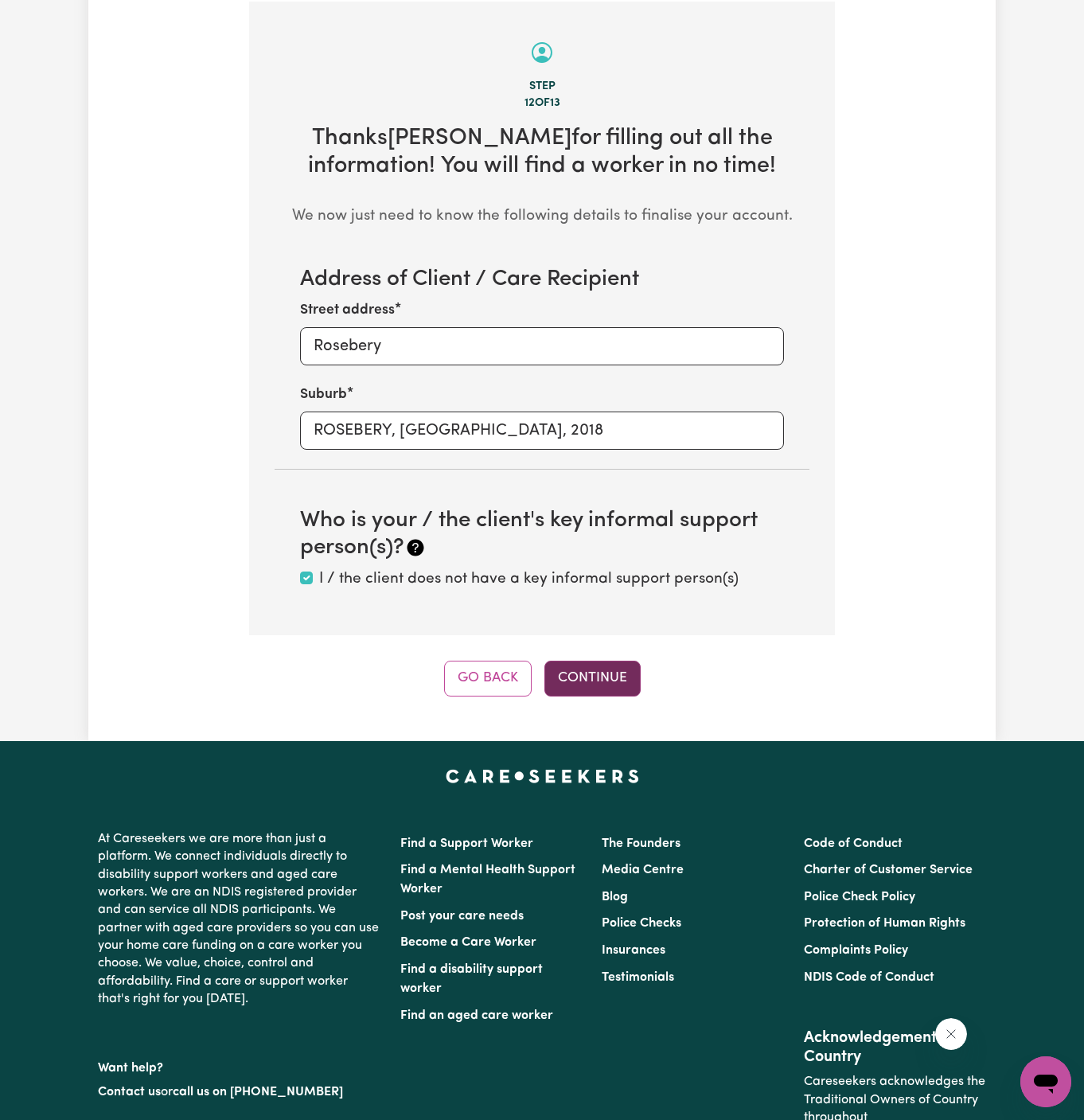
click at [611, 682] on button "Continue" at bounding box center [592, 678] width 96 height 35
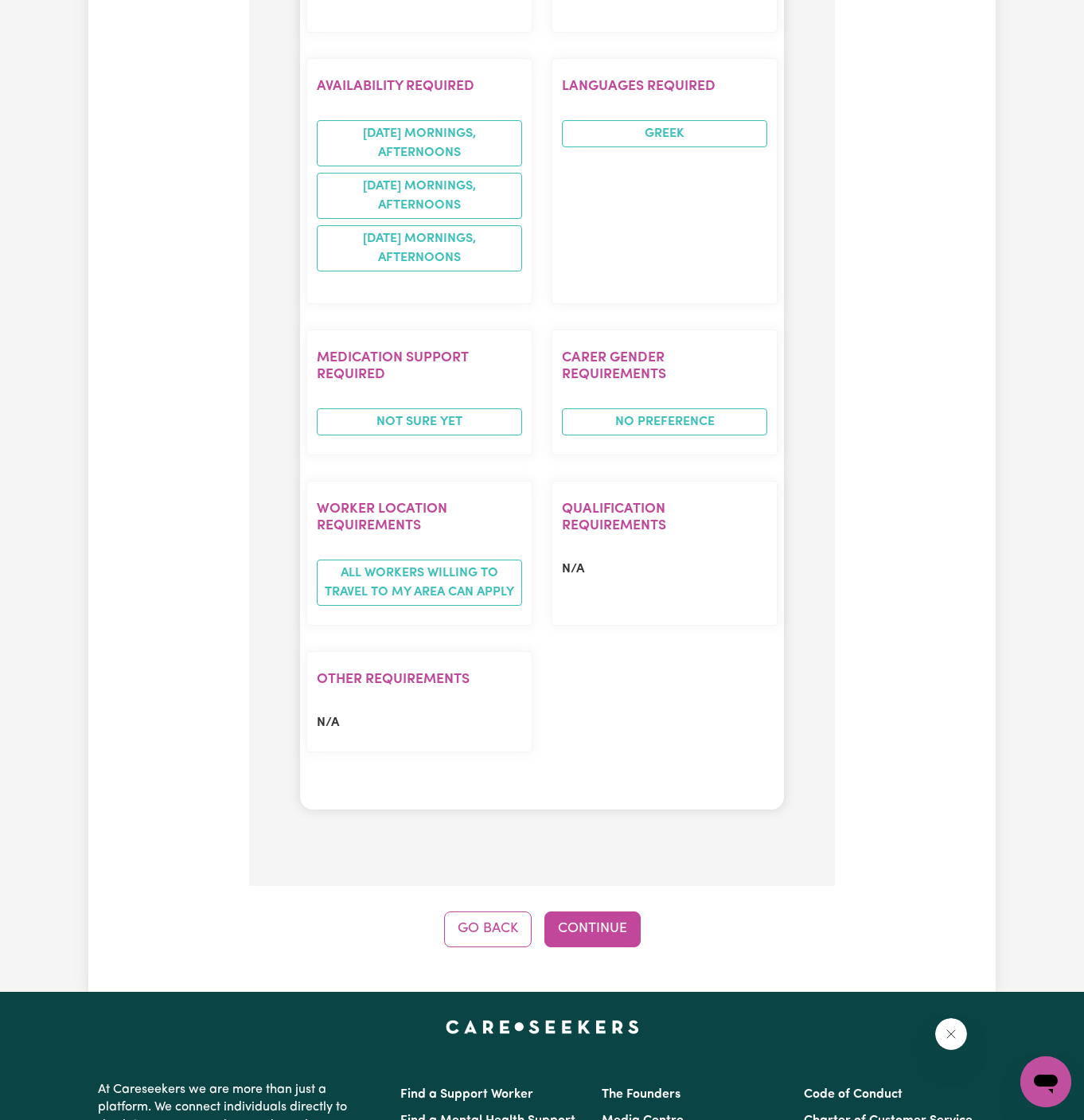
scroll to position [1952, 0]
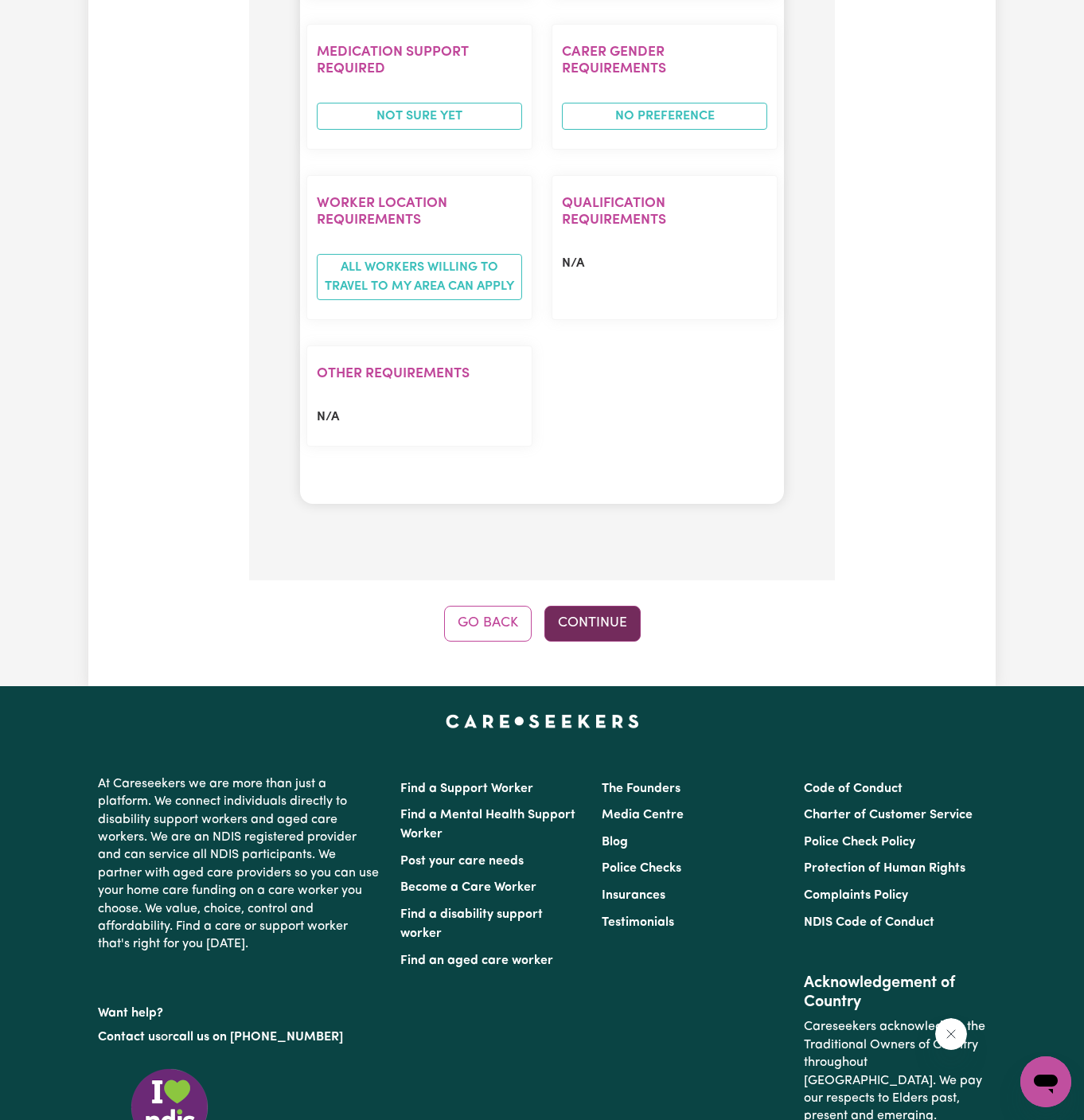
click at [606, 606] on button "Continue" at bounding box center [592, 623] width 96 height 35
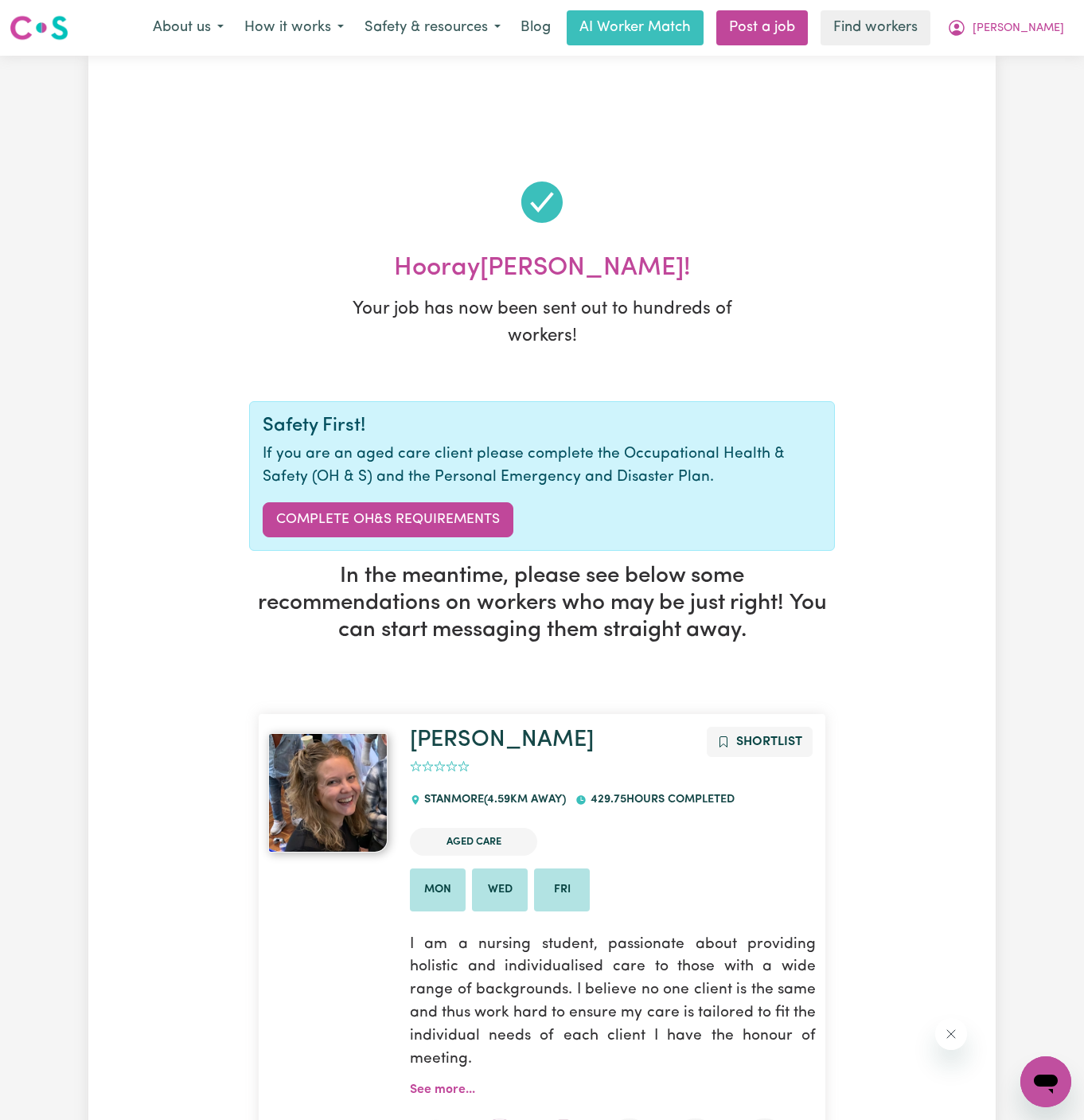
scroll to position [0, 0]
click at [1046, 22] on span "[PERSON_NAME]" at bounding box center [1019, 28] width 92 height 18
click at [1046, 43] on button "[PERSON_NAME]" at bounding box center [1005, 28] width 138 height 33
click at [1051, 27] on span "[PERSON_NAME]" at bounding box center [1019, 28] width 92 height 18
click at [1047, 77] on link "Logout" at bounding box center [1011, 92] width 126 height 30
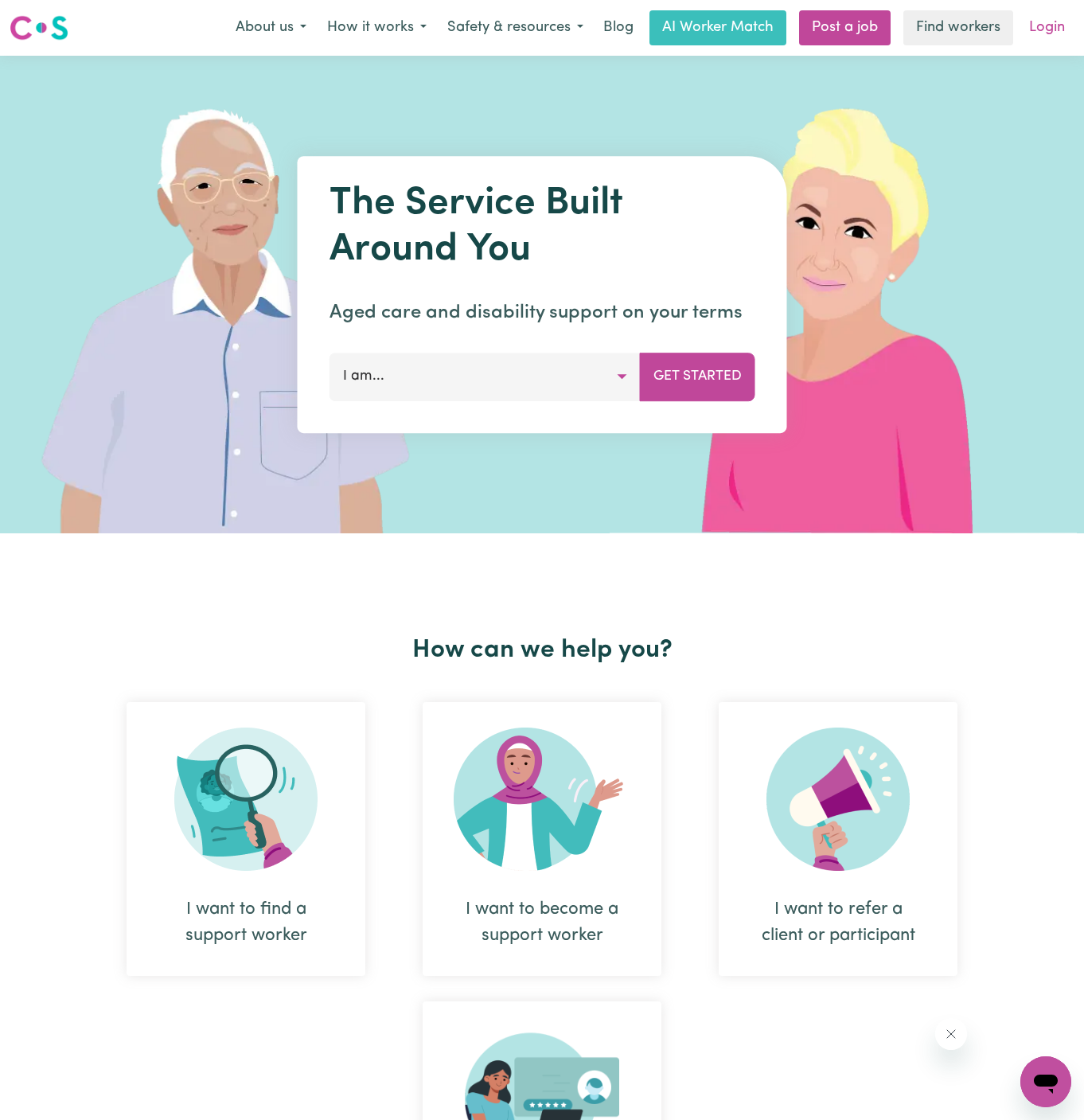
click at [1046, 19] on link "Login" at bounding box center [1047, 28] width 55 height 35
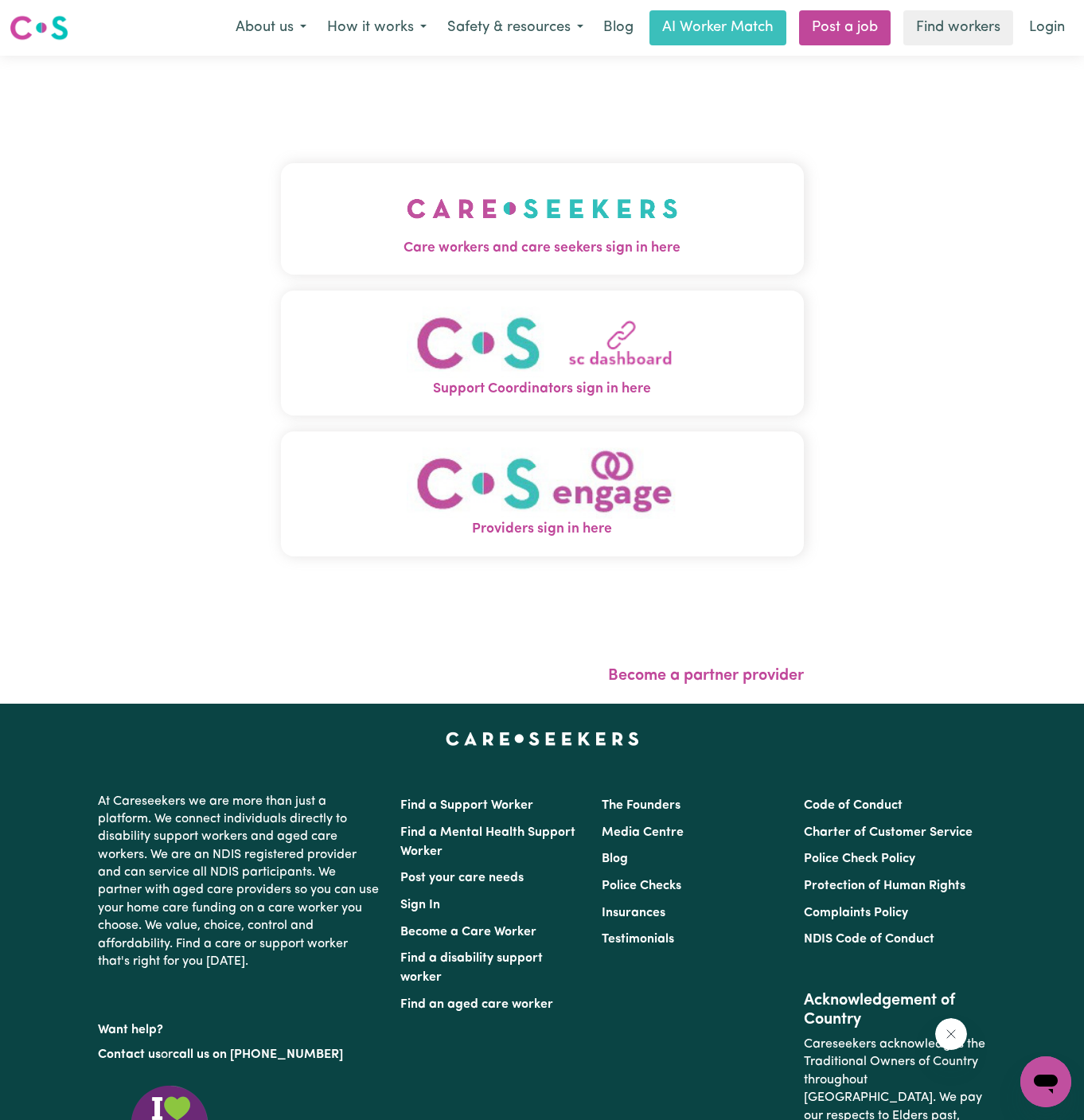
click at [588, 195] on img "Care workers and care seekers sign in here" at bounding box center [542, 208] width 271 height 59
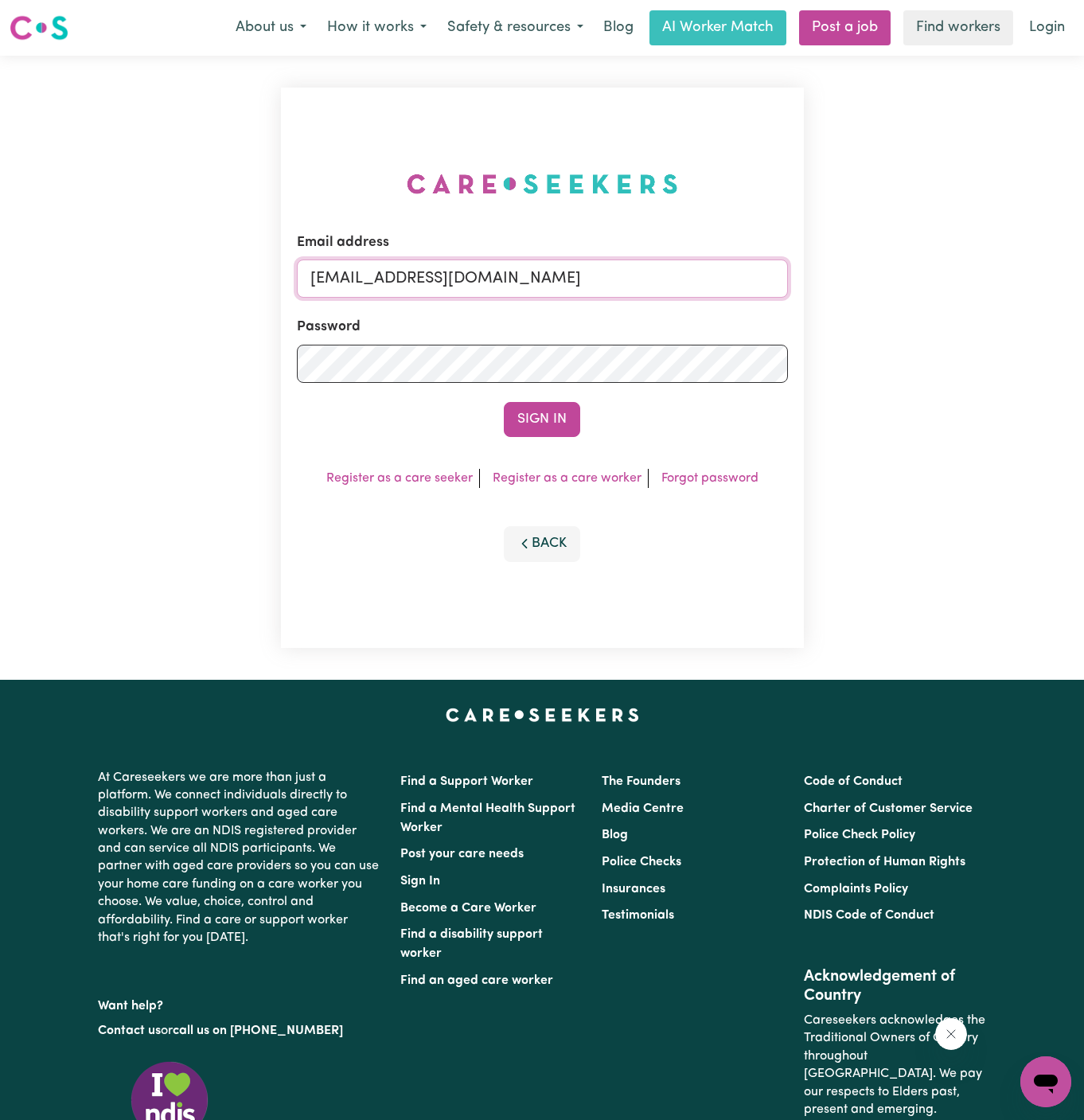
click at [399, 271] on input "superuser~JoanStIvesKNC@careseekers.com.au" at bounding box center [543, 279] width 491 height 38
drag, startPoint x: 390, startPoint y: 285, endPoint x: 1000, endPoint y: 332, distance: 611.8
click at [1000, 332] on div "Email address superuser~JoanStIvesKNC@careseekers.com.au Password Sign In Regis…" at bounding box center [542, 367] width 1084 height 624
paste input "NickV"
type input "superuser~NickVC@careseekers.com.au"
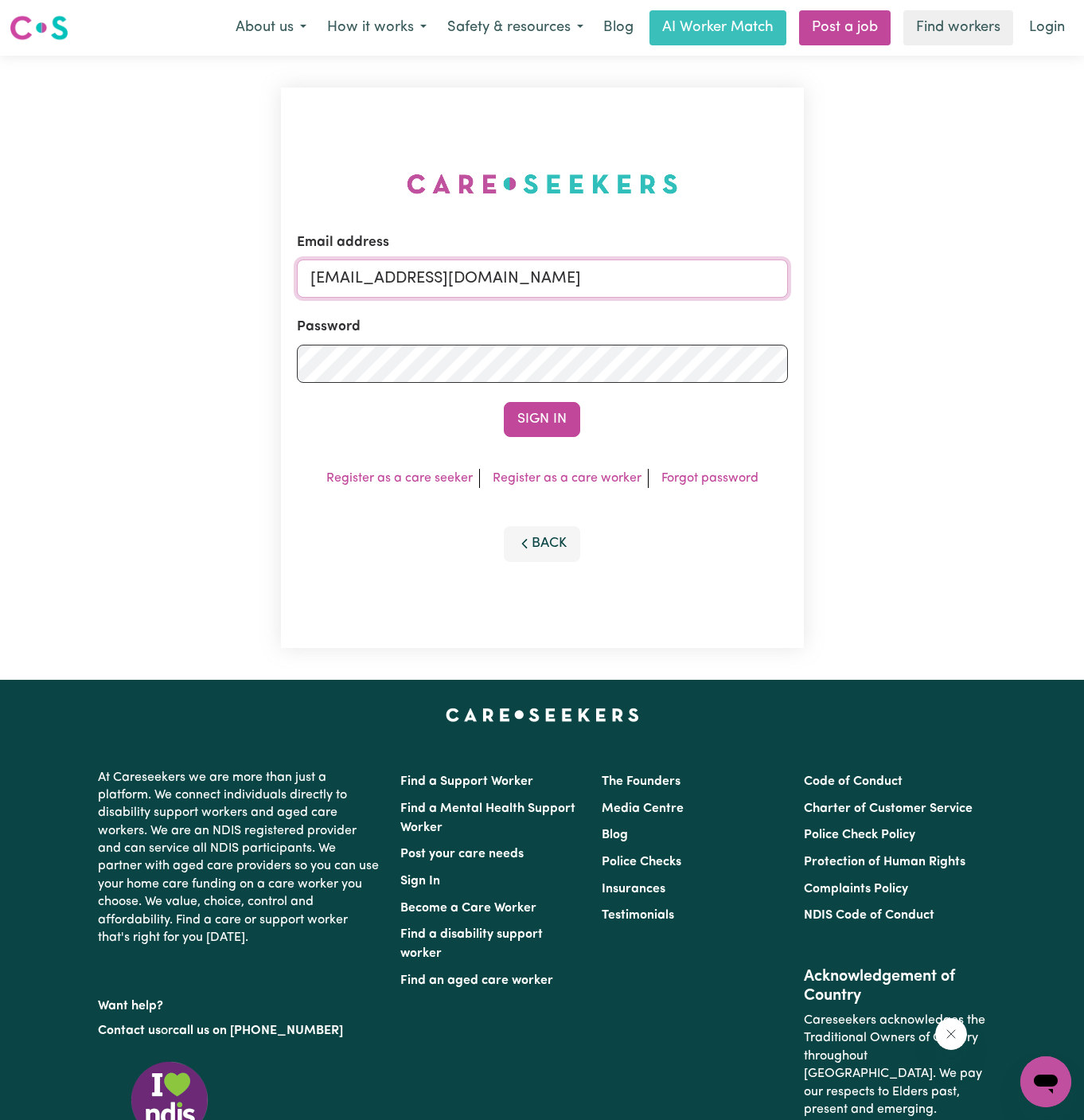
click at [504, 402] on button "Sign In" at bounding box center [542, 419] width 77 height 35
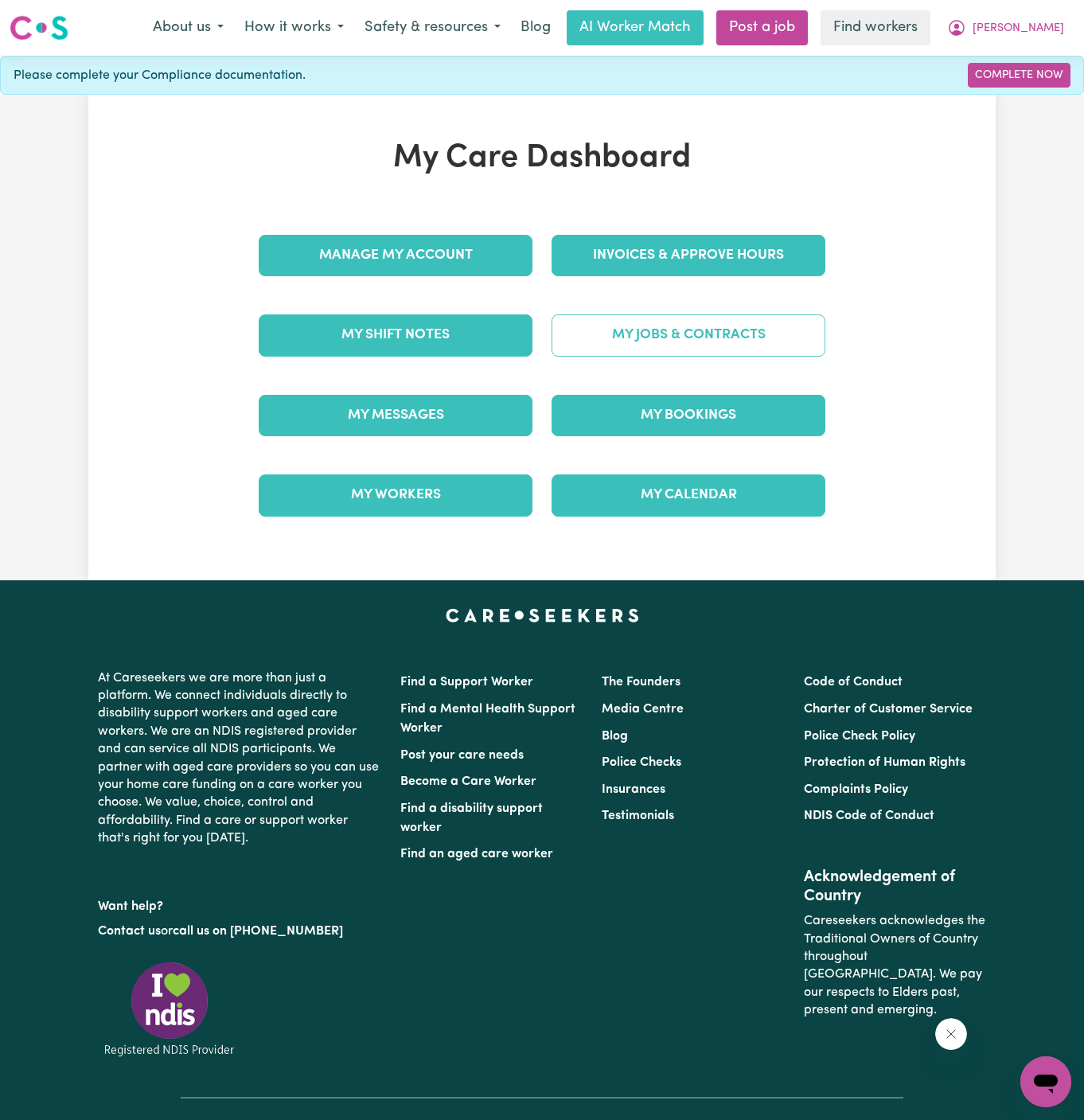
click at [652, 333] on link "My Jobs & Contracts" at bounding box center [689, 336] width 274 height 42
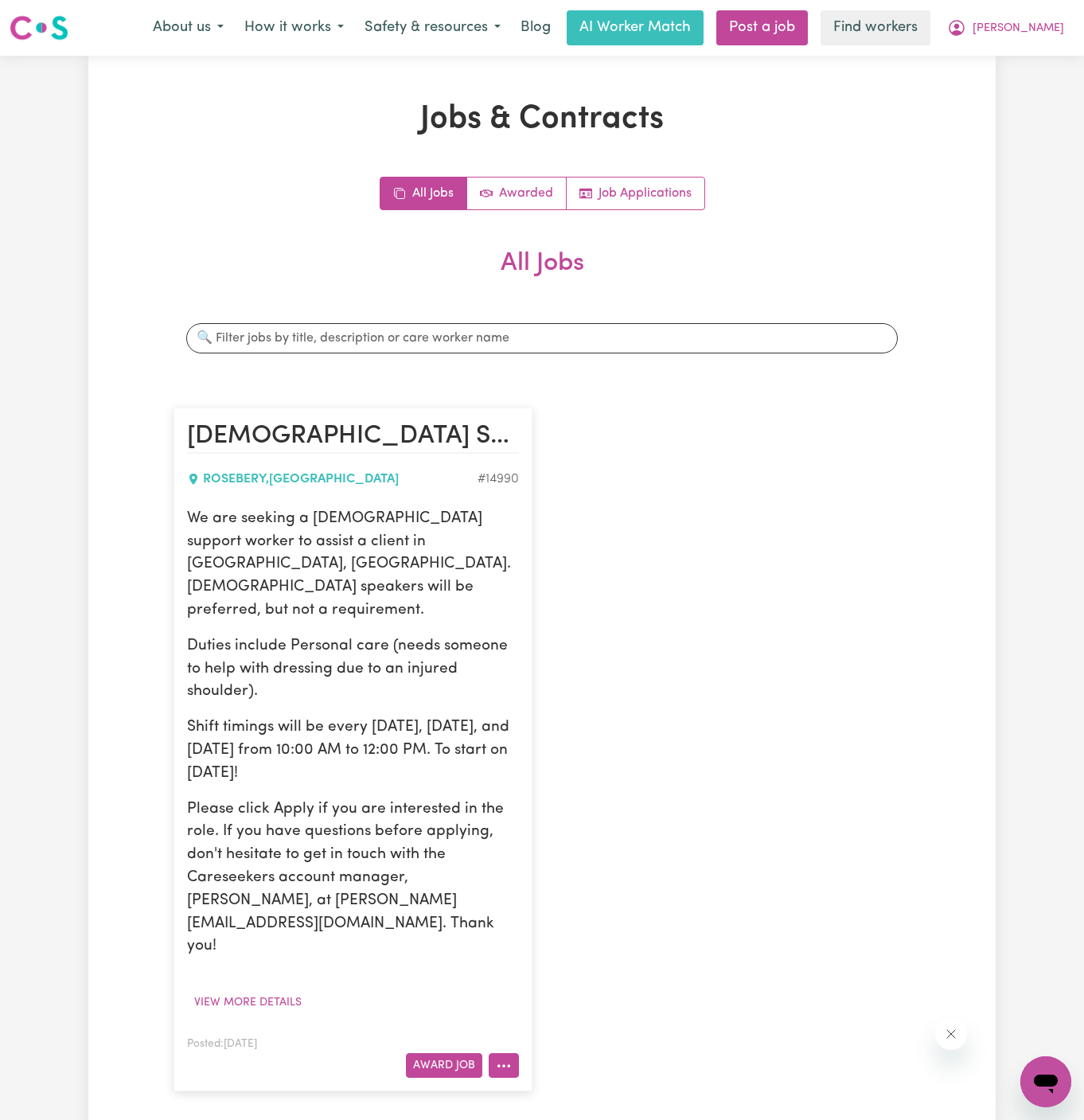
click at [508, 1058] on icon "More options" at bounding box center [504, 1066] width 16 height 16
click at [586, 981] on link "Edit Job" at bounding box center [552, 997] width 126 height 32
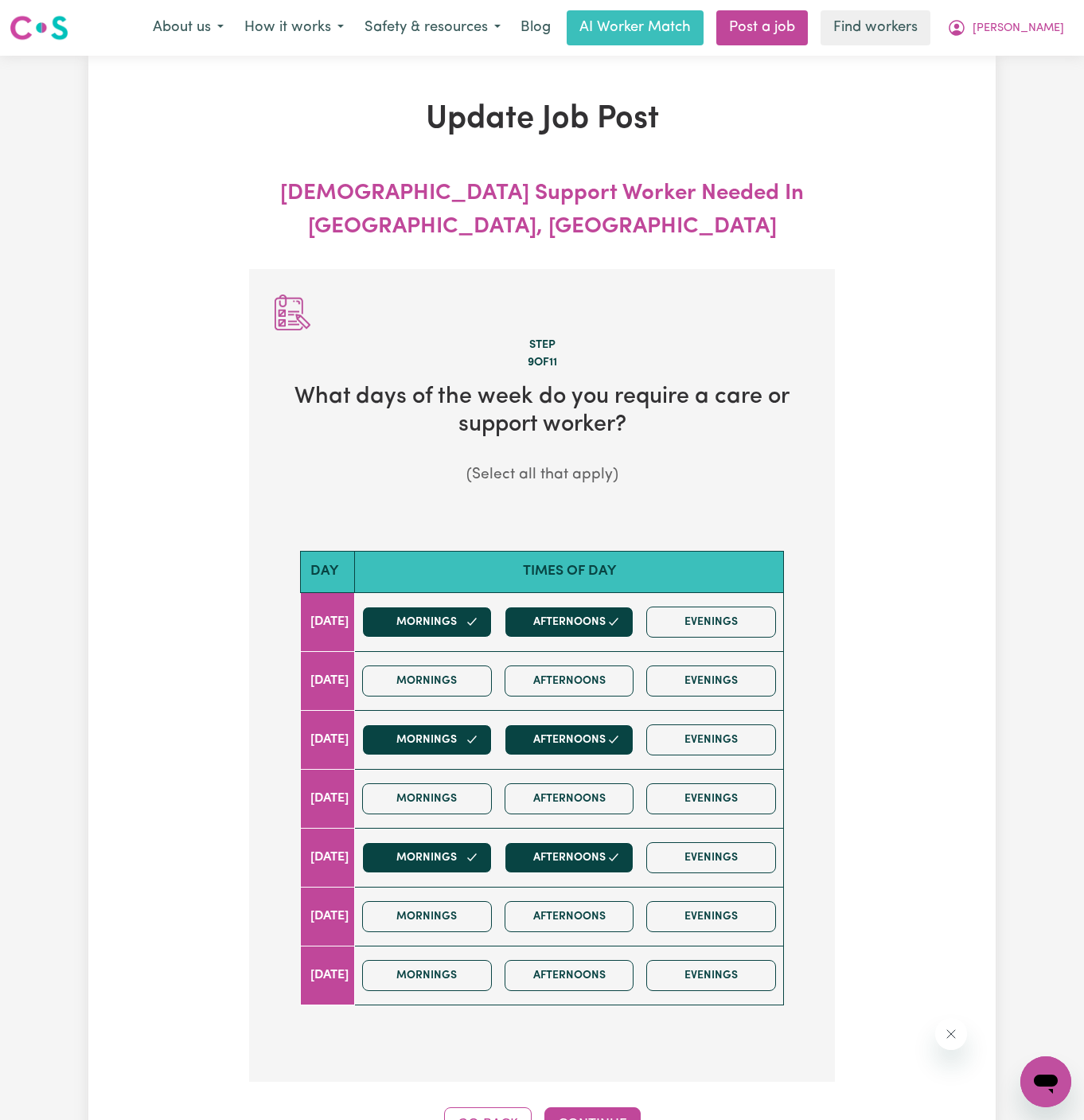
click at [496, 1107] on button "Go Back" at bounding box center [488, 1125] width 88 height 35
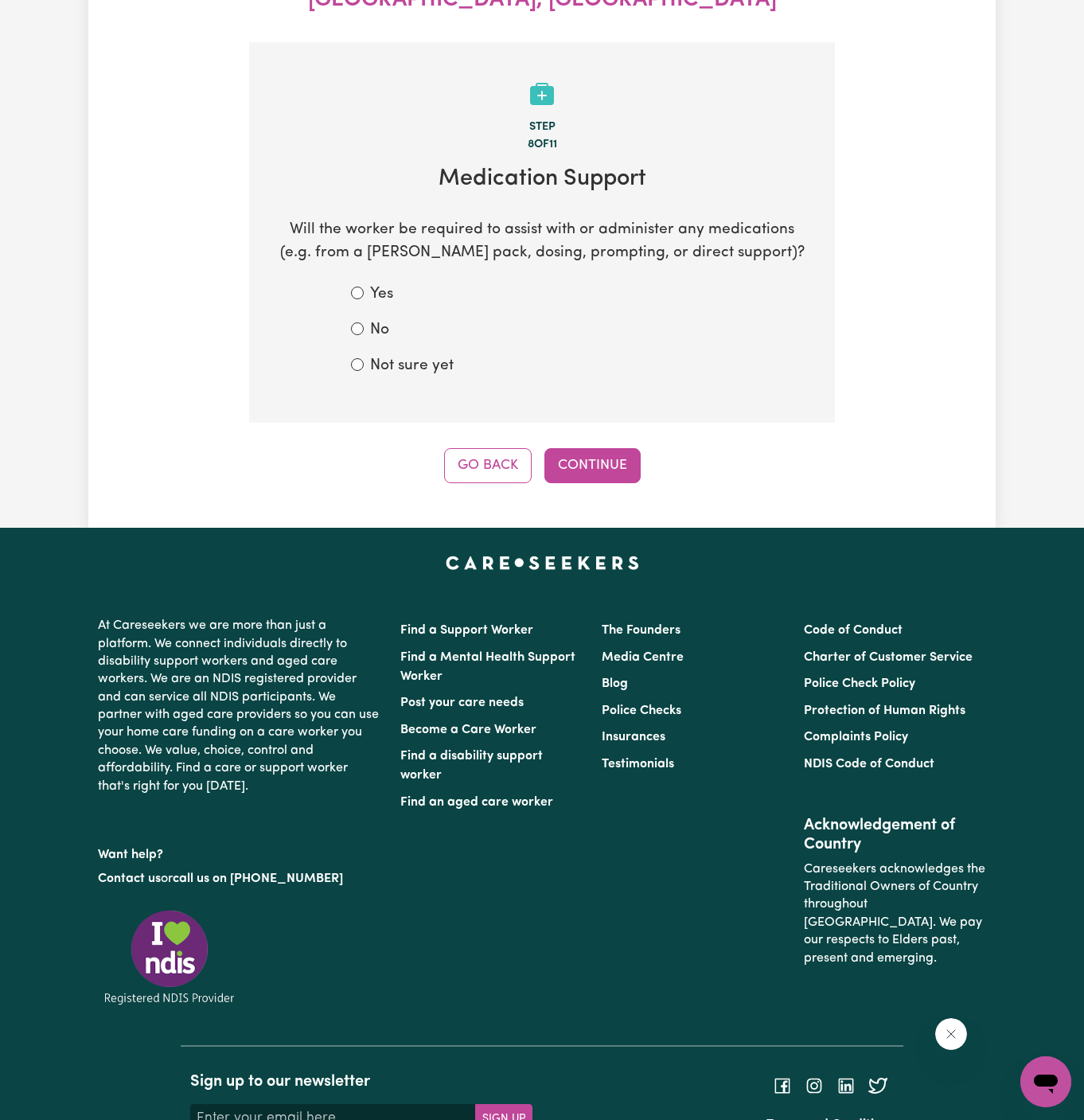
scroll to position [236, 0]
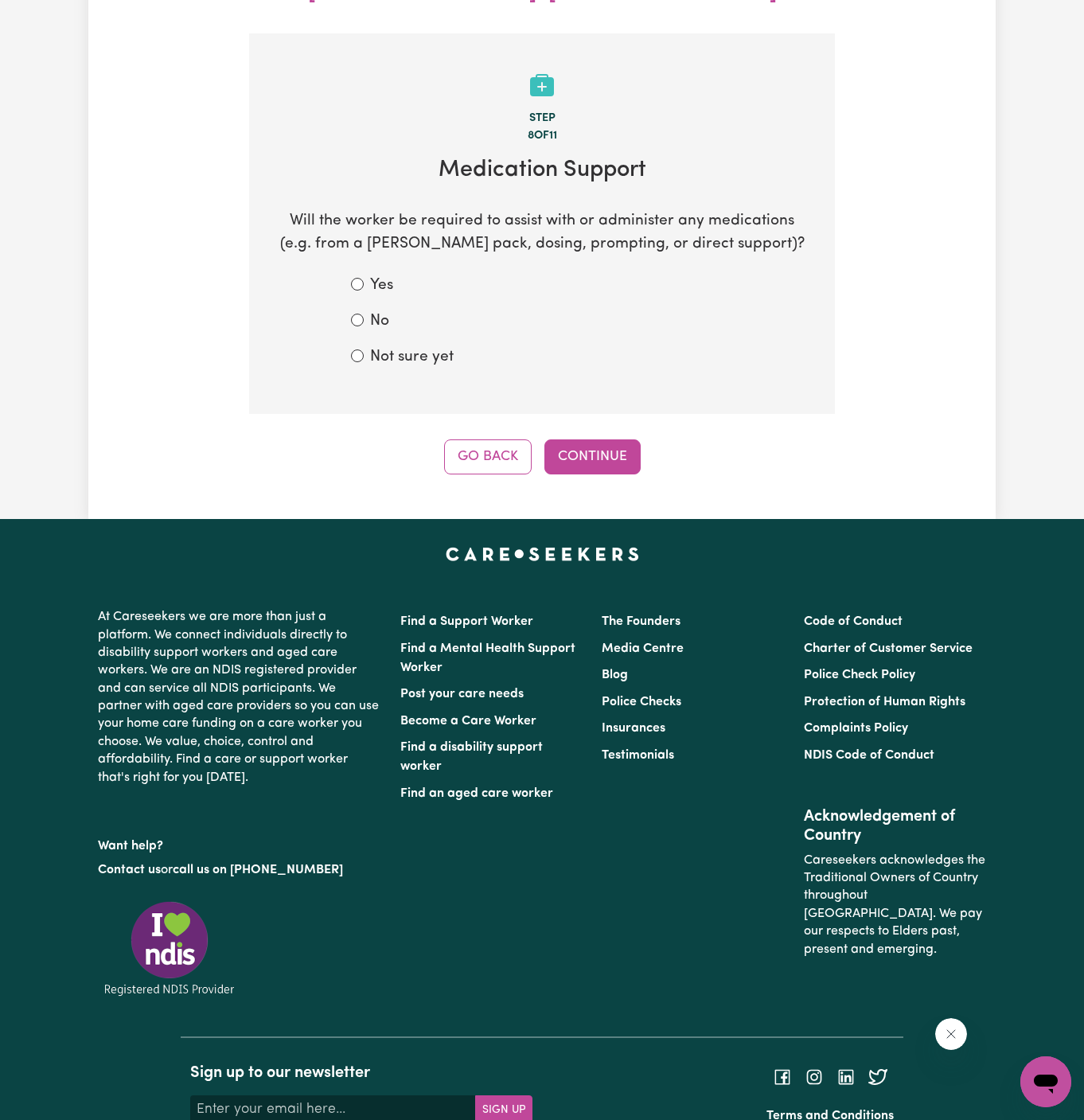
click at [383, 302] on form "Yes No Not sure yet" at bounding box center [542, 322] width 382 height 94
click at [385, 311] on label "No" at bounding box center [379, 322] width 19 height 23
click at [364, 314] on input "No" at bounding box center [357, 320] width 13 height 13
radio input "true"
click at [376, 307] on form "Yes No Not sure yet" at bounding box center [542, 322] width 382 height 94
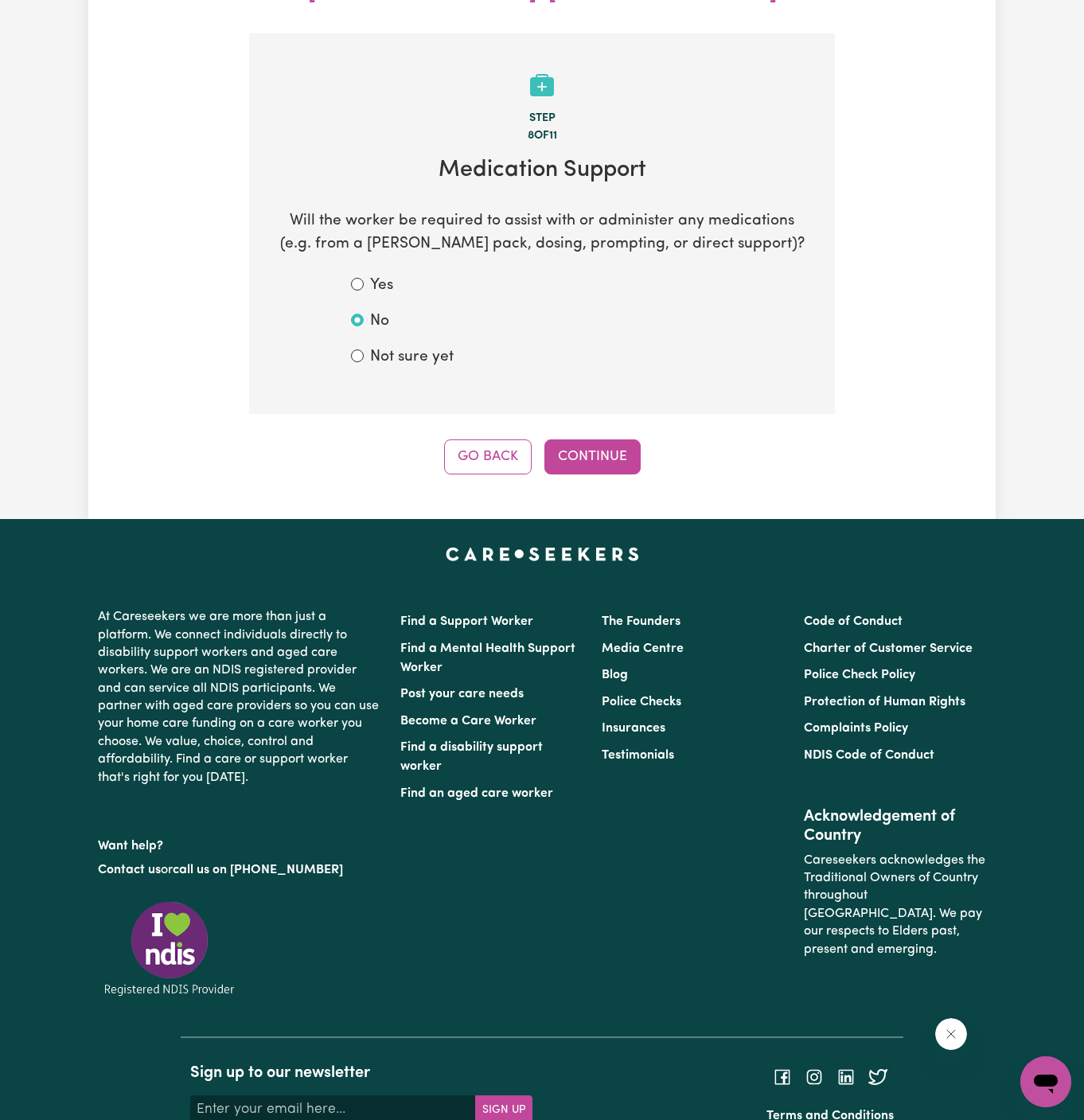
click at [384, 347] on label "Not sure yet" at bounding box center [412, 358] width 84 height 23
click at [364, 349] on input "Not sure yet" at bounding box center [357, 355] width 13 height 13
radio input "true"
click at [484, 439] on button "Go Back" at bounding box center [488, 457] width 88 height 35
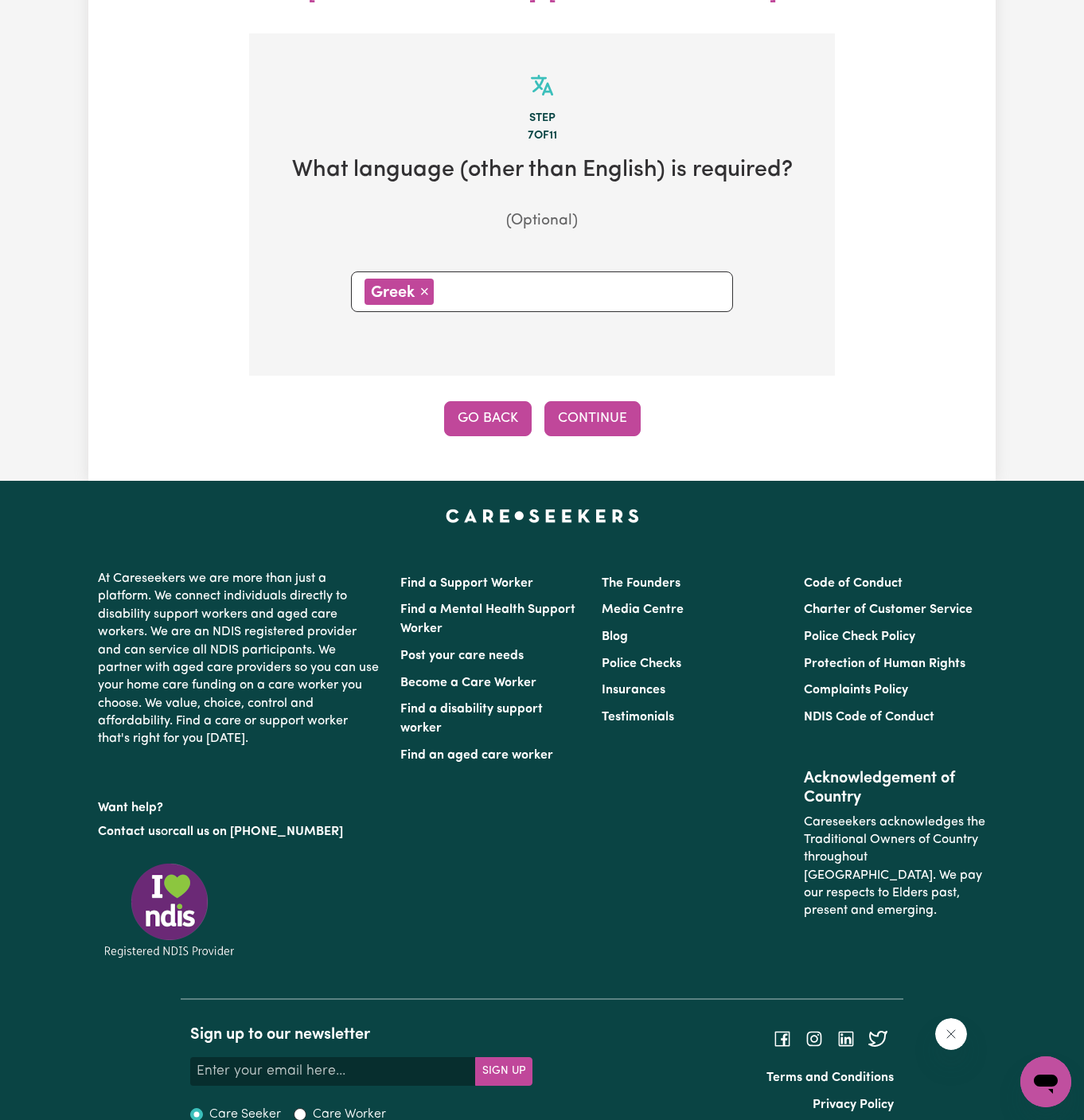
click at [489, 401] on button "Go Back" at bounding box center [488, 418] width 88 height 35
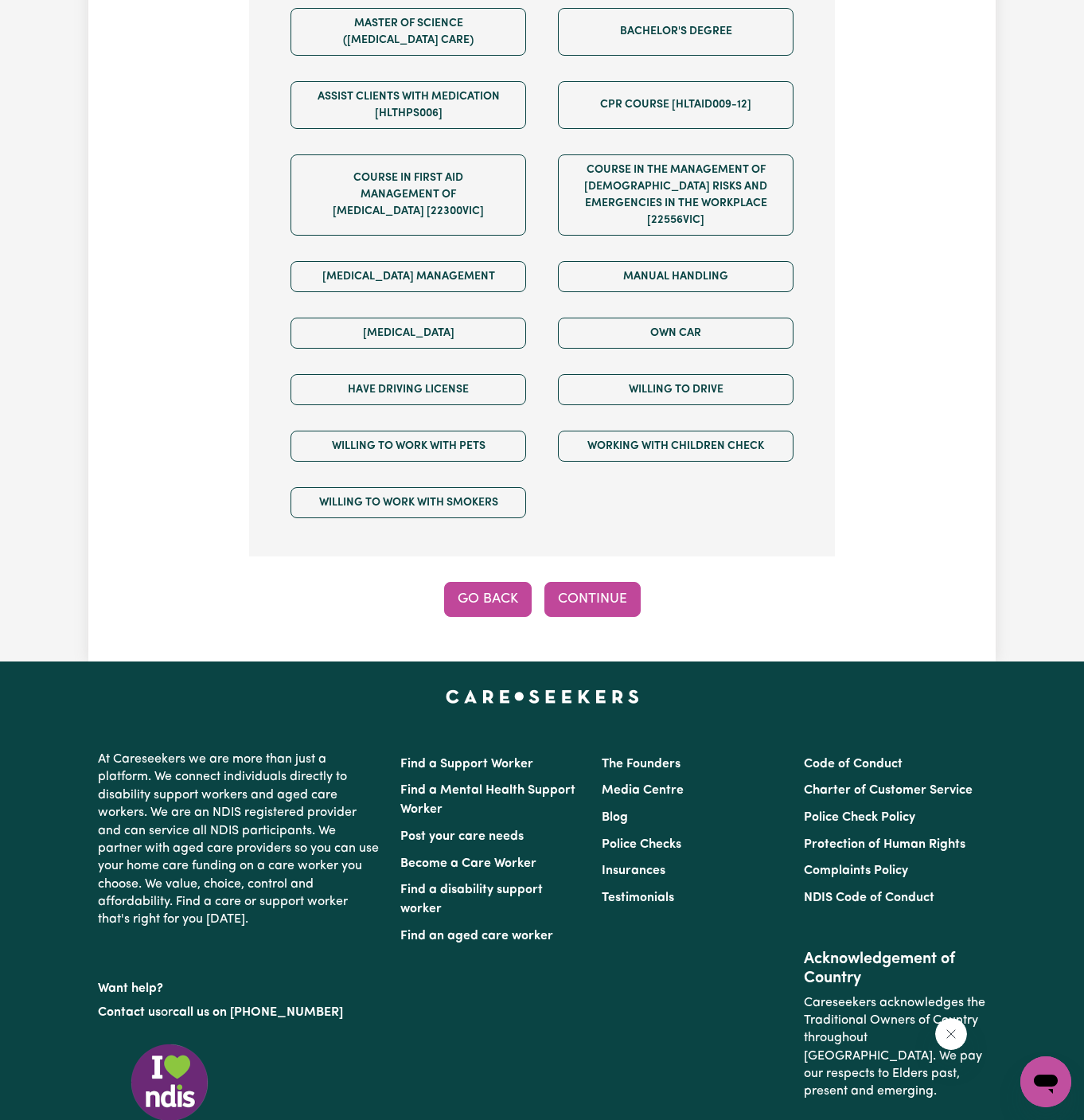
click at [491, 582] on button "Go Back" at bounding box center [488, 600] width 88 height 35
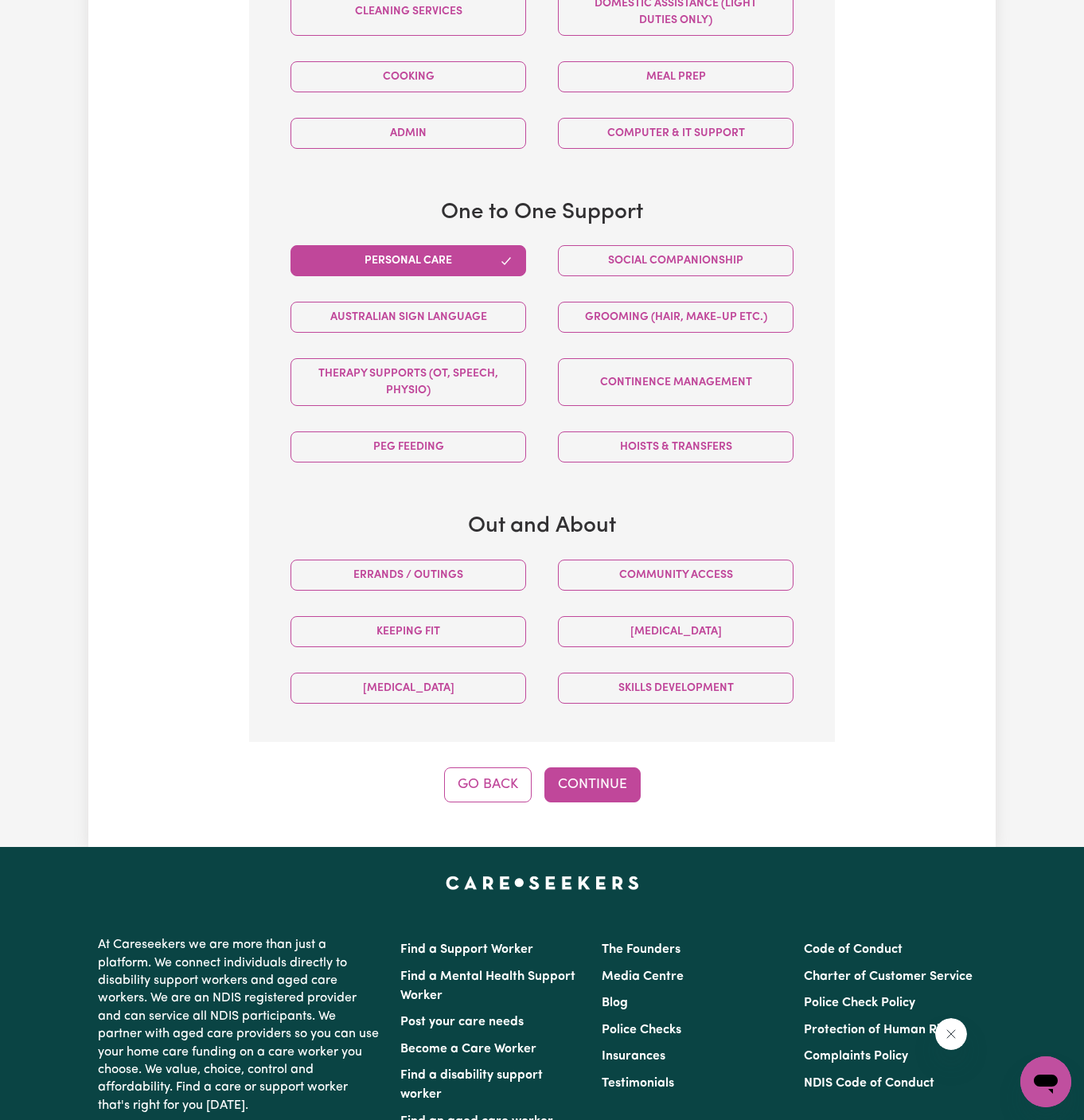
click at [494, 768] on button "Go Back" at bounding box center [488, 785] width 88 height 35
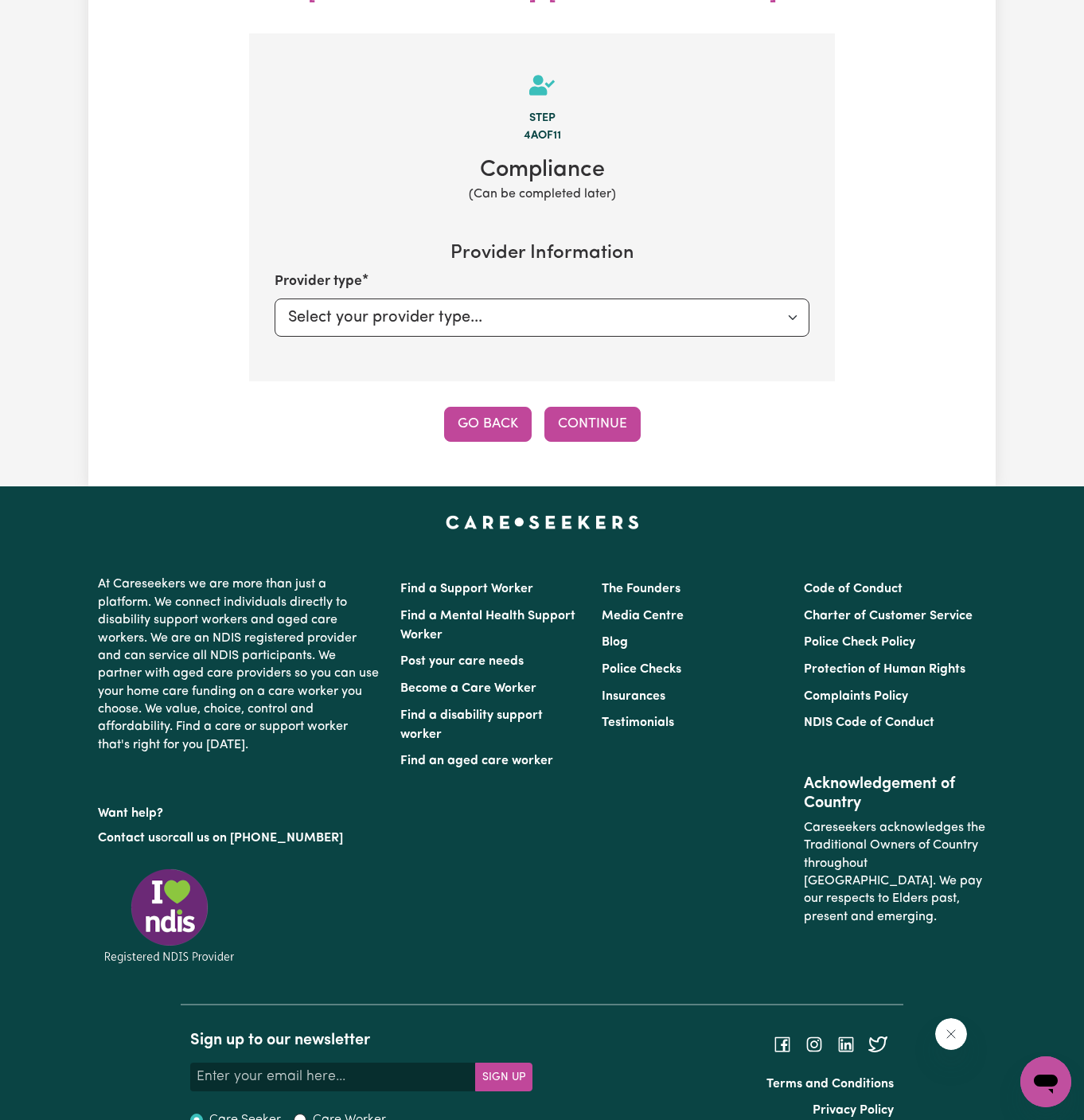
click at [499, 407] on button "Go Back" at bounding box center [488, 424] width 88 height 35
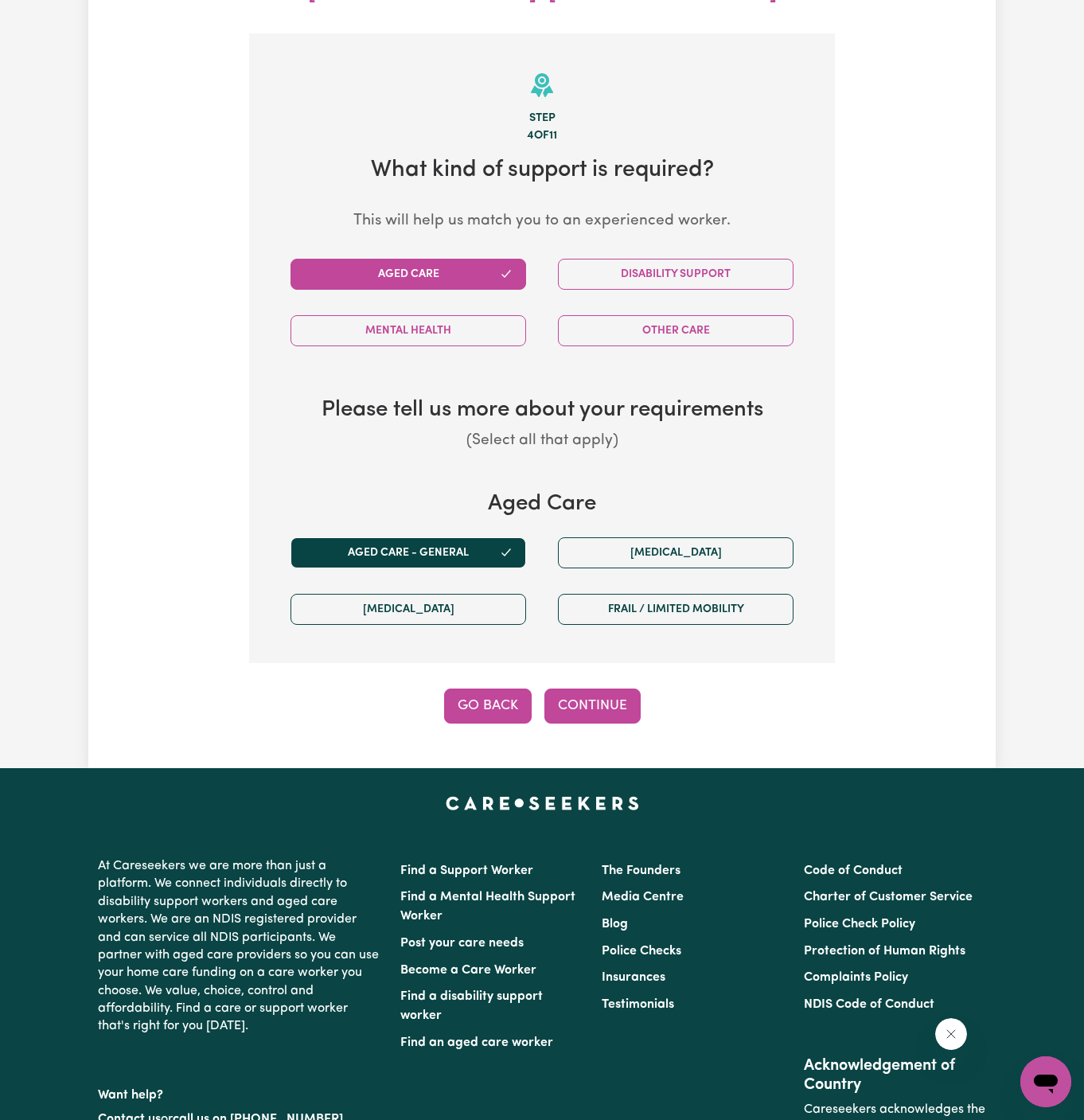
click at [503, 689] on button "Go Back" at bounding box center [488, 707] width 88 height 35
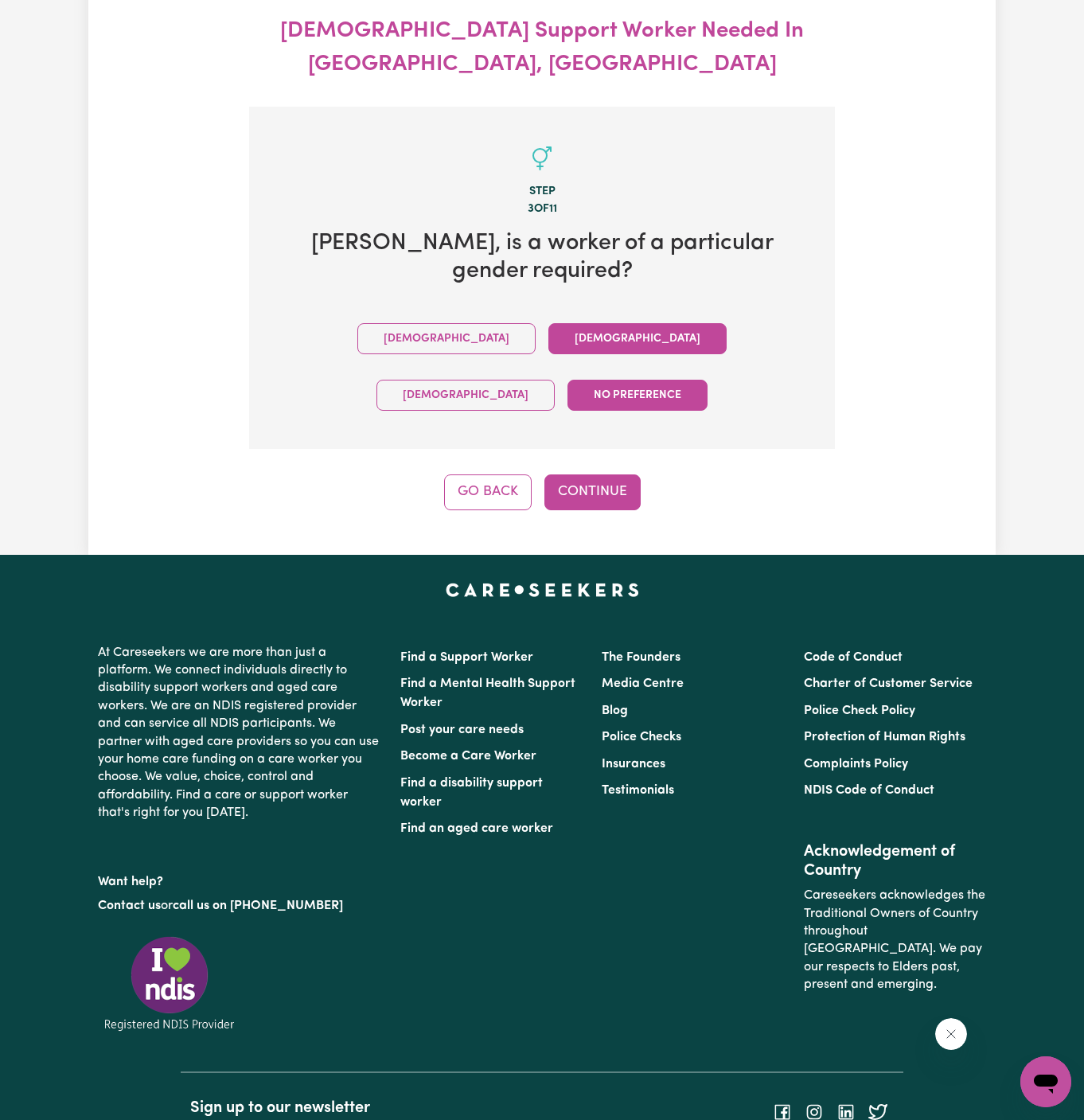
click at [549, 323] on button "Female" at bounding box center [638, 338] width 179 height 31
click at [359, 323] on button "Male" at bounding box center [447, 338] width 179 height 31
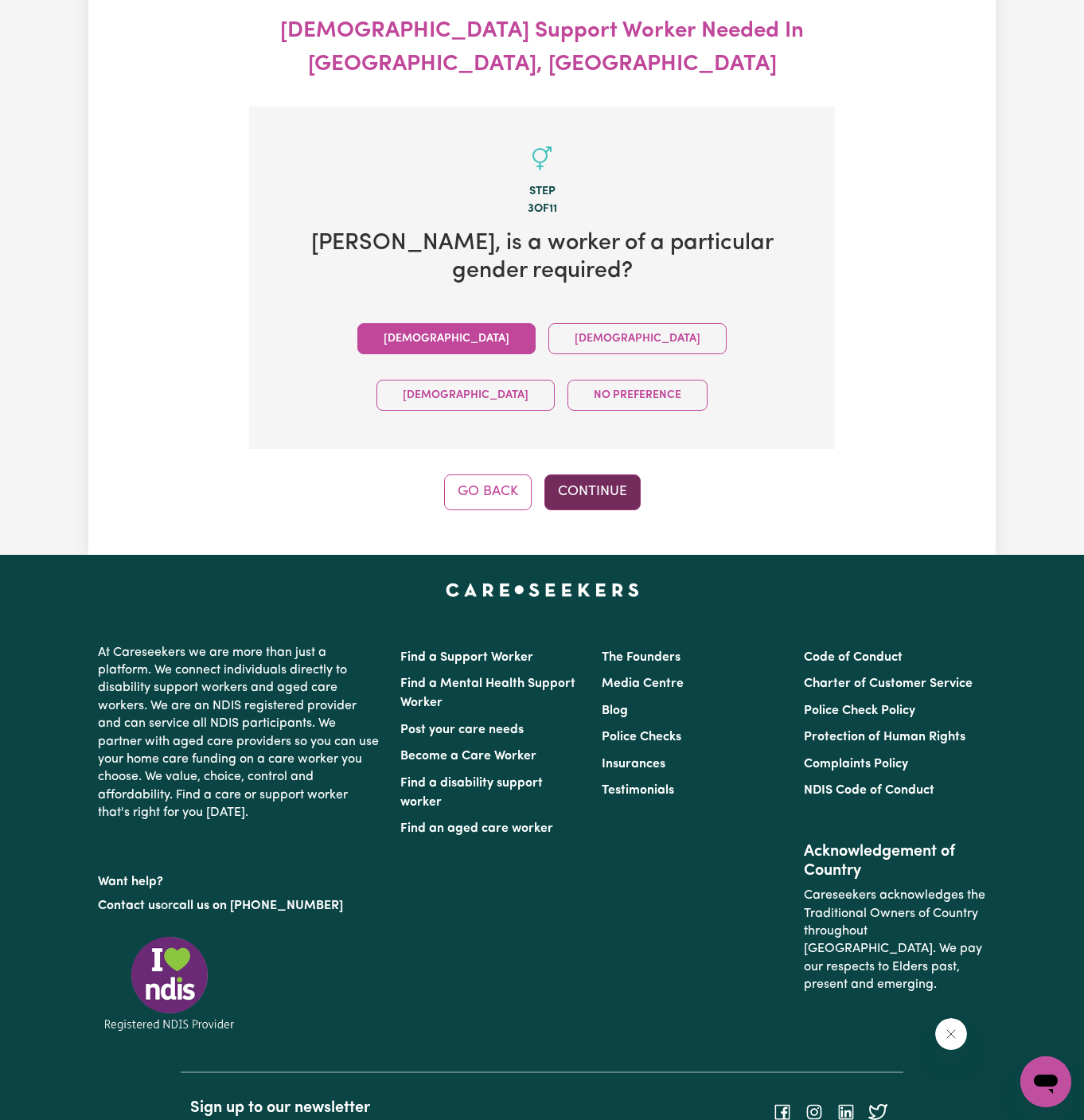
click at [585, 474] on button "Continue" at bounding box center [592, 492] width 96 height 35
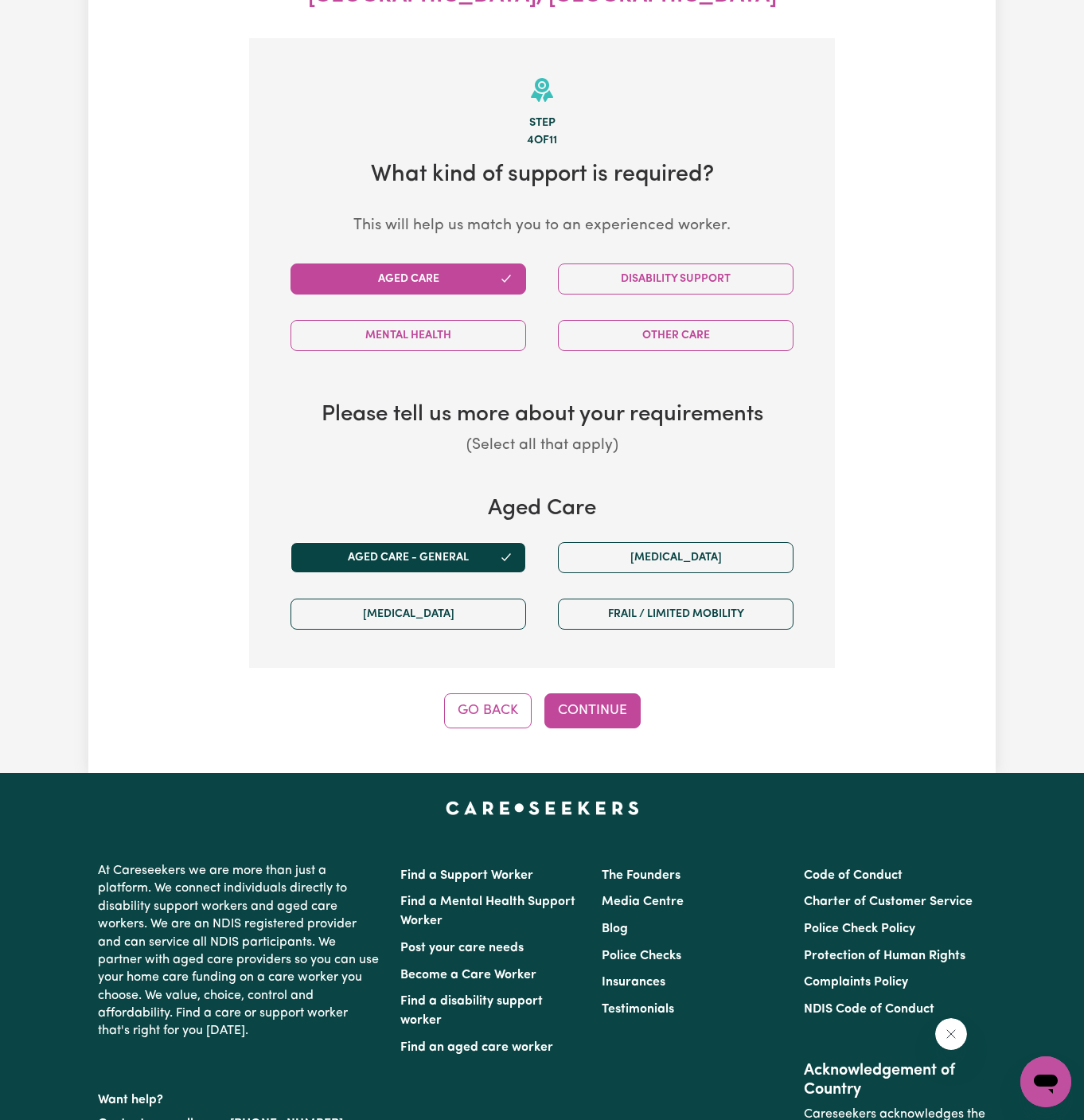
scroll to position [236, 0]
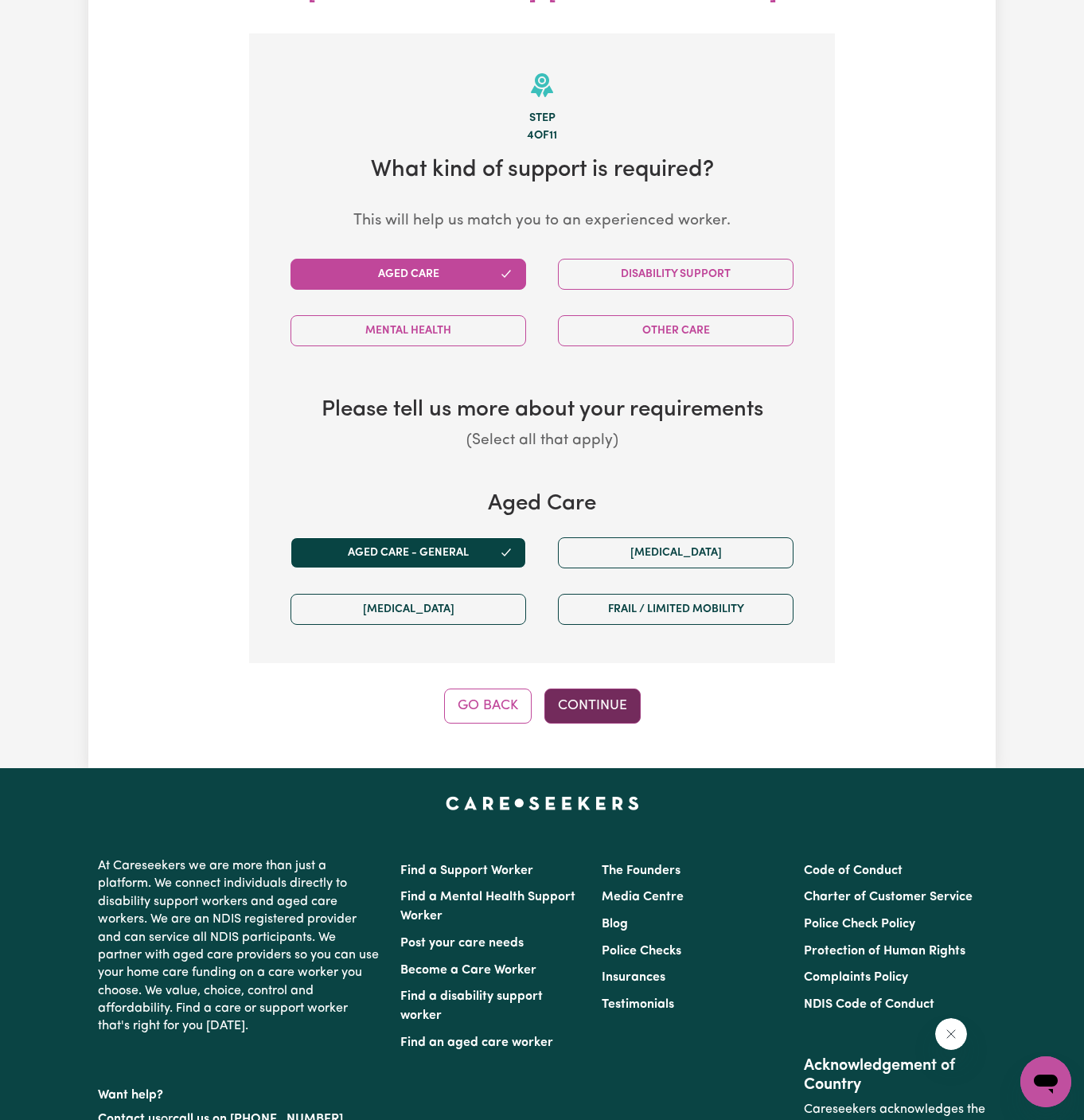
click at [604, 689] on button "Continue" at bounding box center [592, 707] width 96 height 35
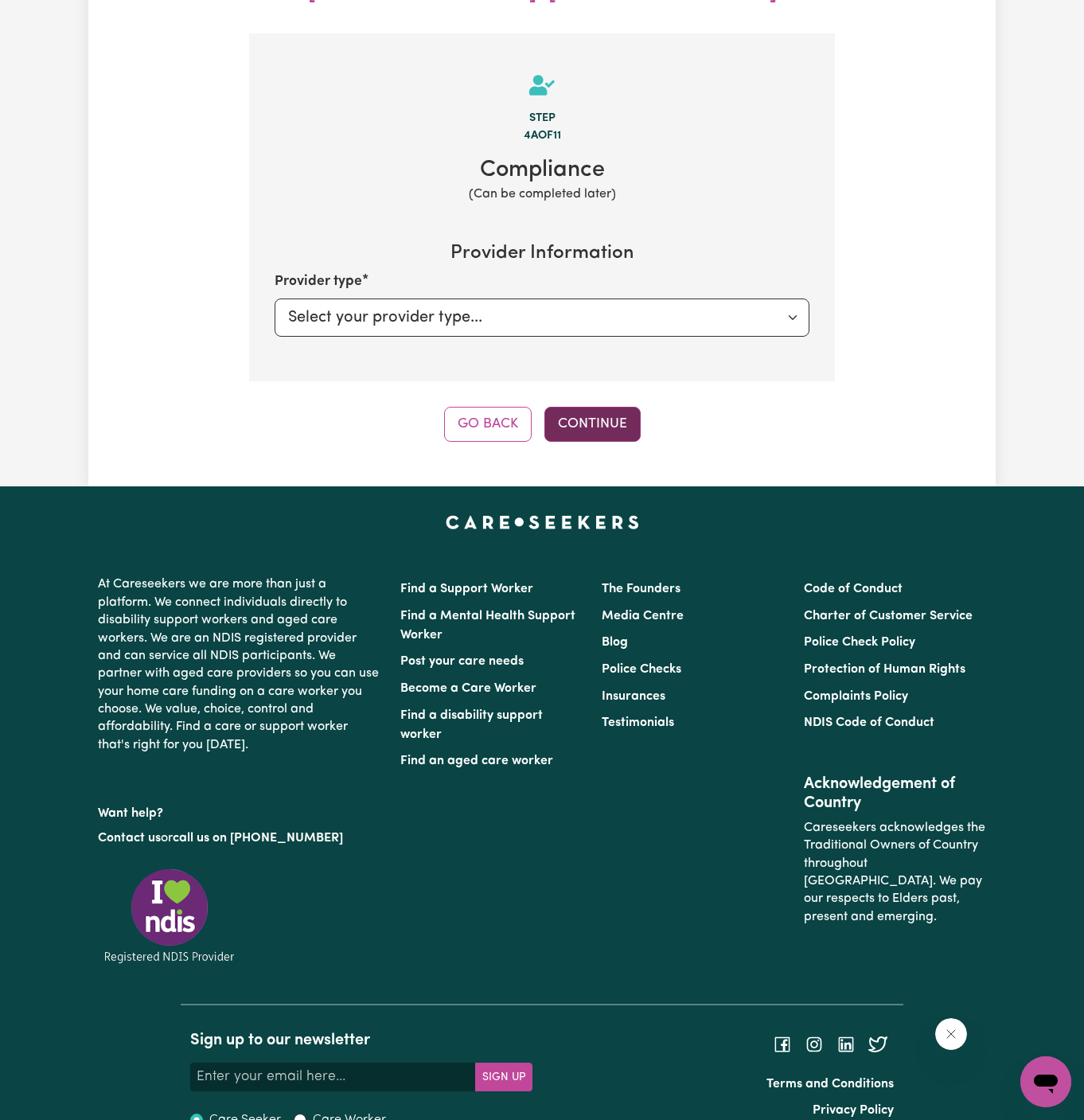
click at [596, 407] on button "Continue" at bounding box center [592, 424] width 96 height 35
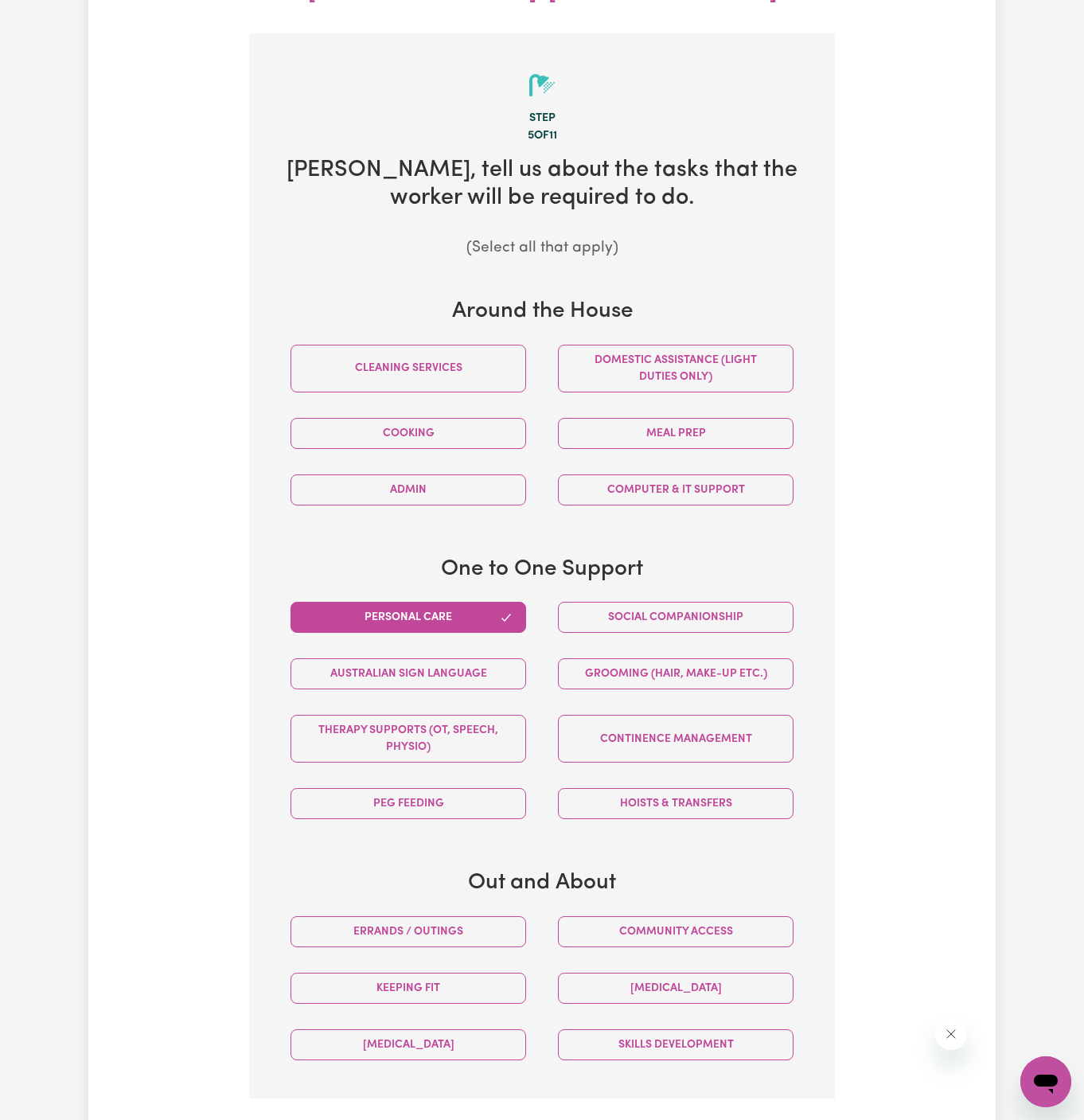
click at [602, 1119] on button "Continue" at bounding box center [592, 1142] width 96 height 35
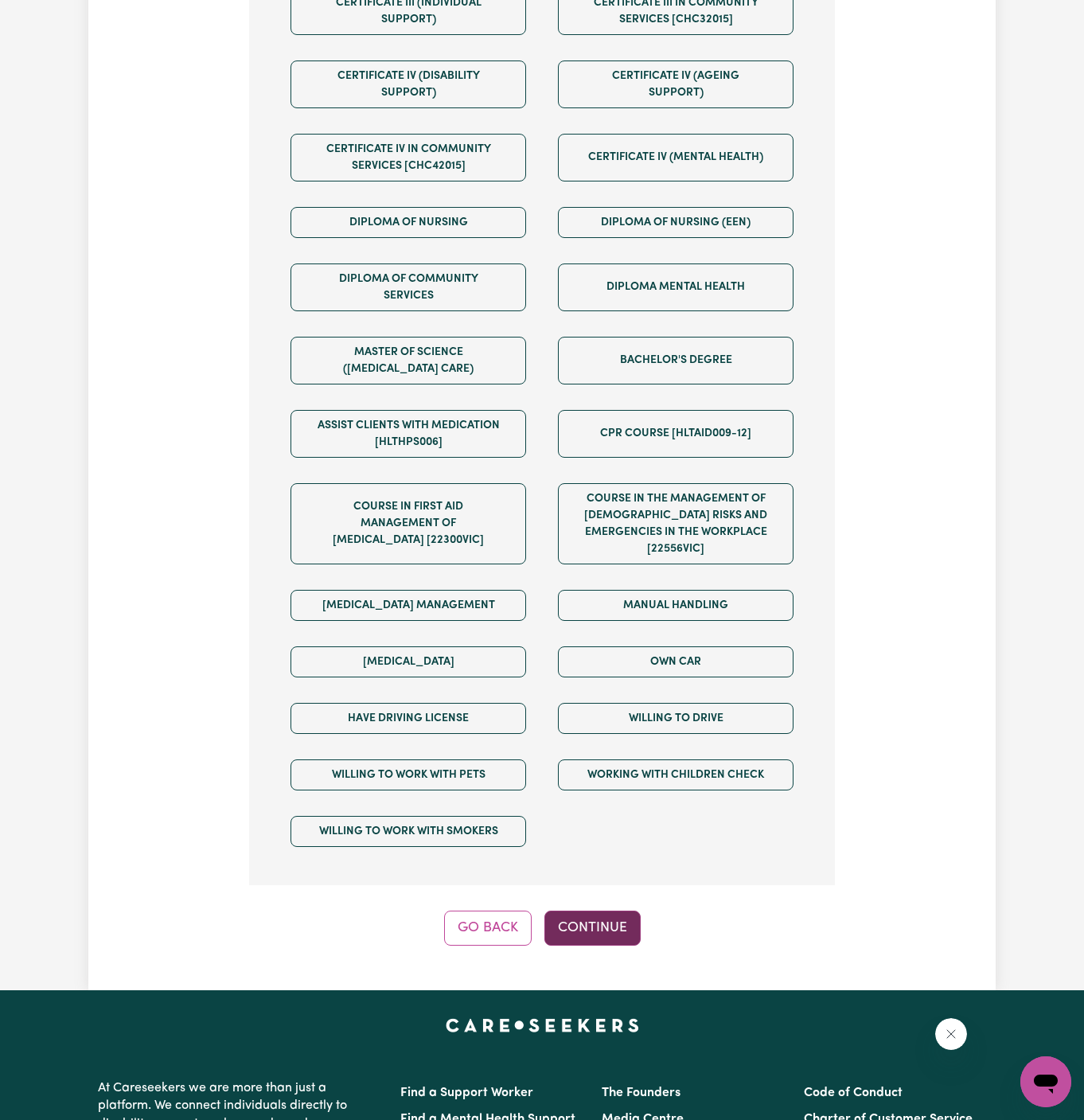
click at [600, 911] on button "Continue" at bounding box center [592, 929] width 96 height 35
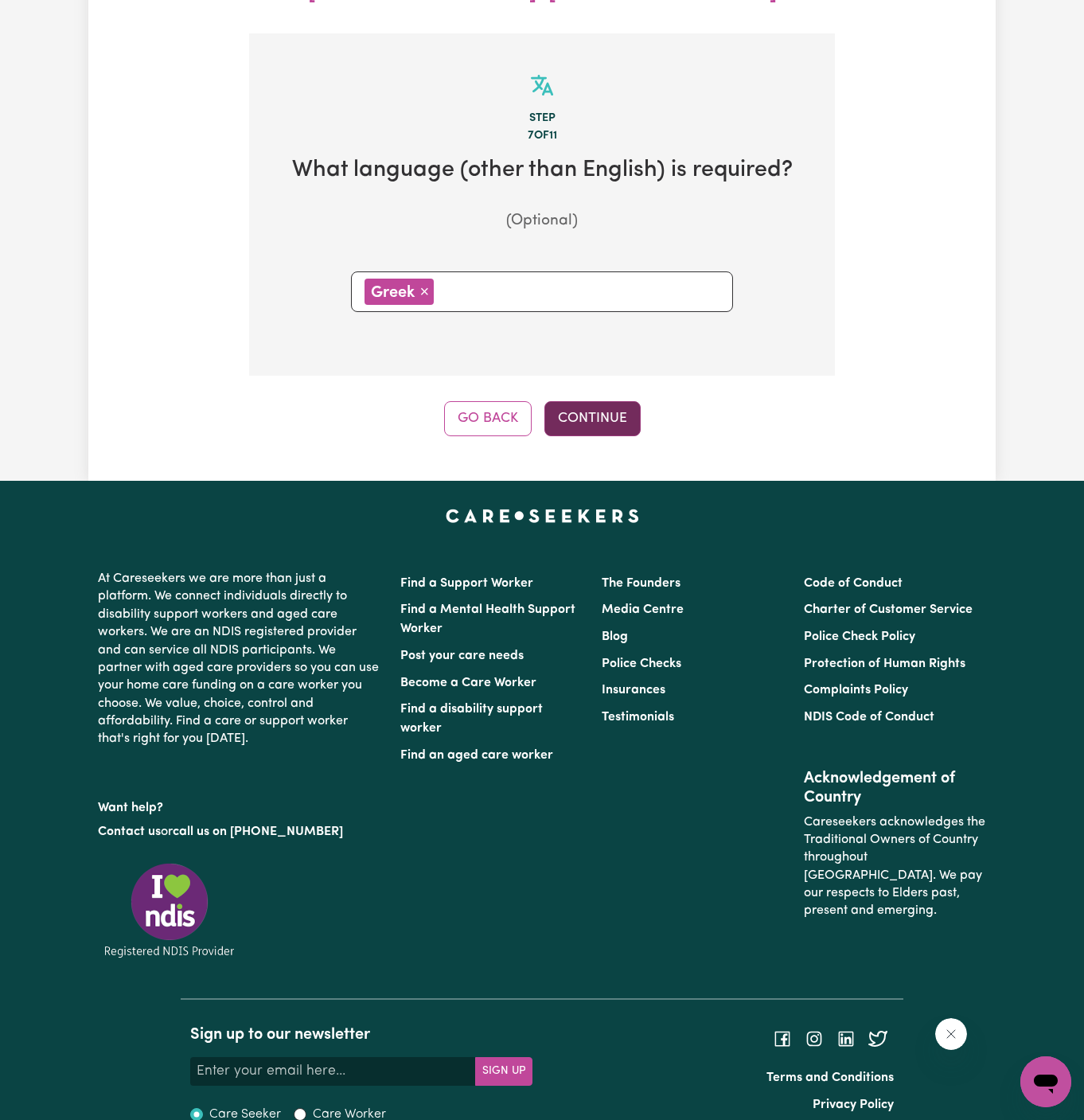
click at [611, 401] on button "Continue" at bounding box center [592, 418] width 96 height 35
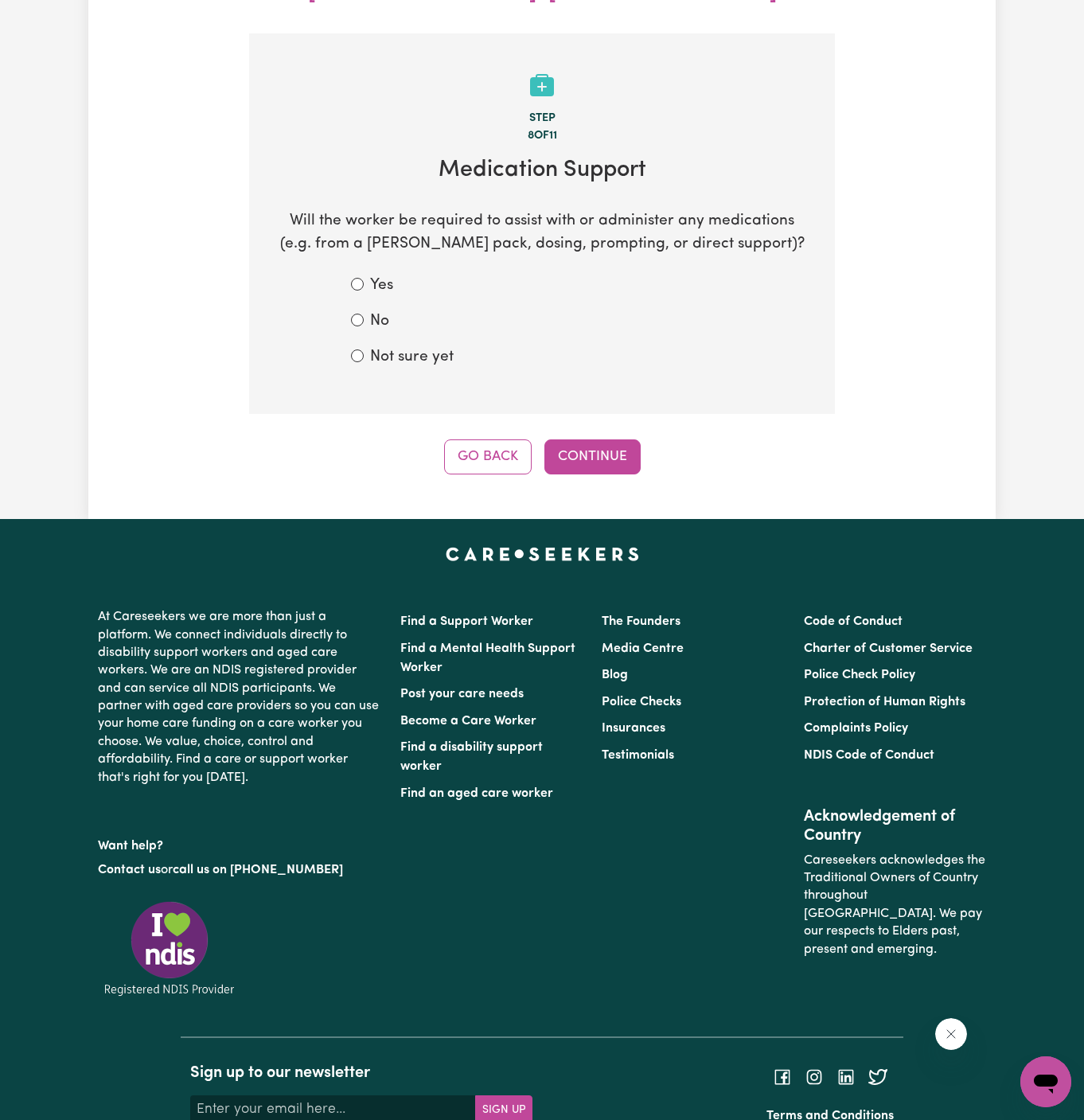
click at [383, 311] on label "No" at bounding box center [379, 322] width 19 height 23
click at [364, 314] on input "No" at bounding box center [357, 320] width 13 height 13
radio input "true"
click at [436, 347] on label "Not sure yet" at bounding box center [412, 358] width 84 height 23
click at [364, 349] on input "Not sure yet" at bounding box center [357, 355] width 13 height 13
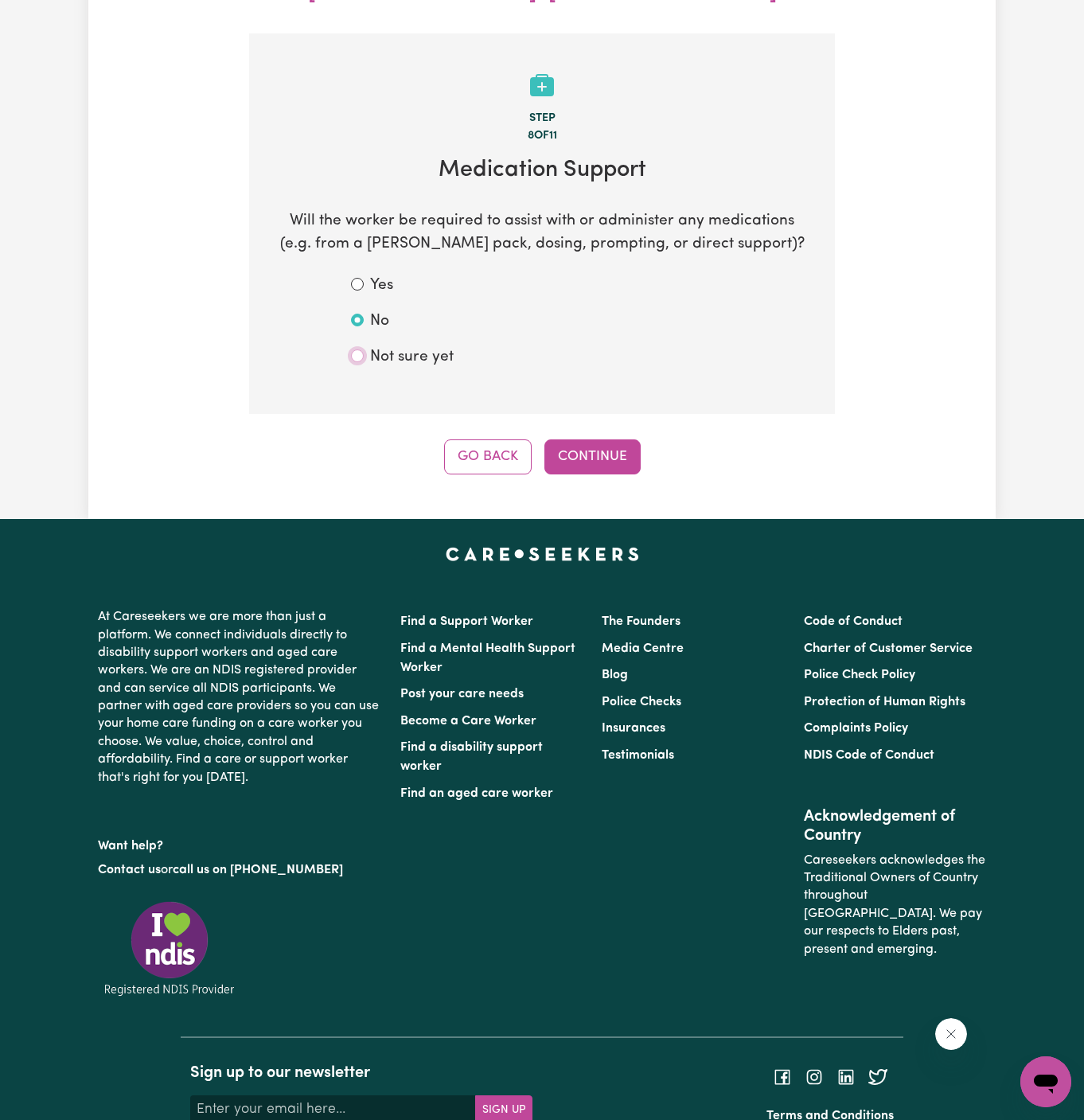
radio input "true"
click at [570, 443] on div "Update Job Post Male Support Worker Needed In Rosebery, NSW Step 8 of 11 Medica…" at bounding box center [542, 170] width 908 height 699
click at [606, 439] on button "Continue" at bounding box center [592, 457] width 96 height 35
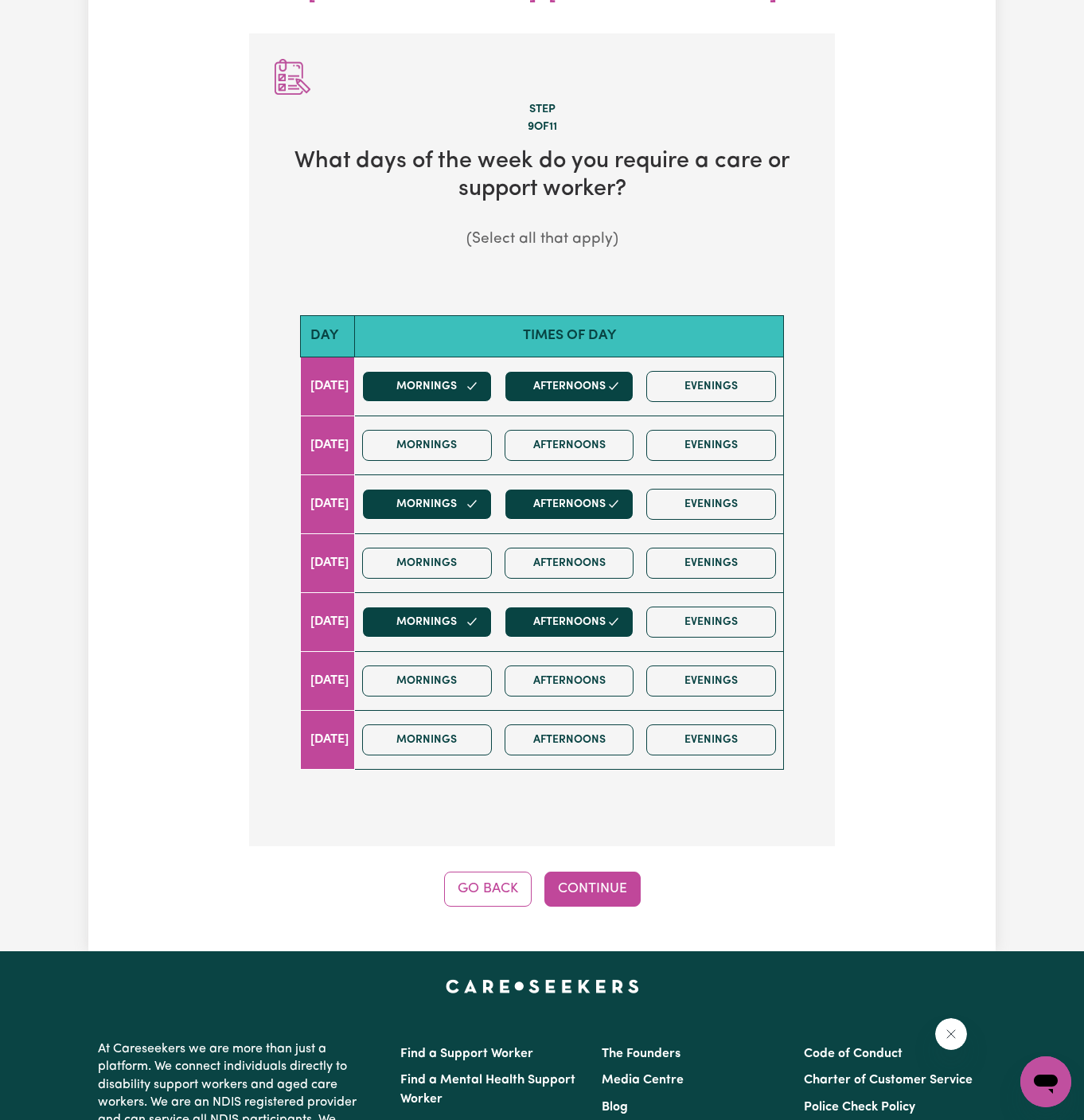
click at [615, 811] on div "Step 9 of 11 What days of the week do you require a care or support worker? (Se…" at bounding box center [542, 470] width 586 height 874
click at [608, 872] on button "Continue" at bounding box center [592, 889] width 96 height 35
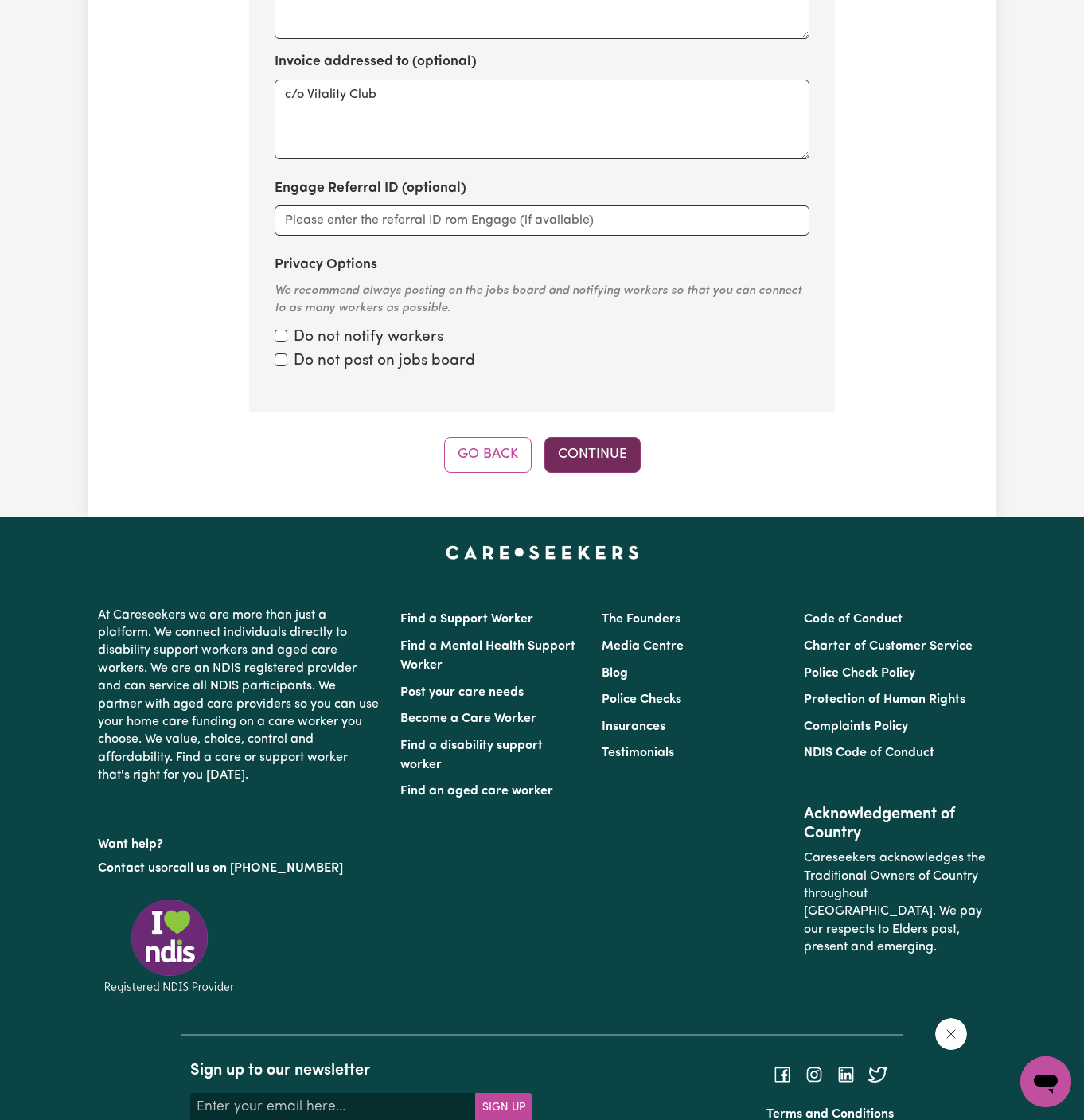
click at [604, 437] on button "Continue" at bounding box center [592, 454] width 96 height 35
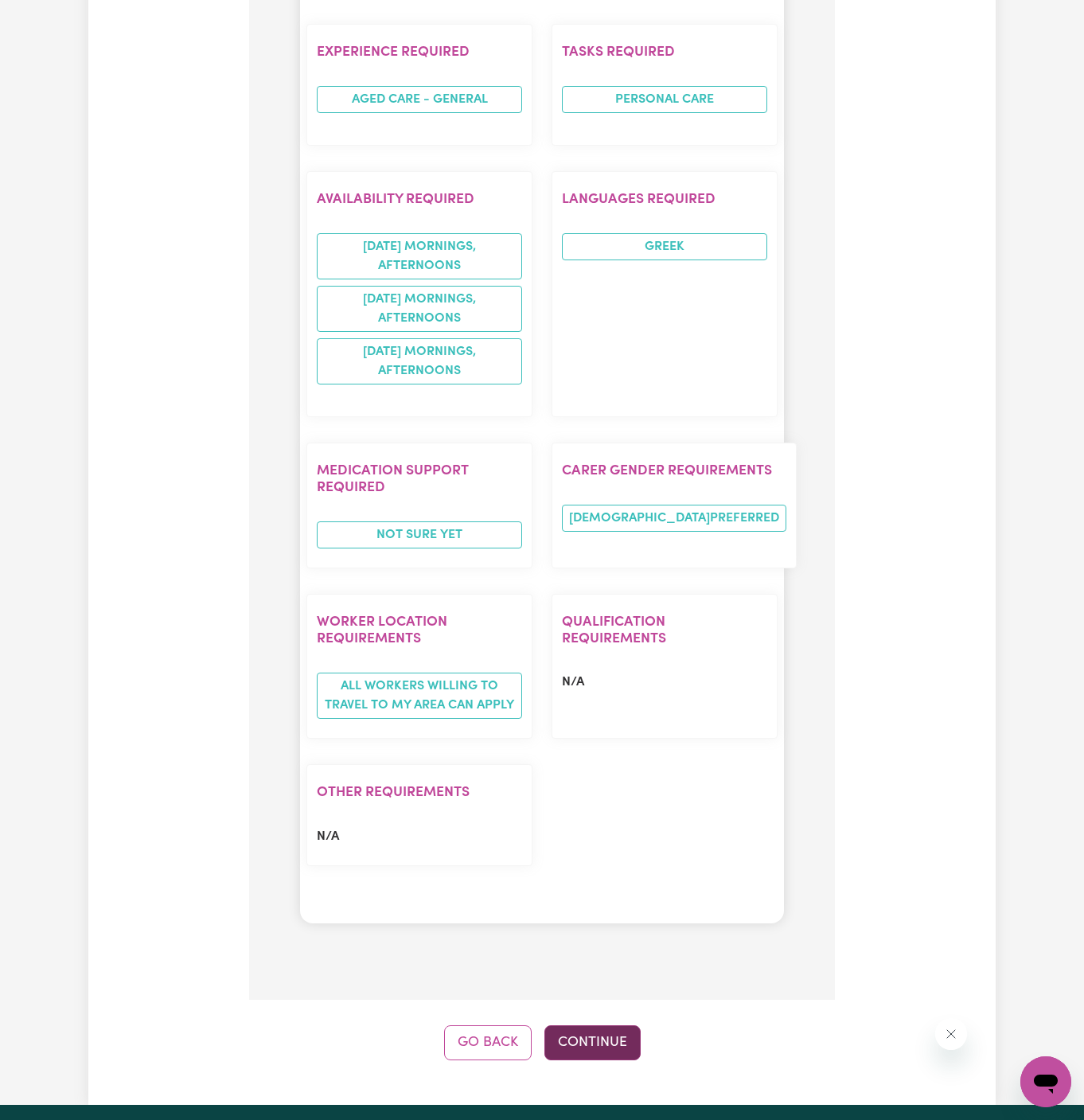
click at [592, 1026] on button "Continue" at bounding box center [592, 1043] width 96 height 35
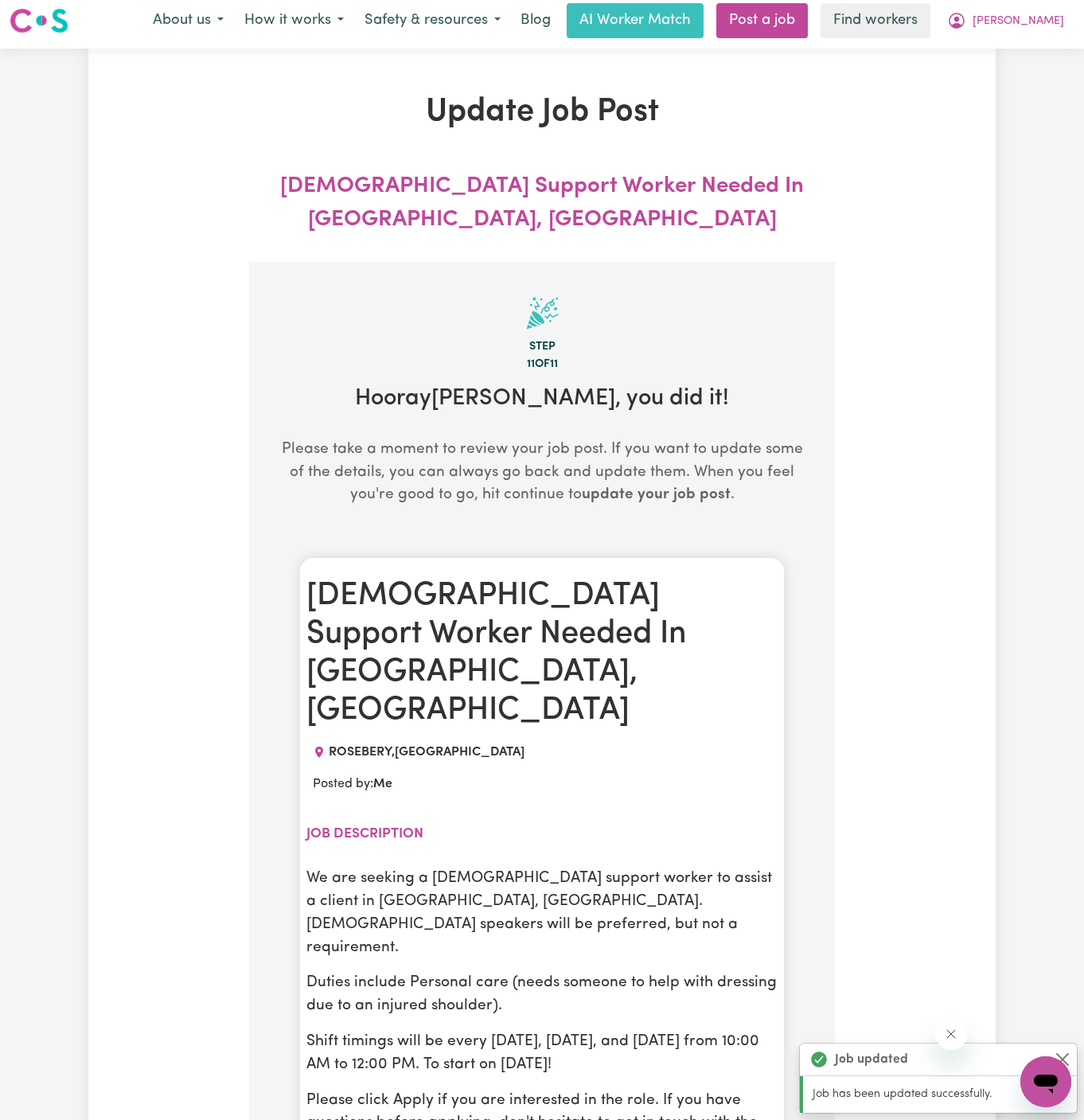
scroll to position [0, 0]
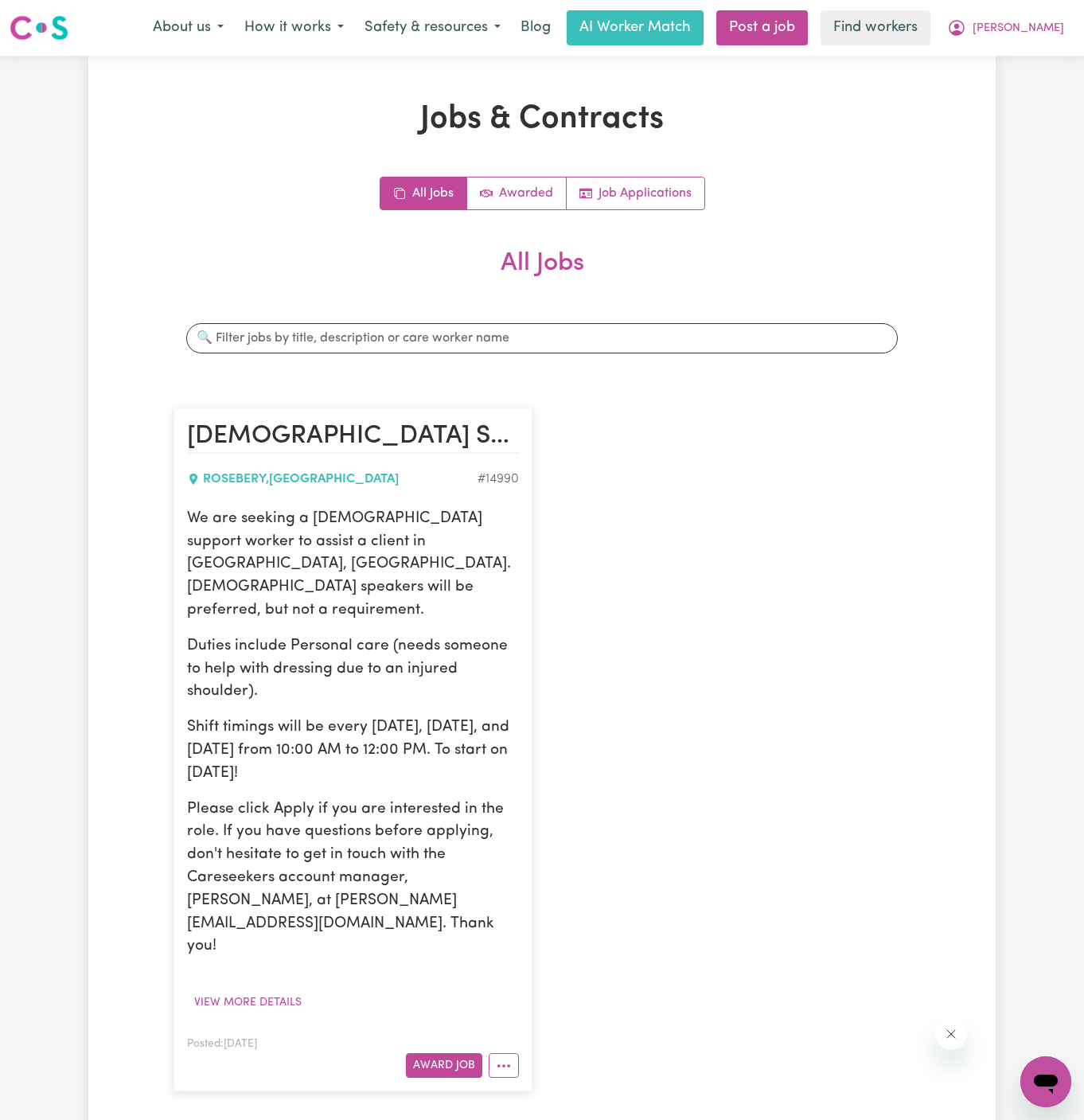
click at [354, 501] on article "Male Support Worker Needed In Rosebery, NSW ROSEBERY , New South Wales # 14990 …" at bounding box center [353, 749] width 359 height 684
drag, startPoint x: 188, startPoint y: 514, endPoint x: 406, endPoint y: 734, distance: 309.7
click at [406, 734] on div "We are seeking a male support worker to assist a client in Rosebery, NSW. Greek…" at bounding box center [353, 733] width 332 height 451
copy div "We are seeking a male support worker to assist a client in Rosebery, NSW. Greek…"
click at [1053, 22] on span "[PERSON_NAME]" at bounding box center [1019, 28] width 92 height 18
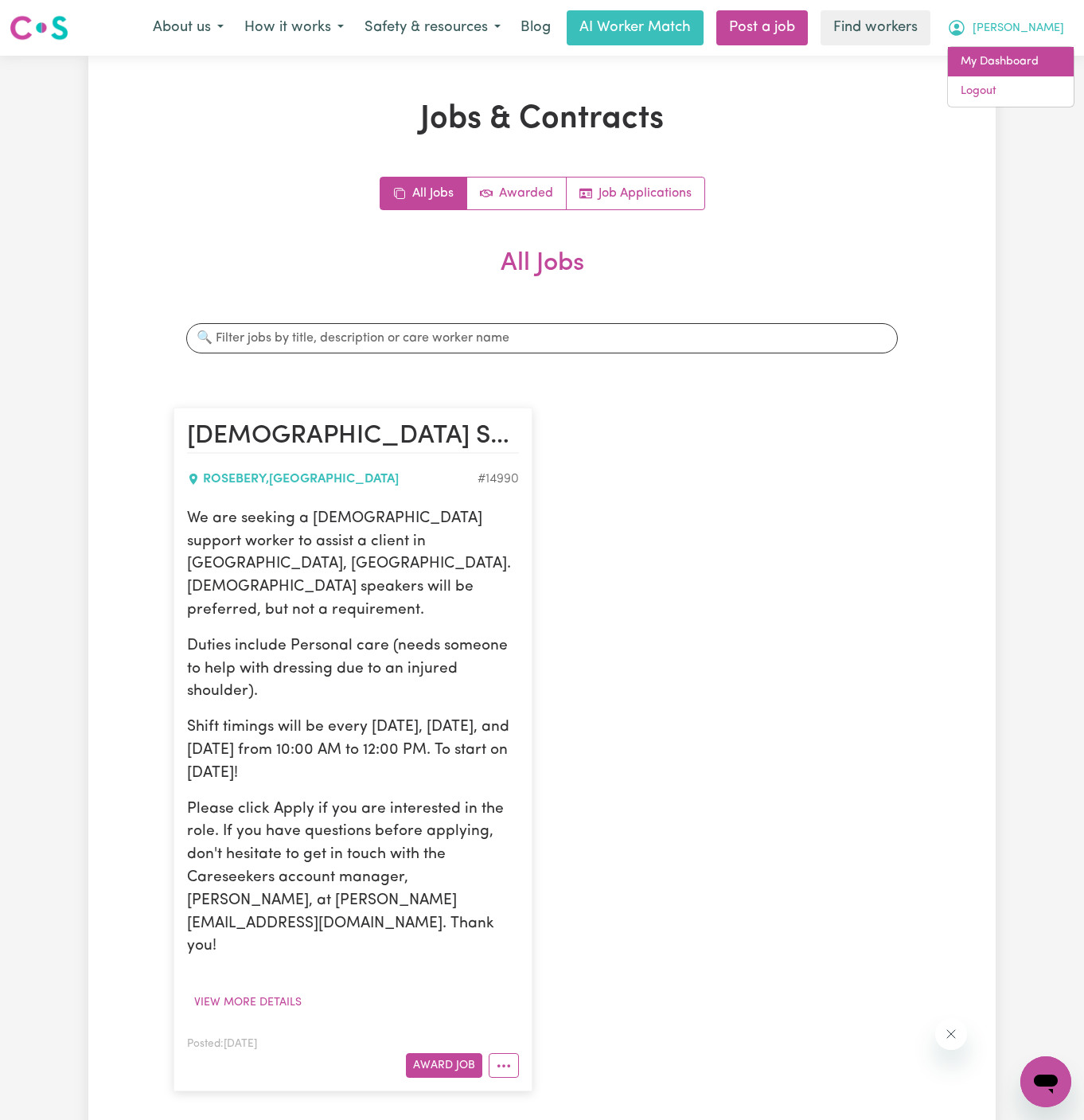
click at [1016, 48] on link "My Dashboard" at bounding box center [1011, 62] width 126 height 30
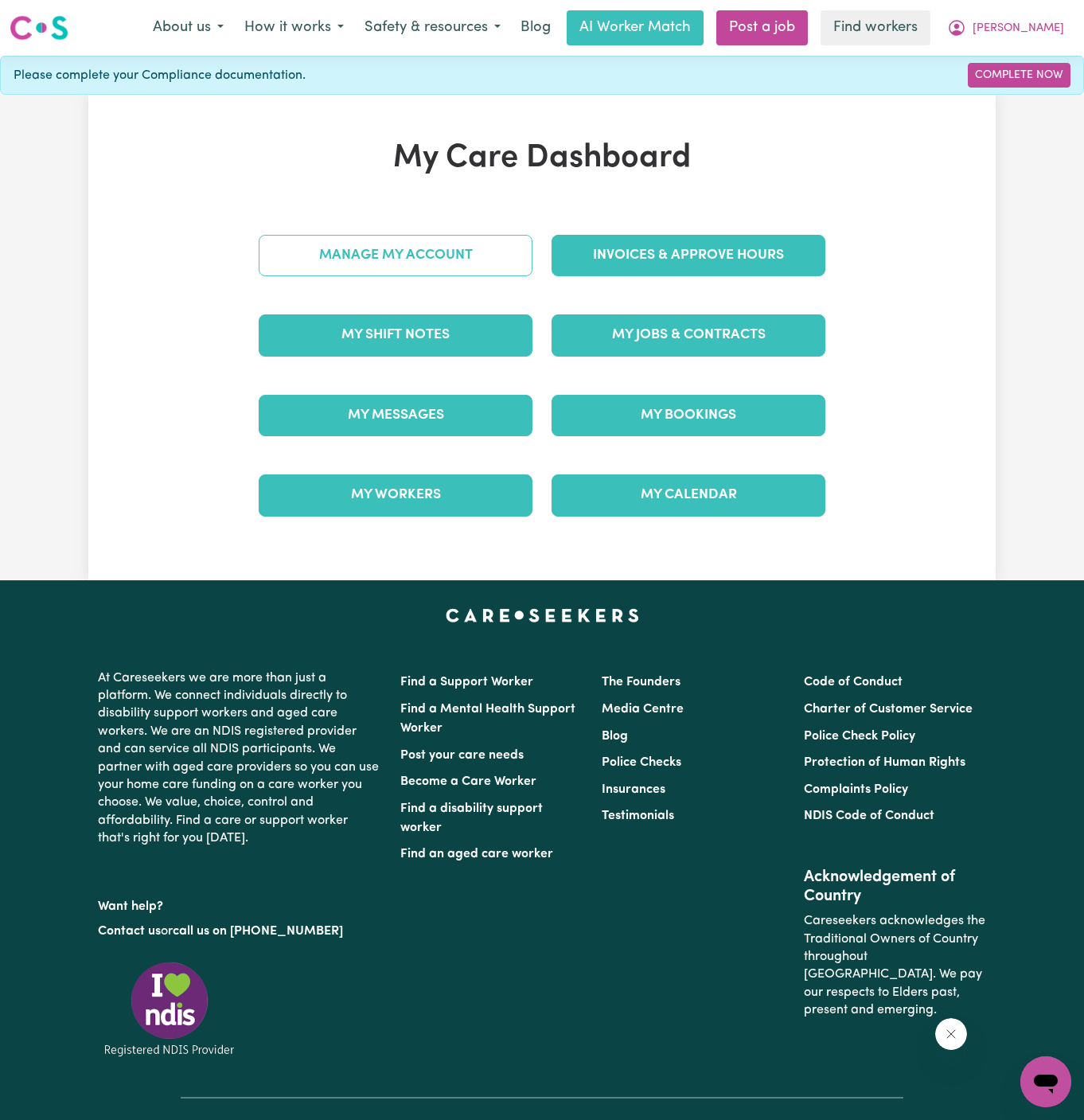
click at [451, 251] on link "Manage My Account" at bounding box center [396, 256] width 274 height 42
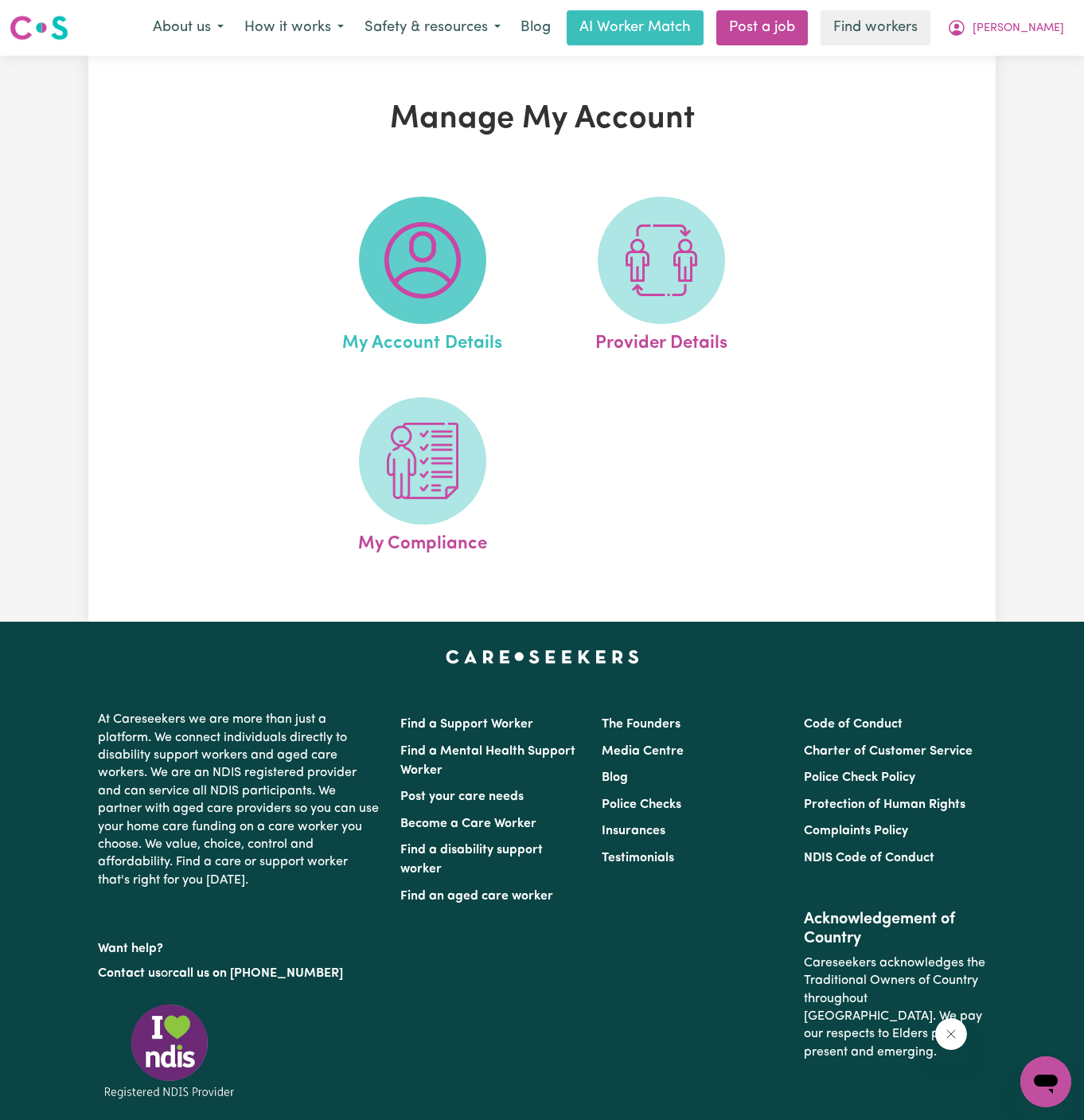
click at [429, 252] on img at bounding box center [423, 261] width 77 height 77
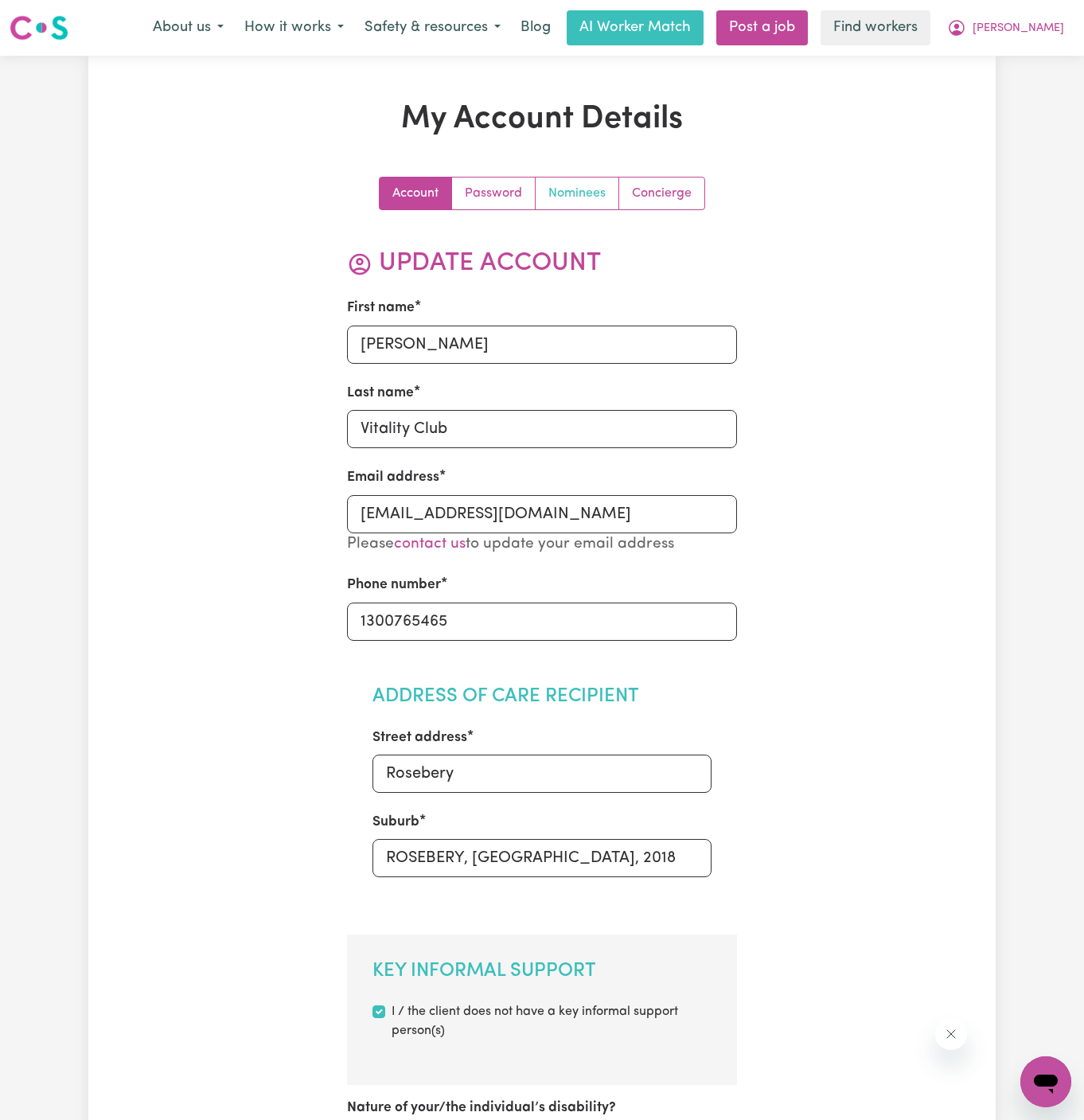
click at [592, 192] on link "Nominees" at bounding box center [578, 194] width 84 height 32
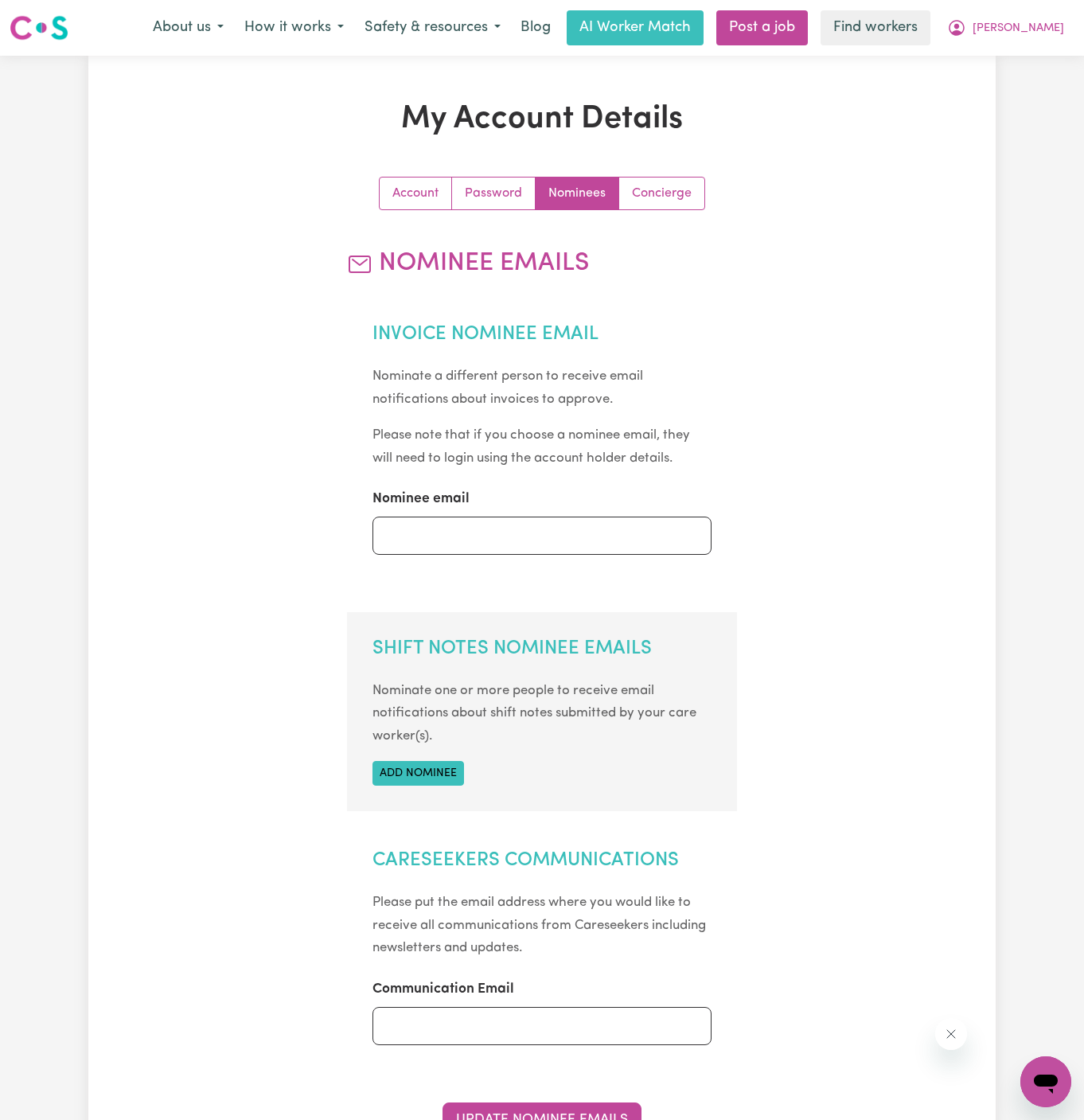
scroll to position [1, 0]
click at [433, 763] on button "Add nominee" at bounding box center [418, 773] width 92 height 25
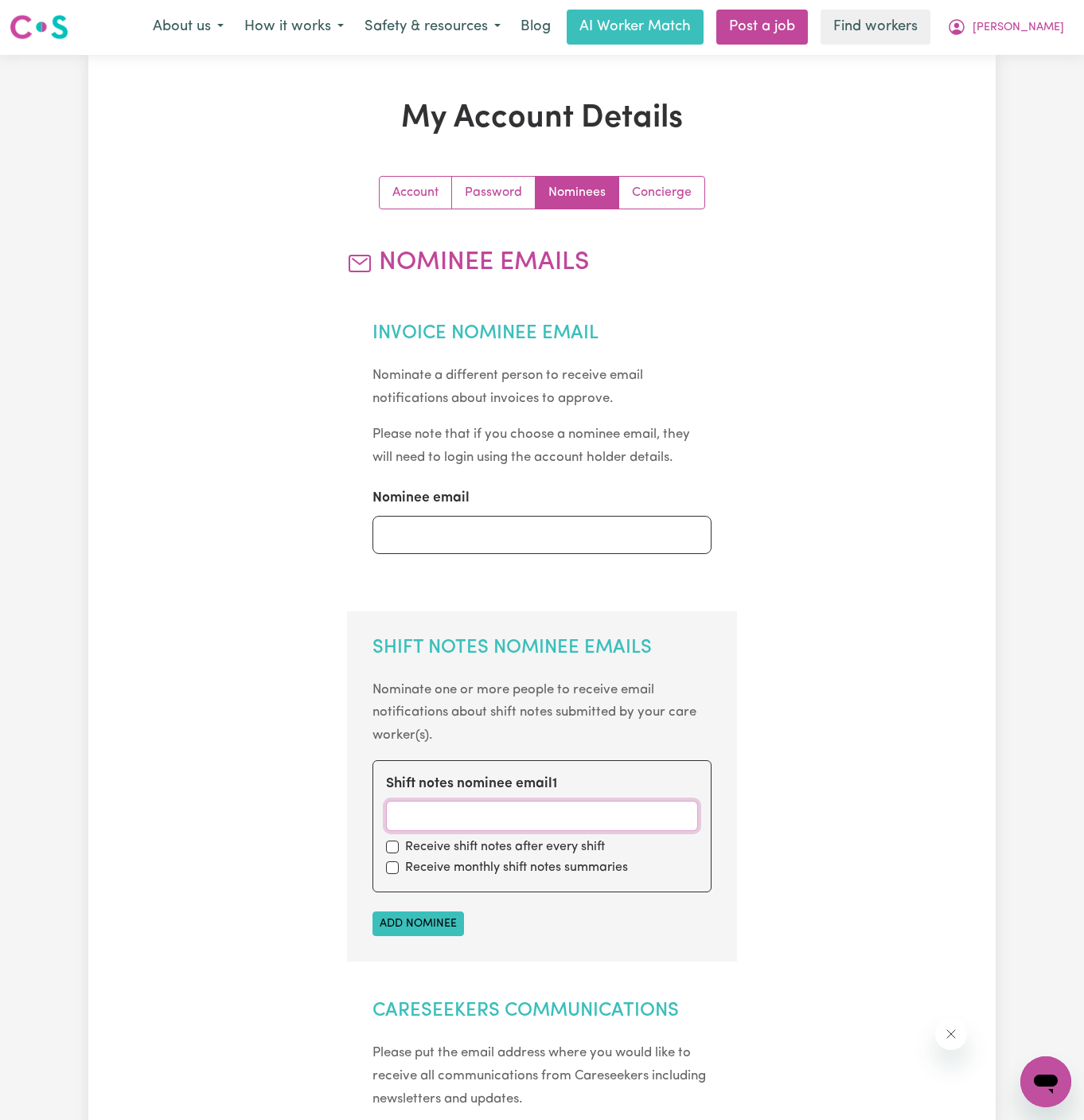
click at [434, 813] on input "Shift notes nominee email 1" at bounding box center [542, 816] width 313 height 30
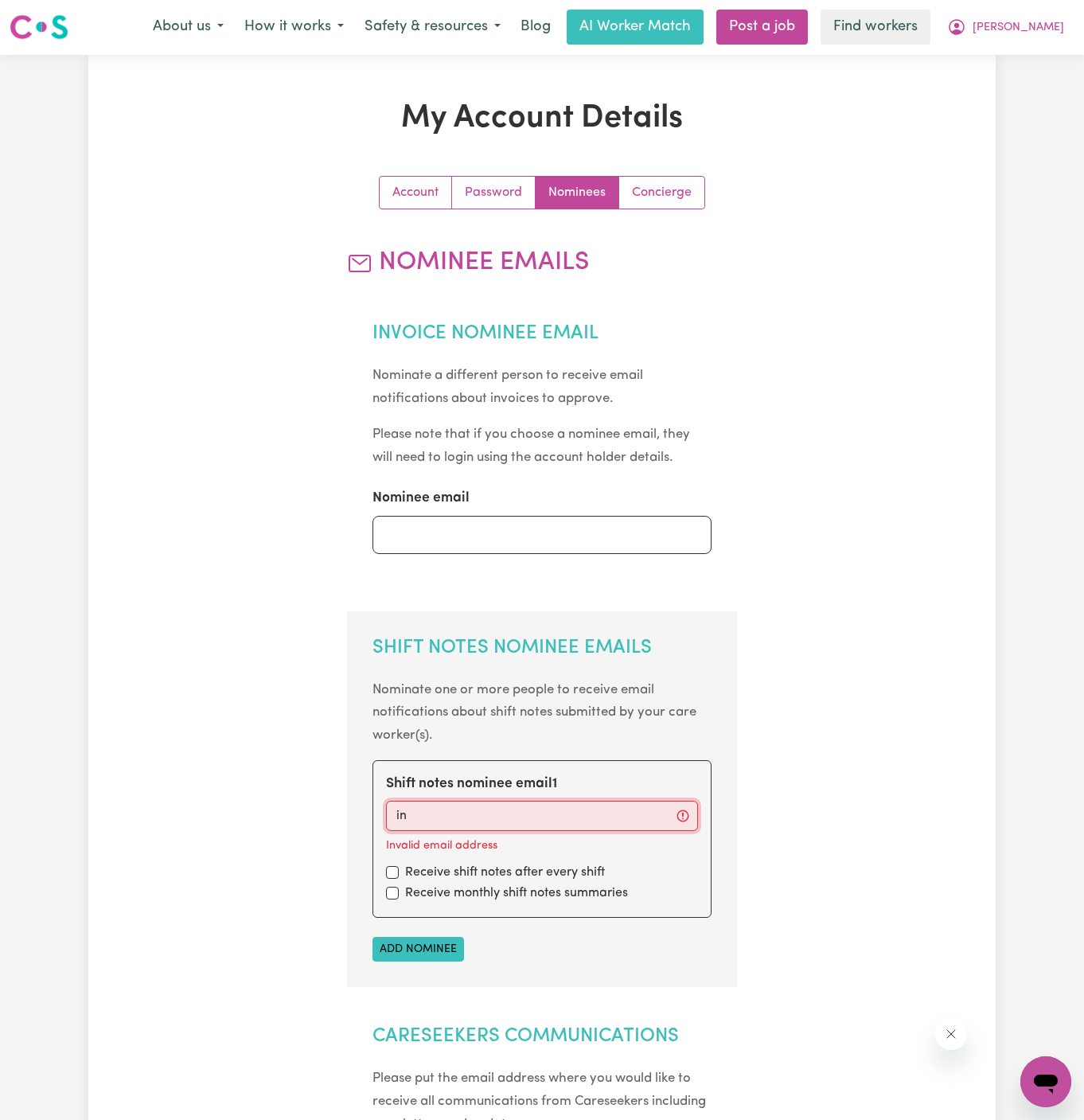
type input "info@vitalityclub.com.au"
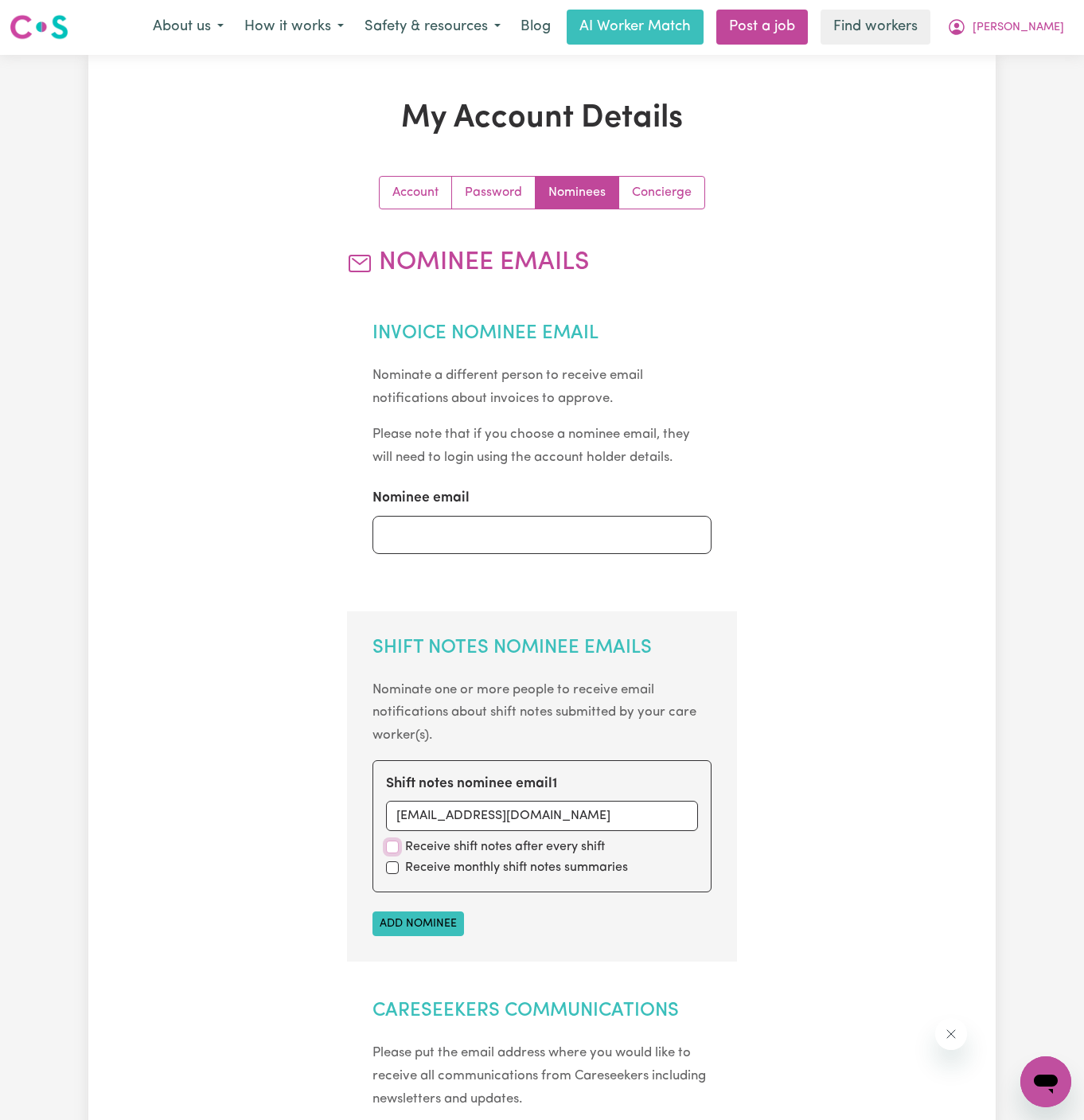
click at [389, 843] on input "checkbox" at bounding box center [392, 847] width 13 height 13
checkbox input "true"
click at [389, 859] on div "Receive monthly shift notes summaries" at bounding box center [542, 868] width 313 height 19
click at [388, 863] on input "checkbox" at bounding box center [392, 867] width 13 height 13
checkbox input "true"
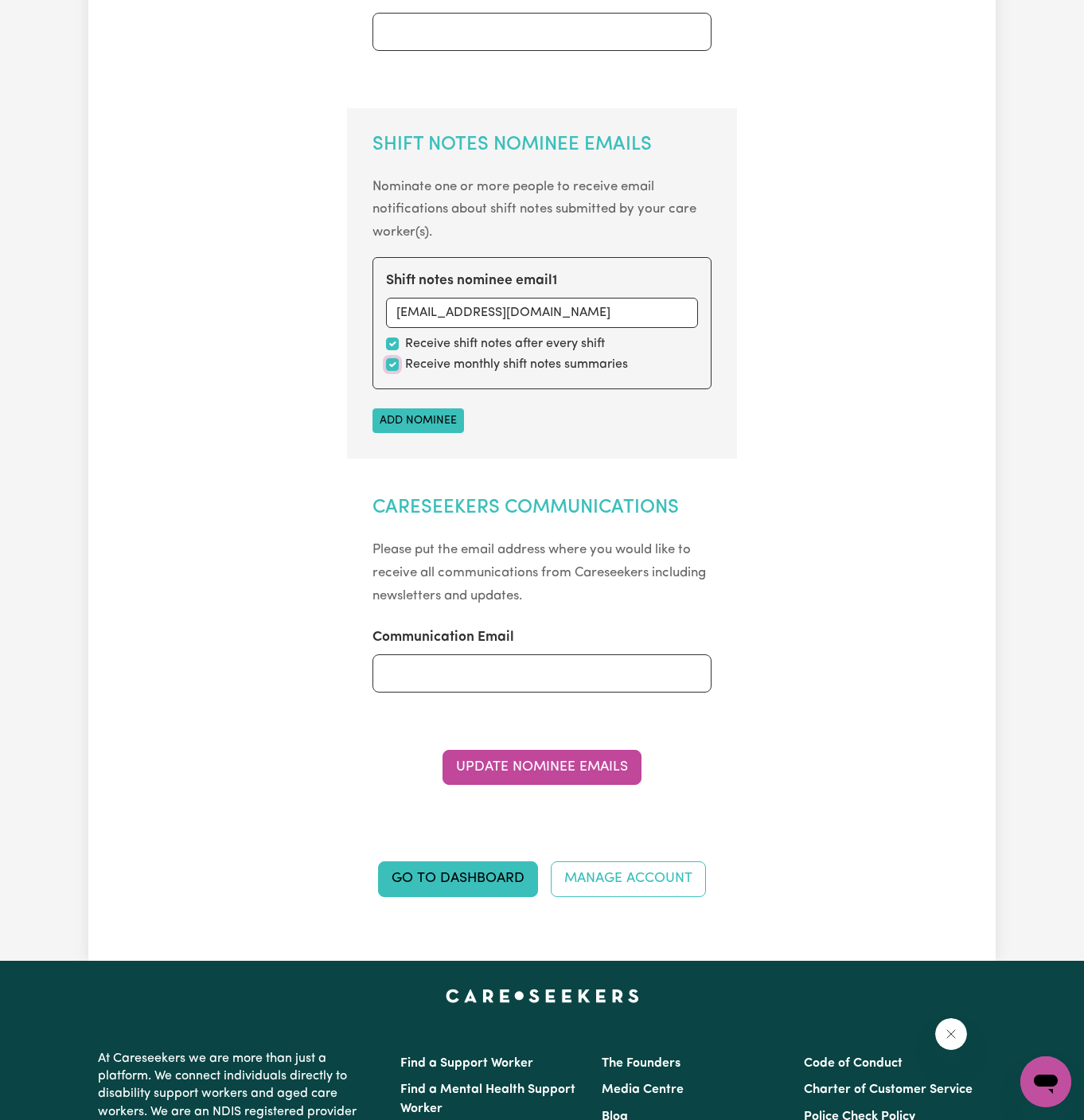
scroll to position [574, 0]
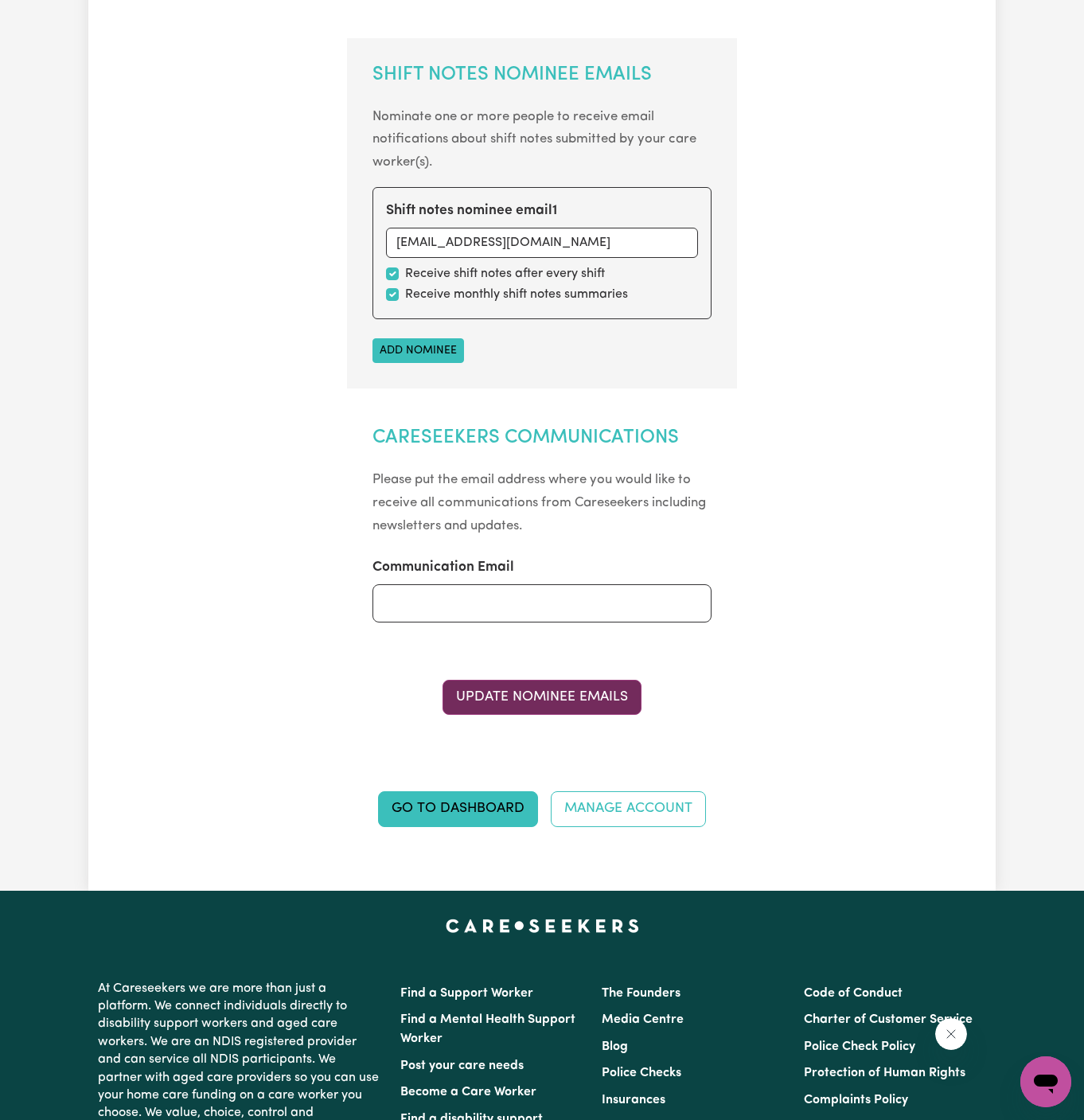
click at [539, 702] on button "Update Nominee Emails" at bounding box center [542, 697] width 199 height 35
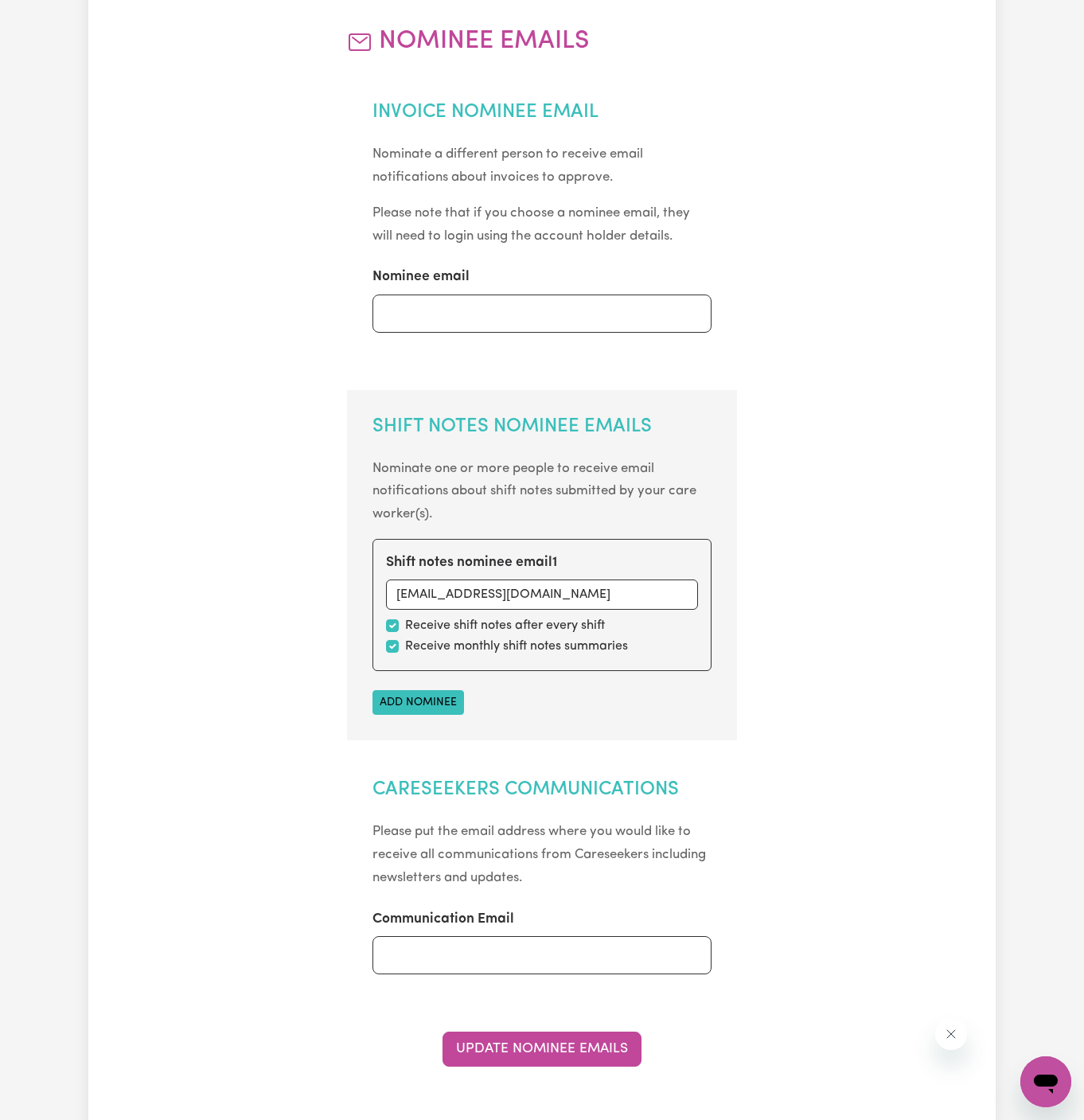
scroll to position [0, 0]
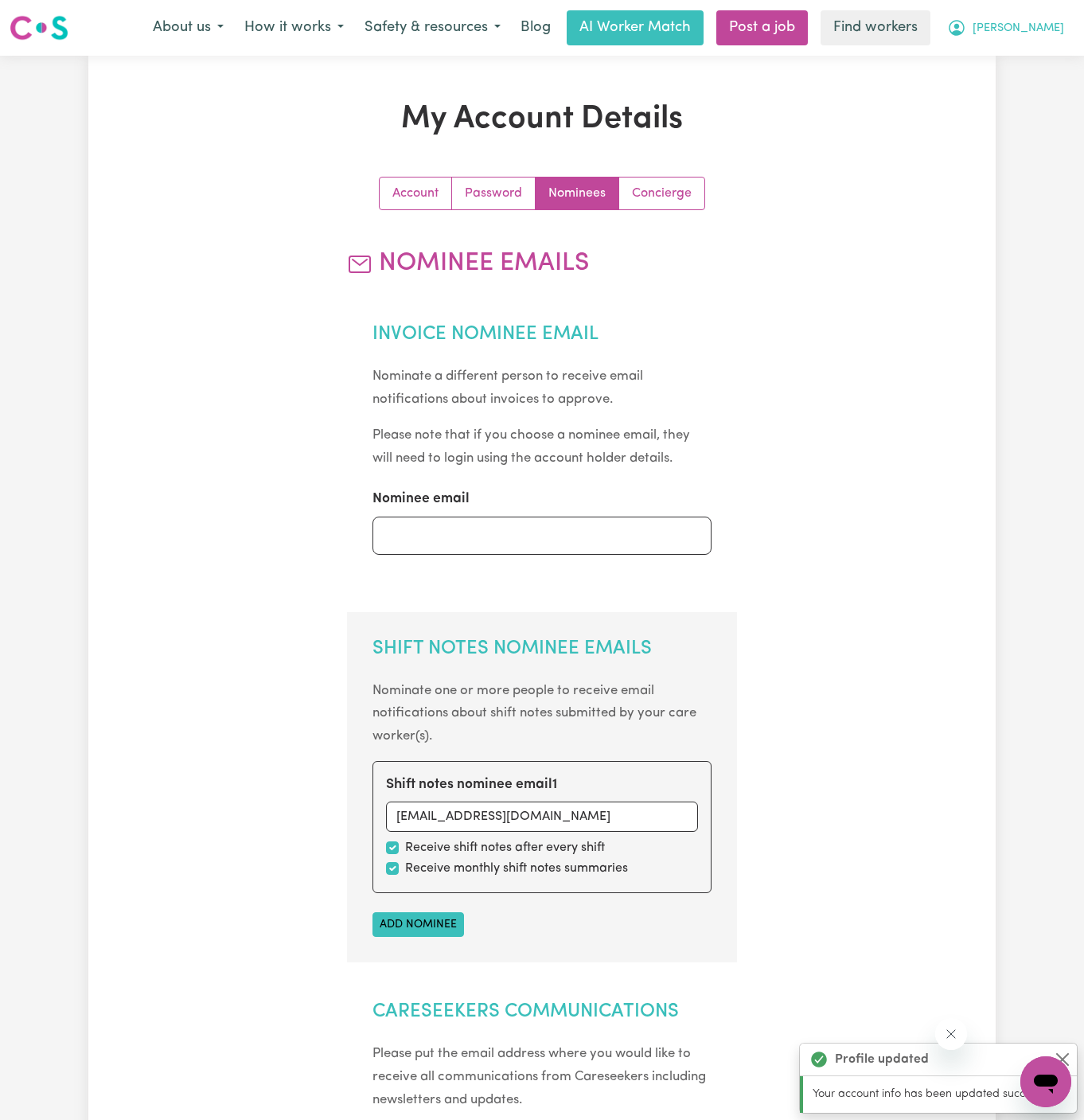
click at [1054, 28] on span "[PERSON_NAME]" at bounding box center [1019, 28] width 92 height 18
click at [1040, 48] on link "My Dashboard" at bounding box center [1011, 62] width 126 height 30
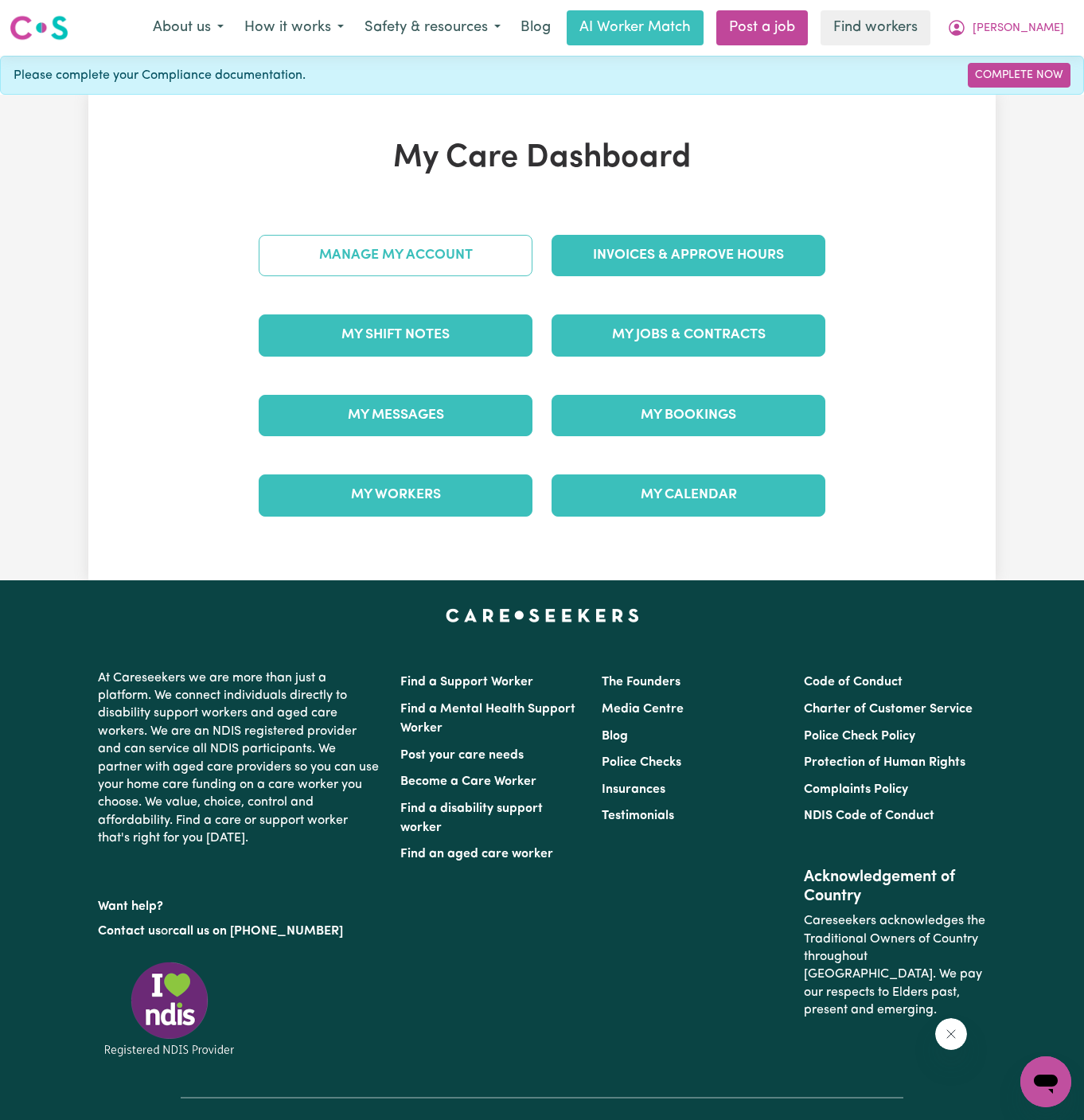
click at [498, 254] on link "Manage My Account" at bounding box center [396, 256] width 274 height 42
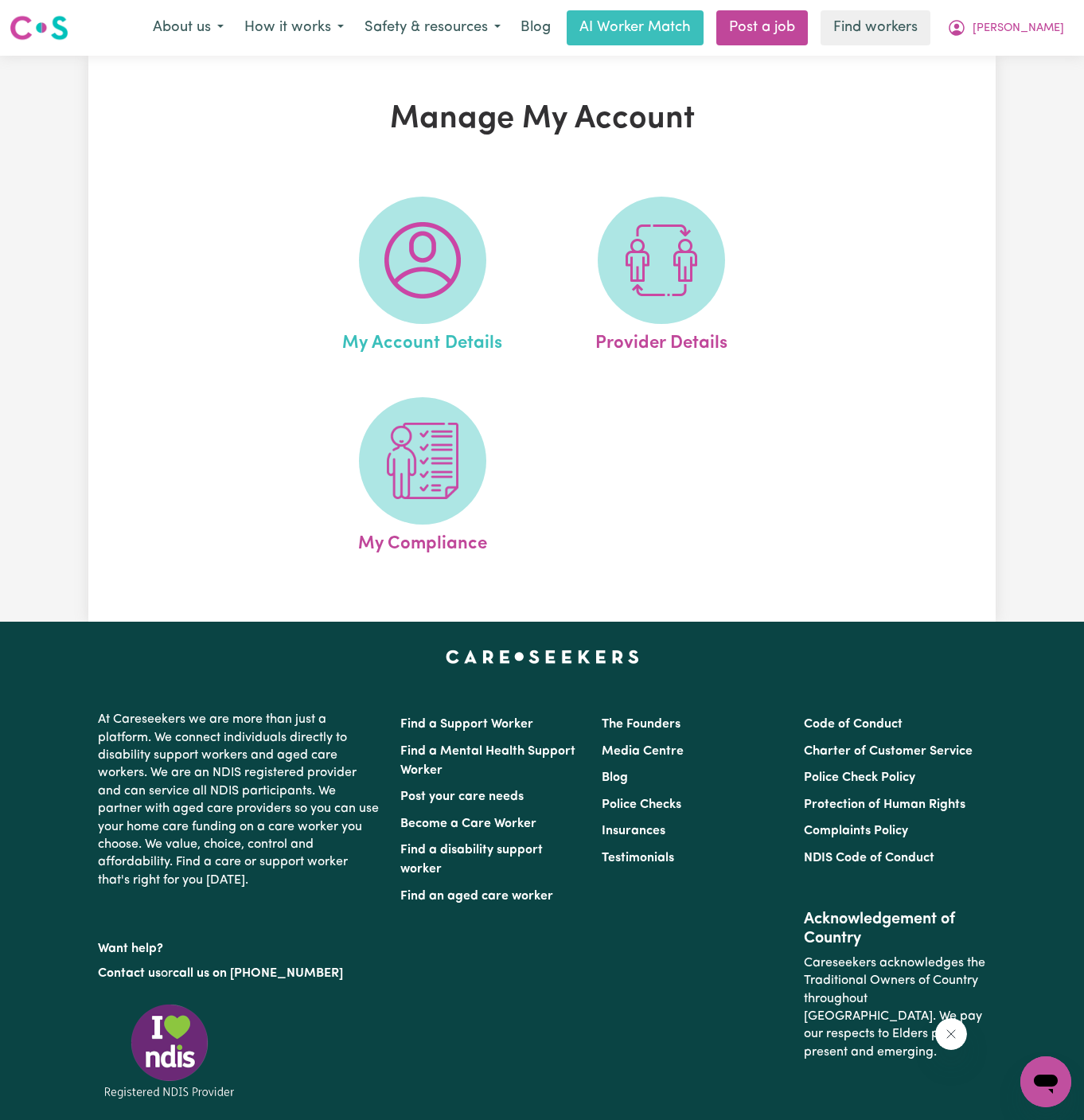
click at [488, 256] on link "My Account Details" at bounding box center [423, 276] width 230 height 161
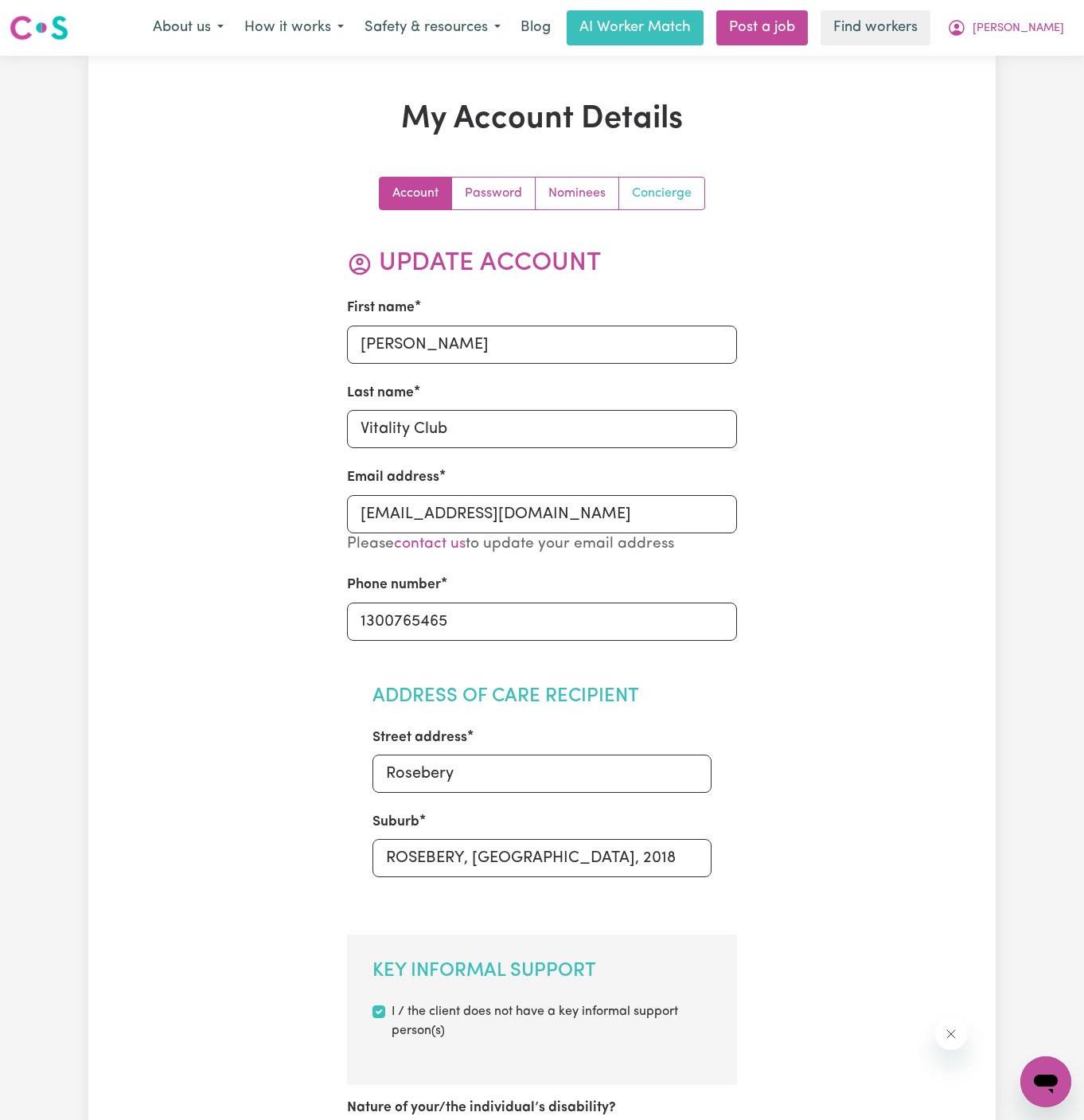
click at [661, 180] on link "Concierge" at bounding box center [662, 194] width 85 height 32
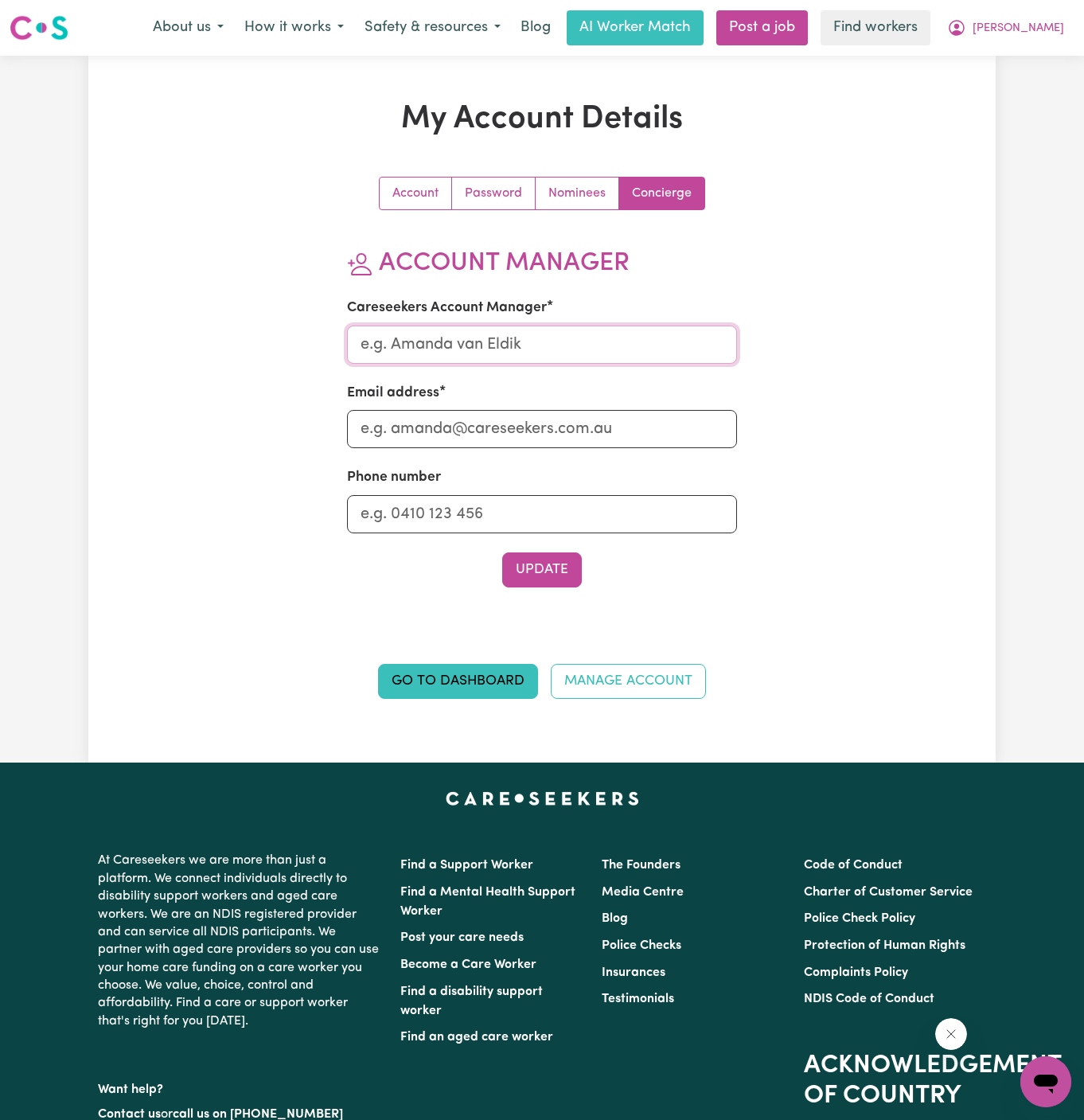
click at [448, 341] on input "Careseekers Account Manager" at bounding box center [543, 345] width 391 height 38
type input "Annie"
click at [509, 425] on input "Email address" at bounding box center [543, 429] width 391 height 38
type input "annie@careseekers.com.au"
click at [514, 504] on input "Phone number" at bounding box center [543, 514] width 391 height 38
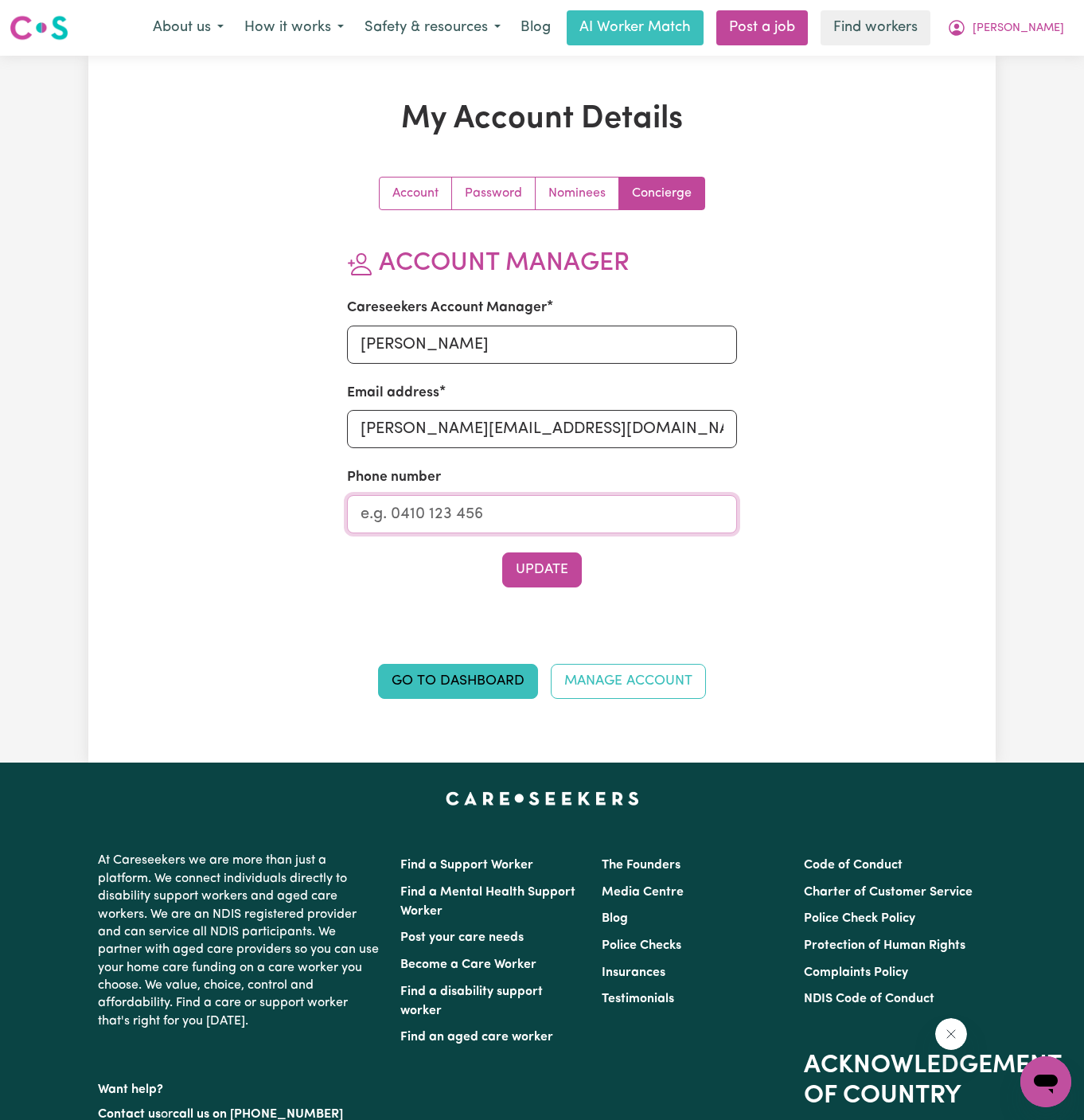
type input "1300765465"
click at [545, 575] on button "Update" at bounding box center [541, 570] width 79 height 35
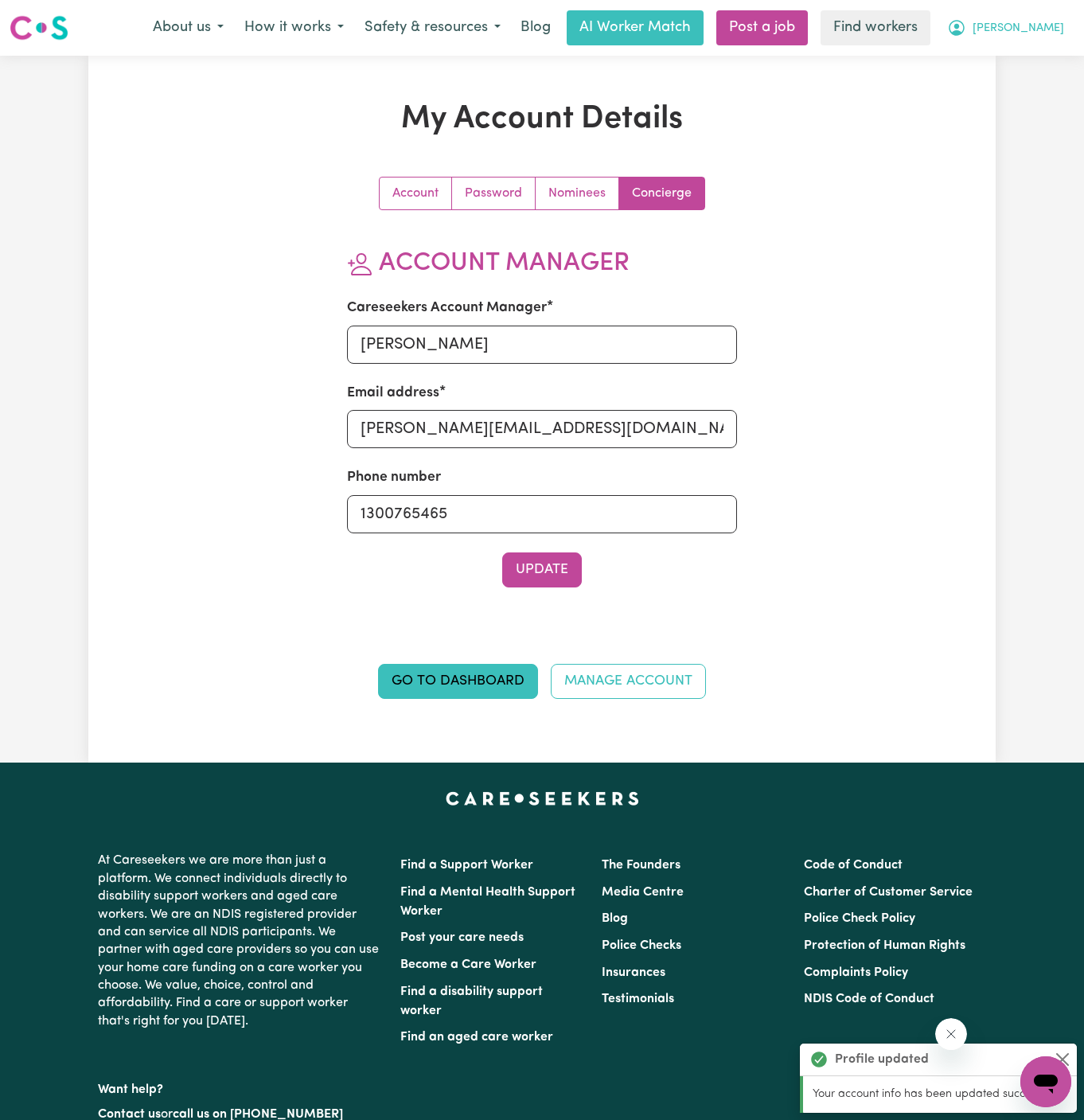
click at [1055, 28] on span "[PERSON_NAME]" at bounding box center [1019, 28] width 92 height 18
click at [1055, 48] on link "My Dashboard" at bounding box center [1011, 62] width 126 height 30
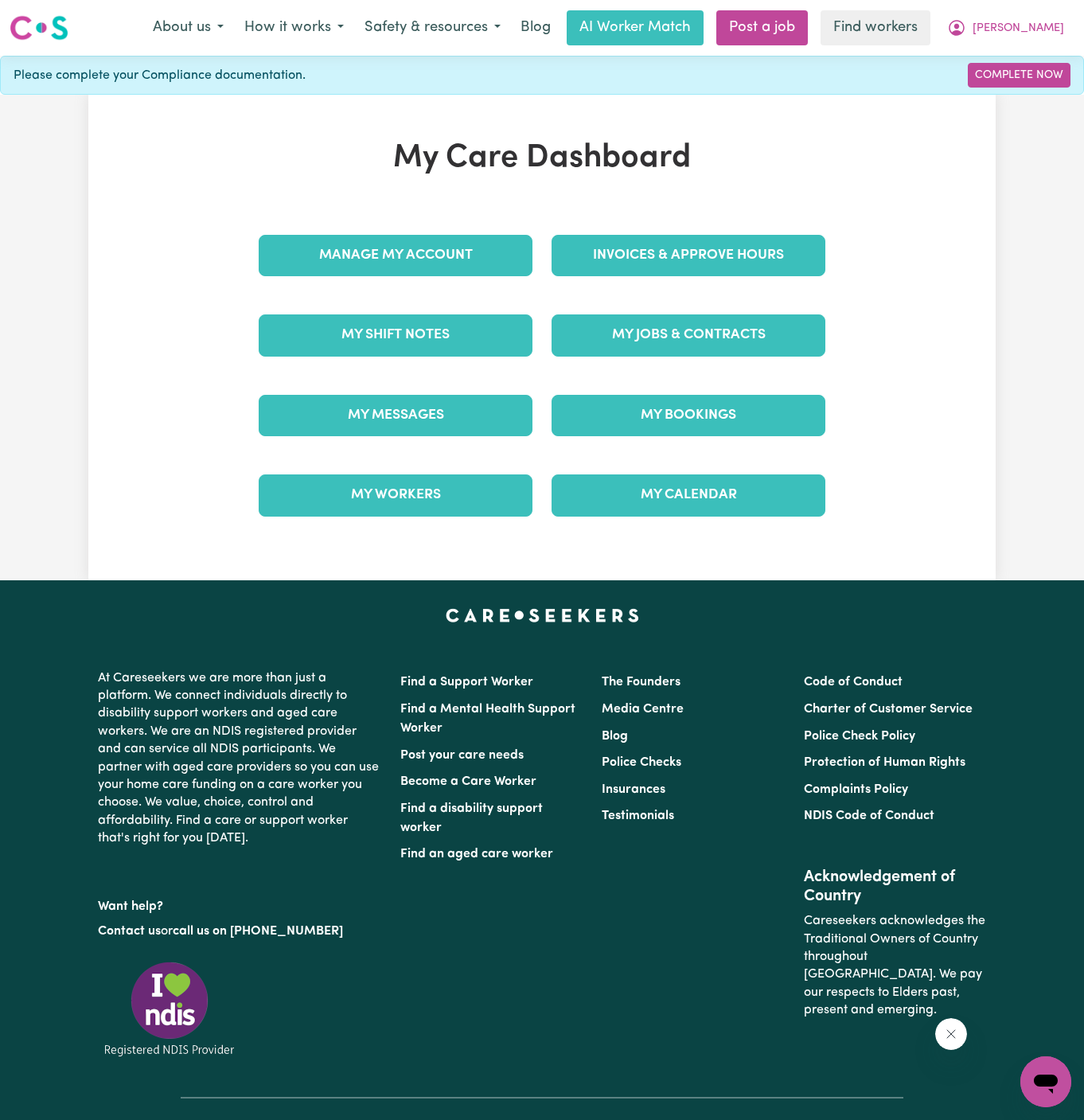
click at [714, 354] on div "My Jobs & Contracts" at bounding box center [688, 335] width 293 height 79
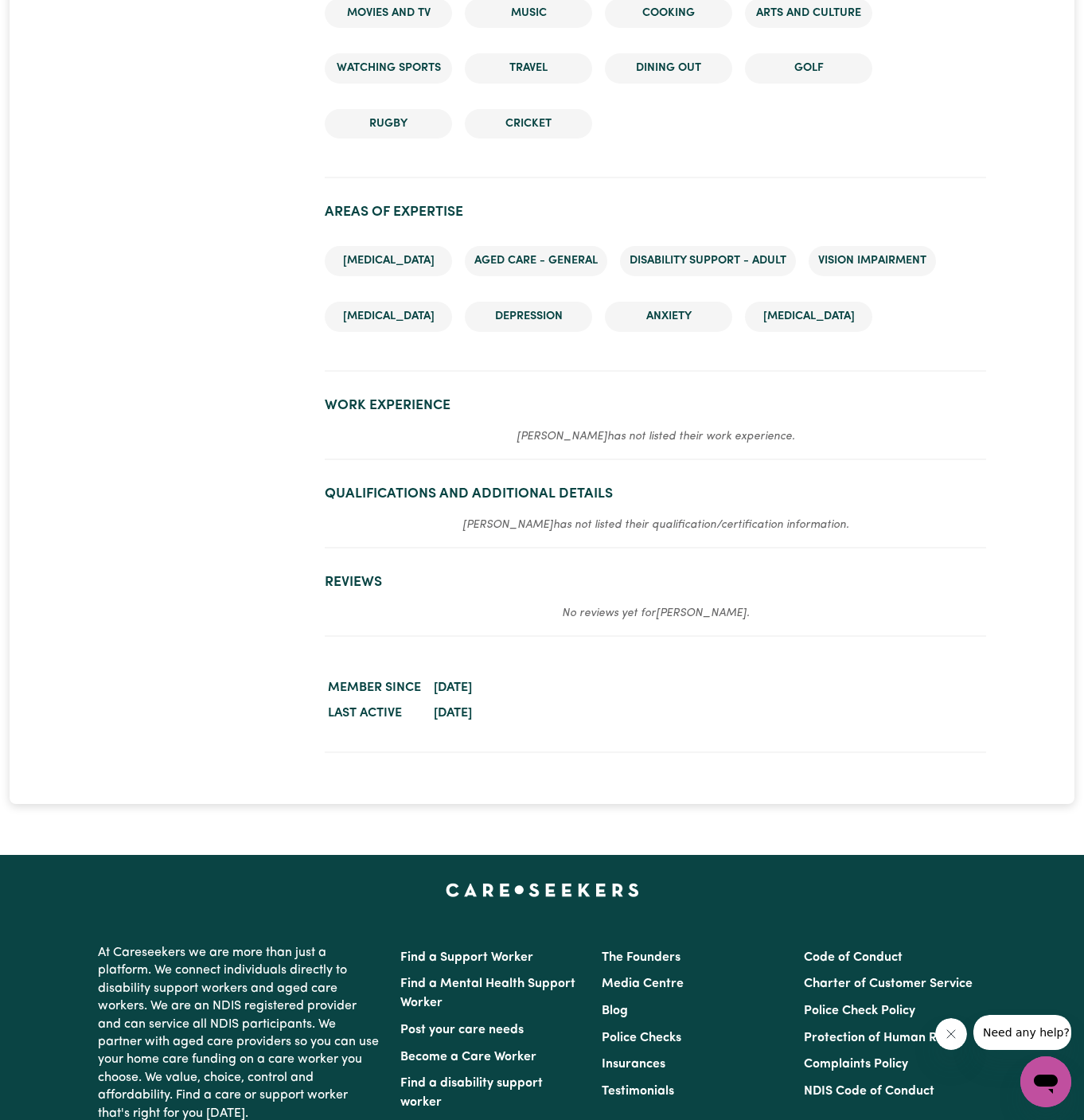
scroll to position [1751, 0]
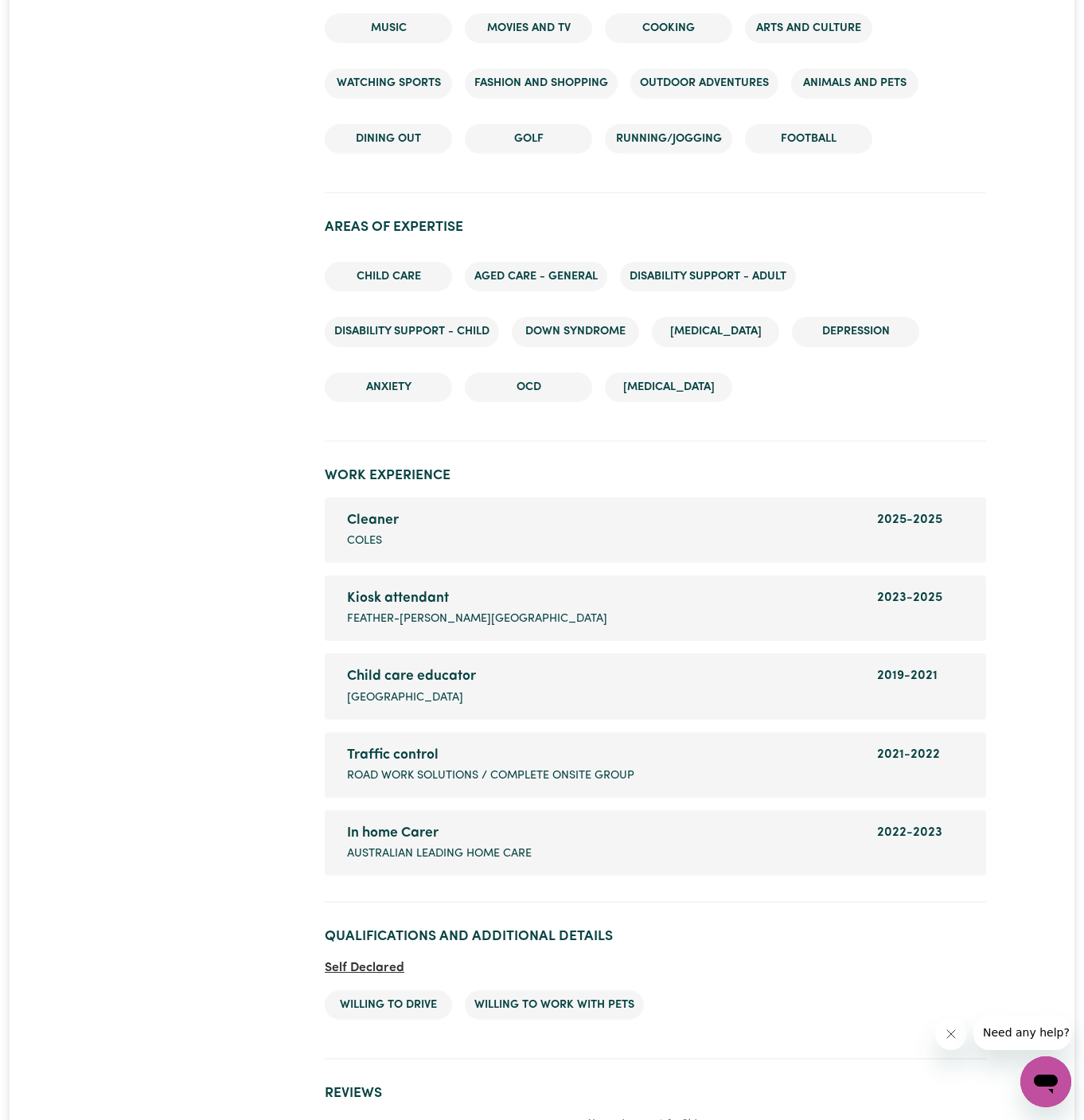
scroll to position [2104, 0]
